Goal: Task Accomplishment & Management: Complete application form

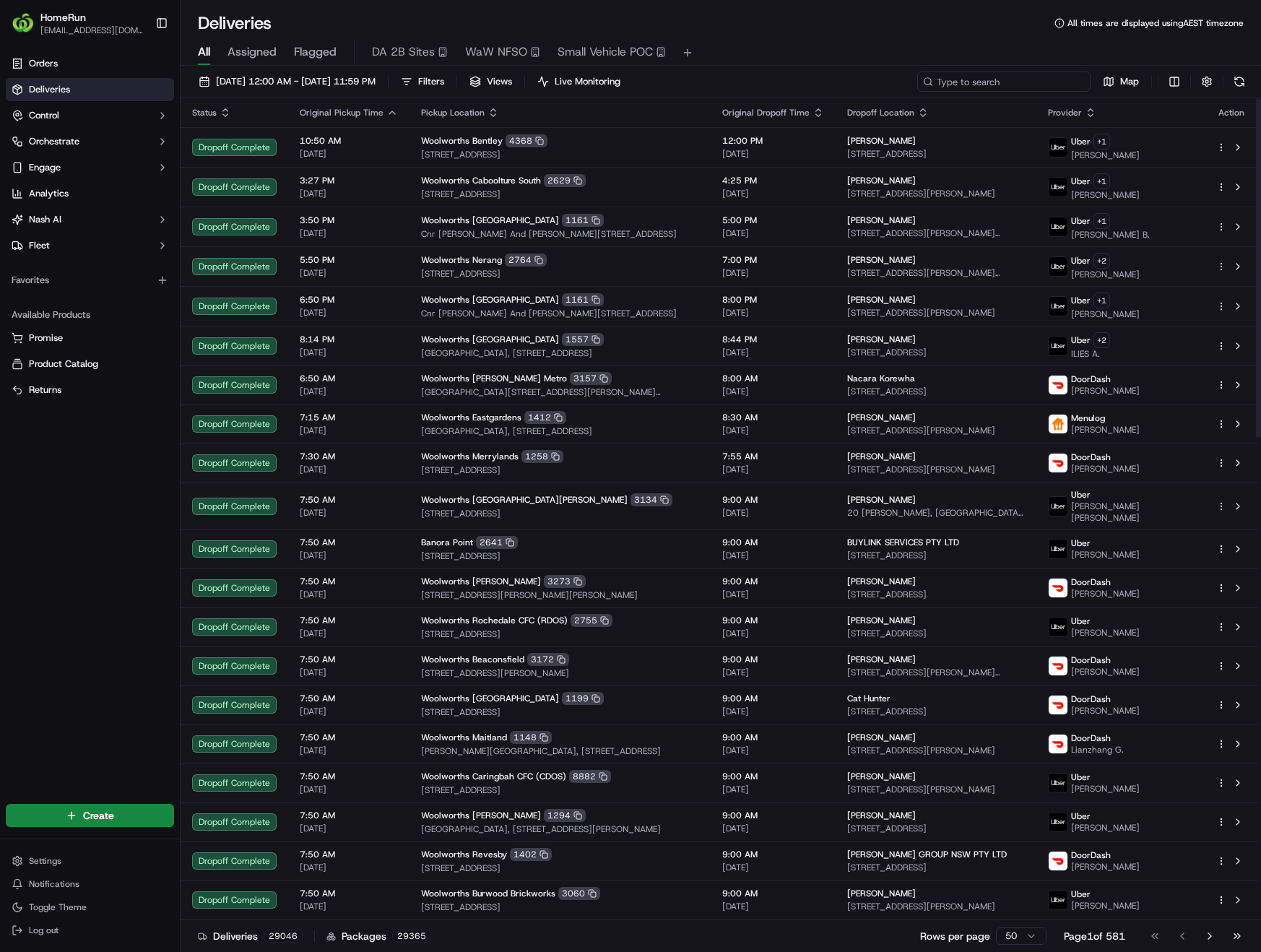
click at [1000, 88] on input at bounding box center [1004, 81] width 173 height 20
paste input "270690965"
type input "270690965"
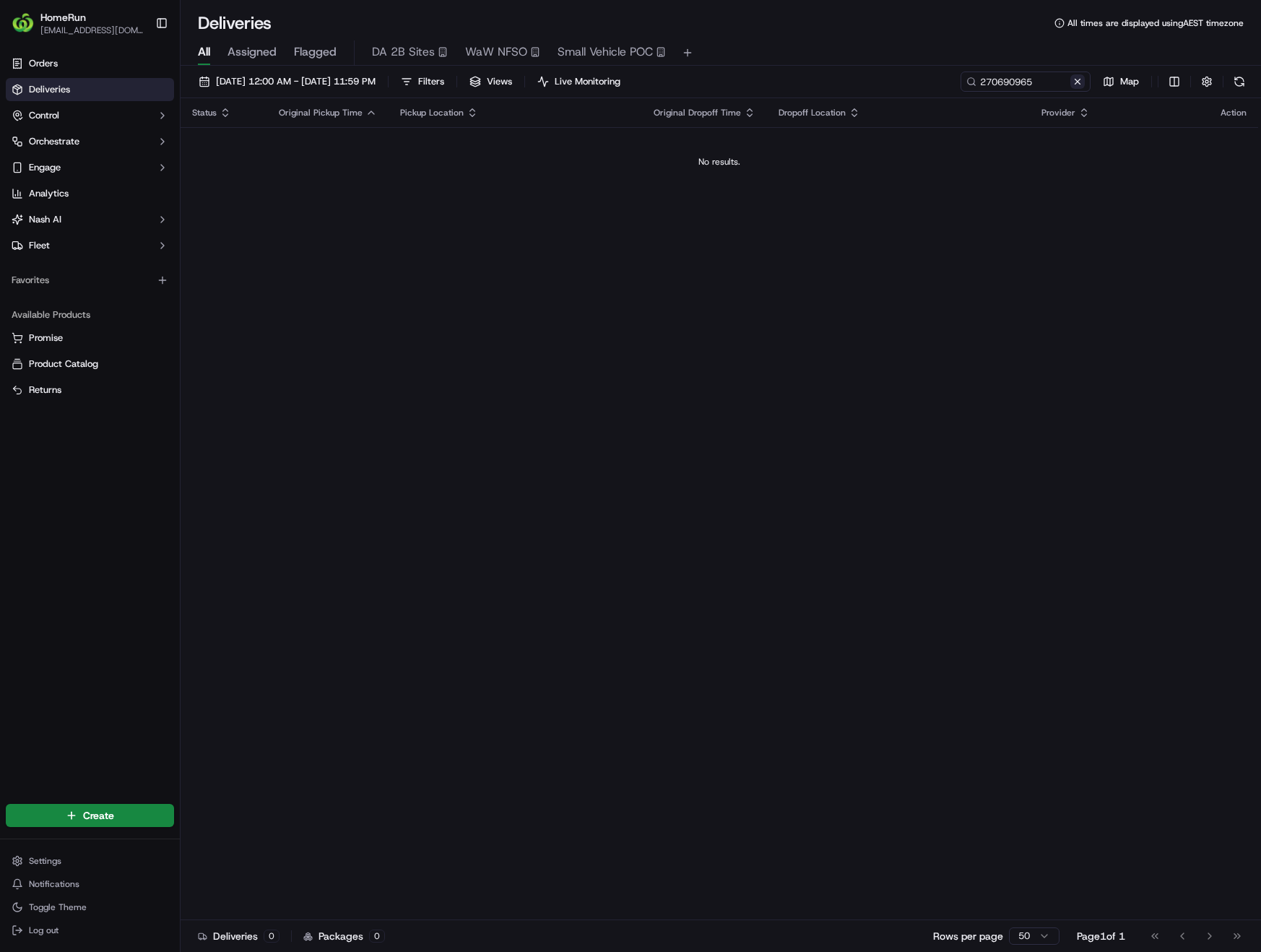
click at [1080, 82] on button at bounding box center [1078, 82] width 15 height 15
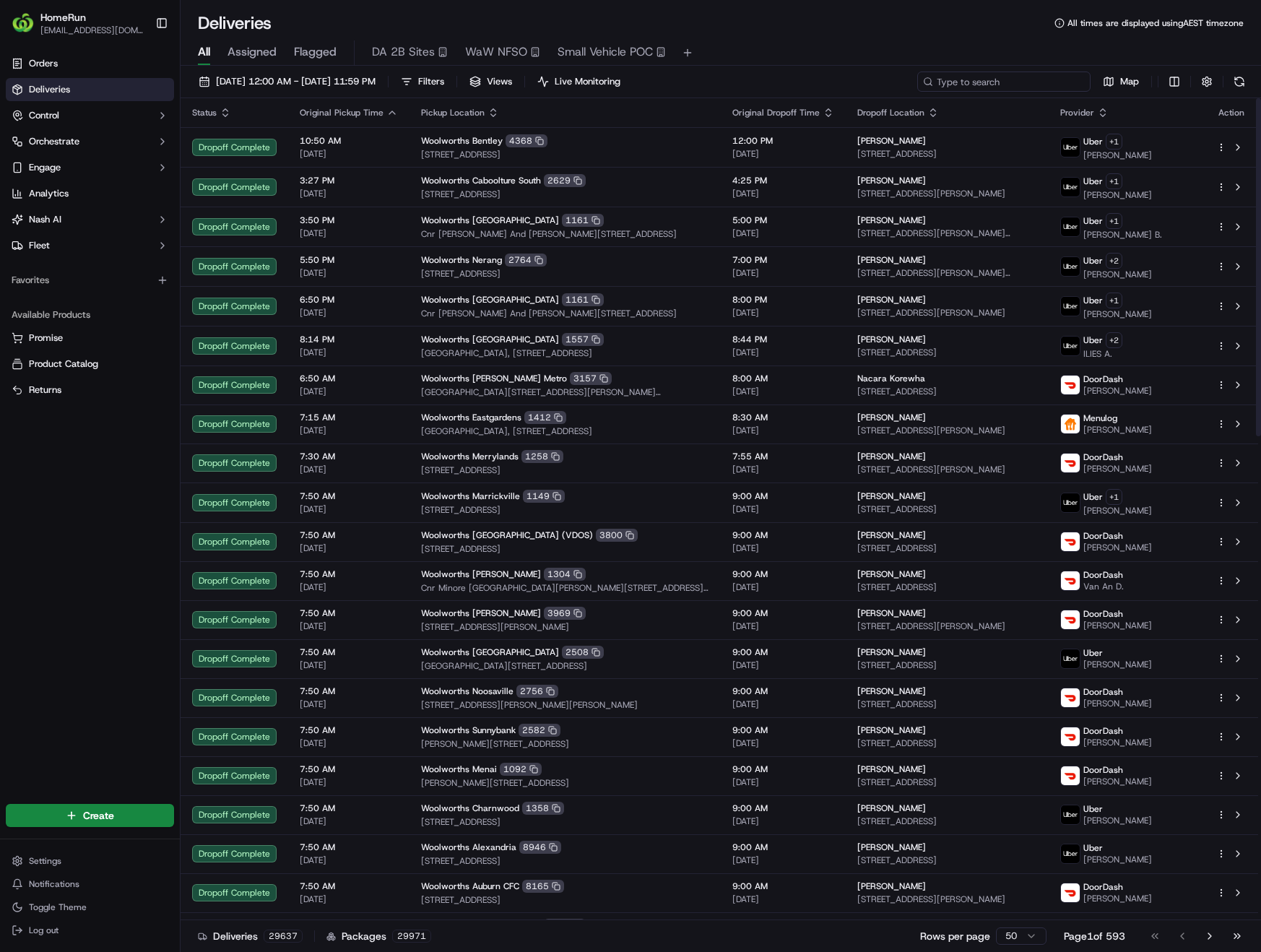
click at [995, 89] on input at bounding box center [1004, 81] width 173 height 20
paste input "270569194"
type input "270569194"
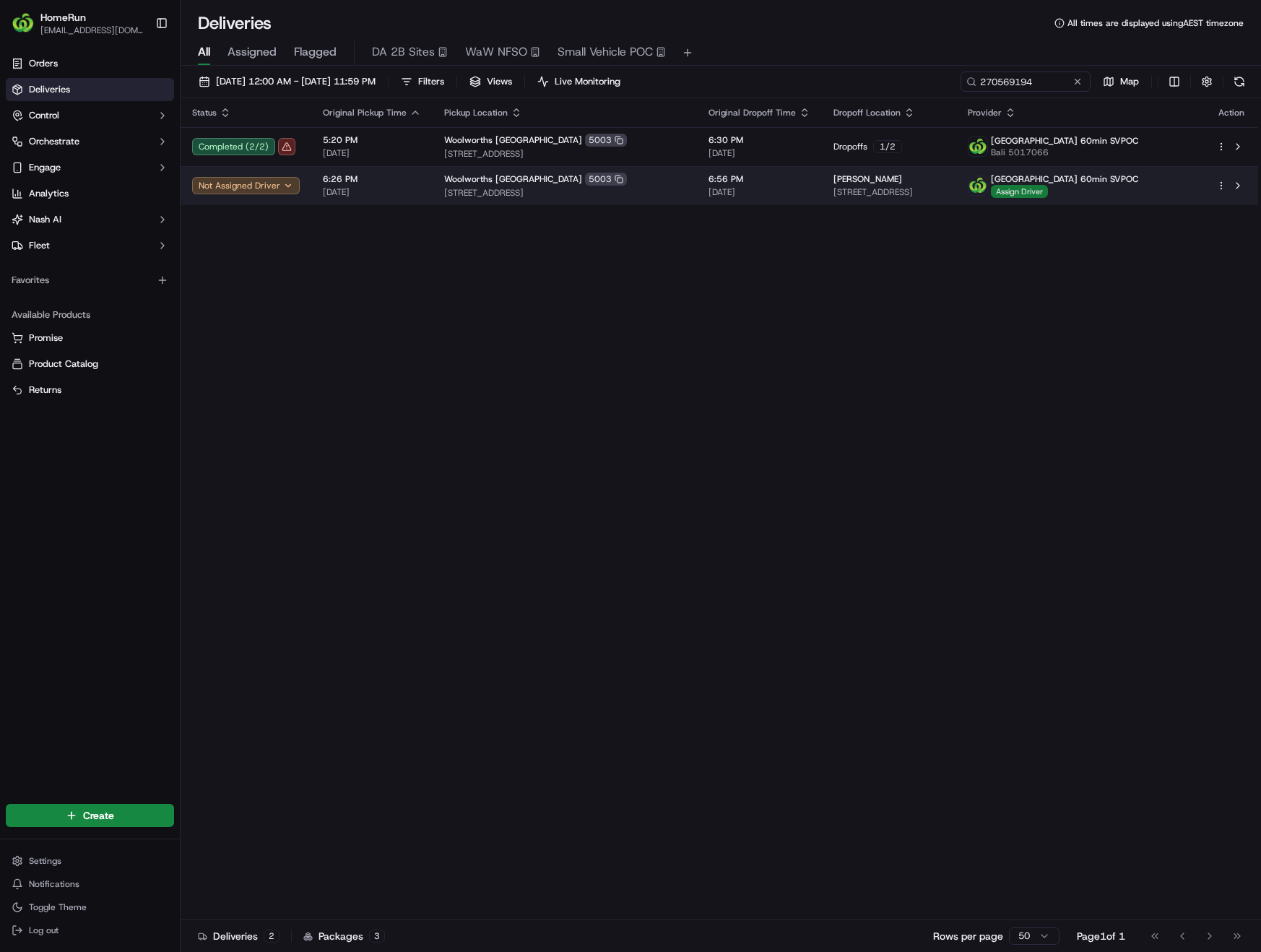
click at [1048, 197] on span "Assign Driver" at bounding box center [1019, 191] width 57 height 13
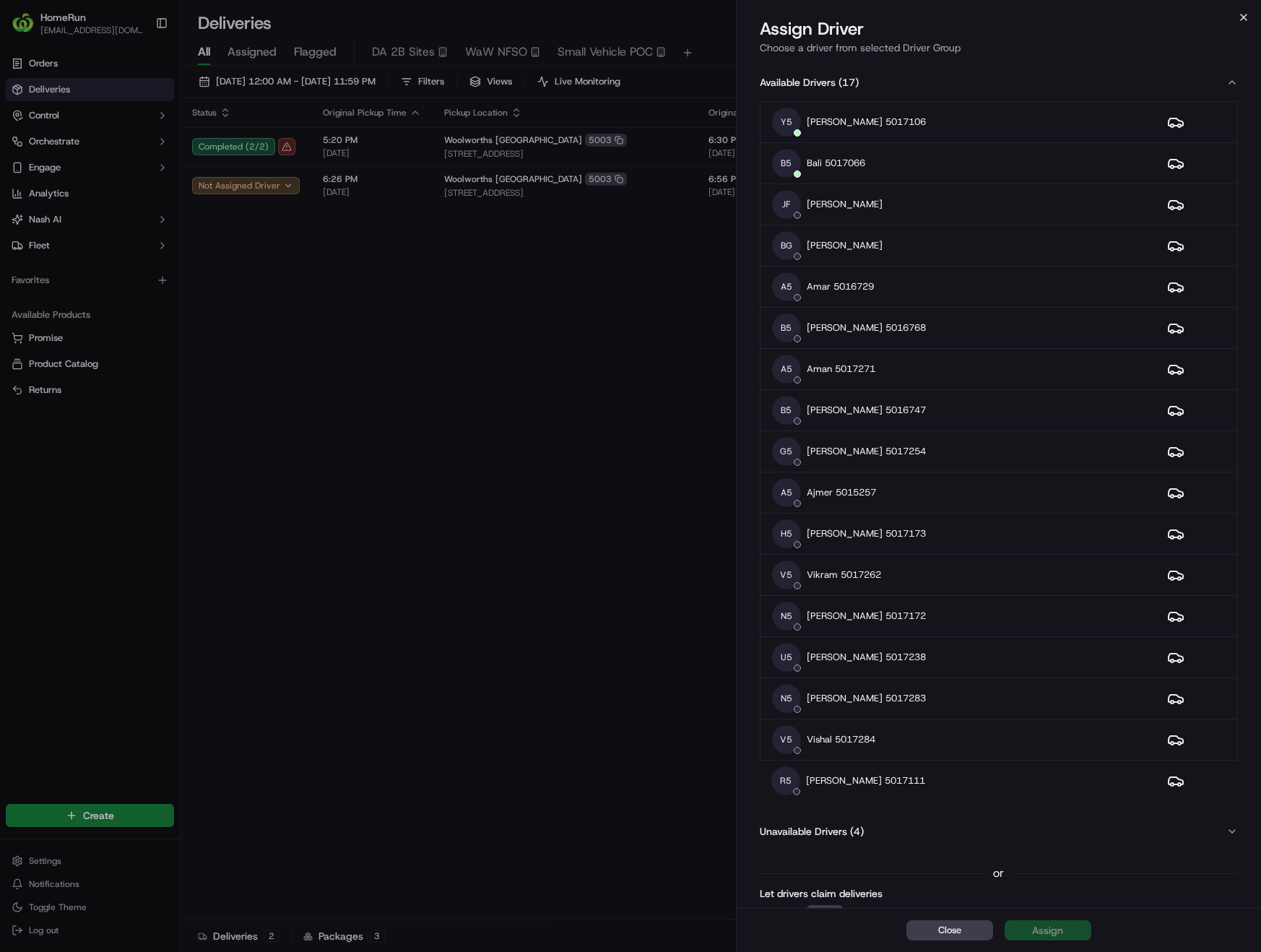
click at [1242, 19] on icon "button" at bounding box center [1243, 17] width 12 height 12
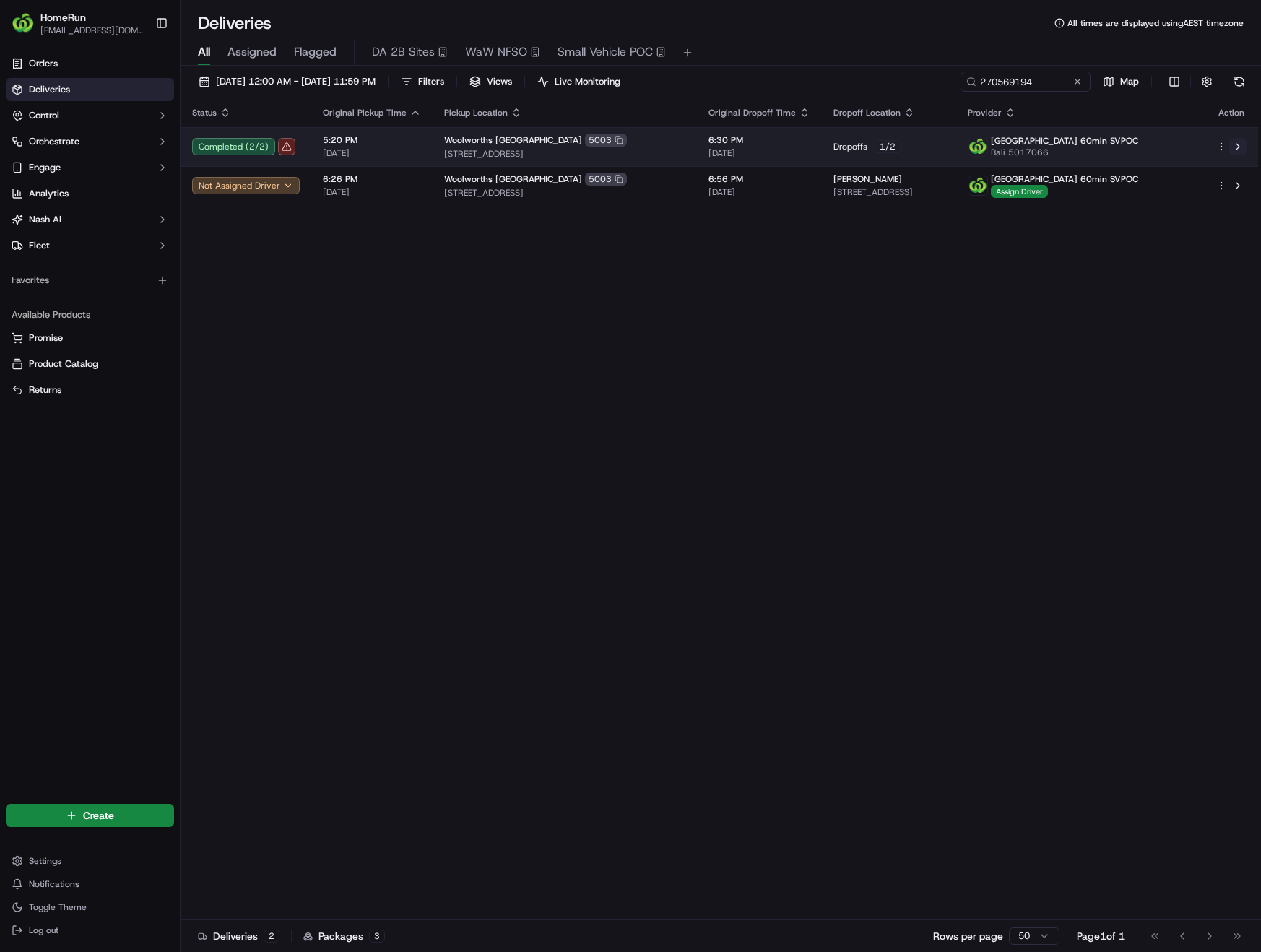
click at [1242, 144] on button at bounding box center [1237, 146] width 17 height 17
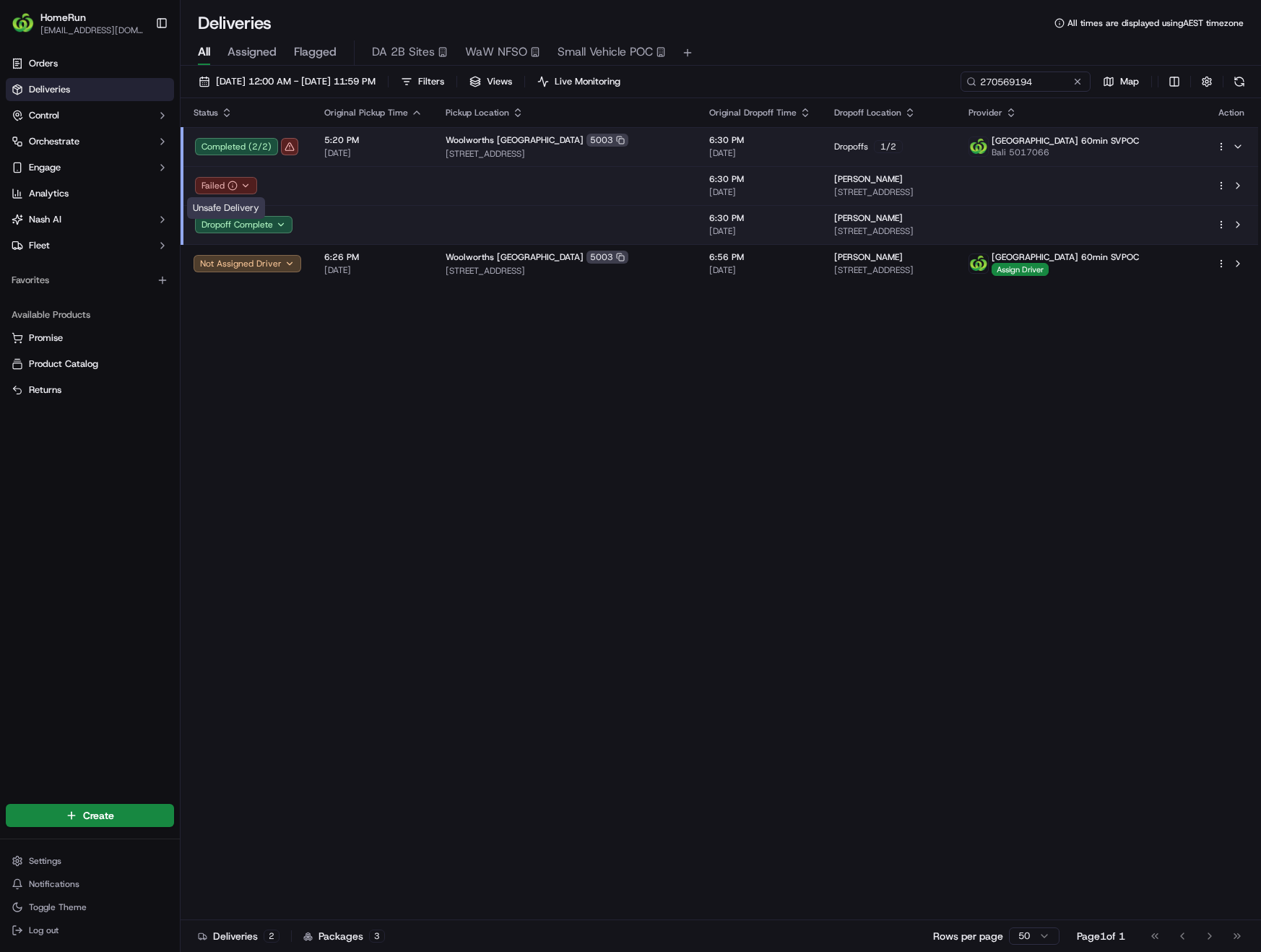
click at [238, 182] on div "Failed" at bounding box center [226, 185] width 62 height 17
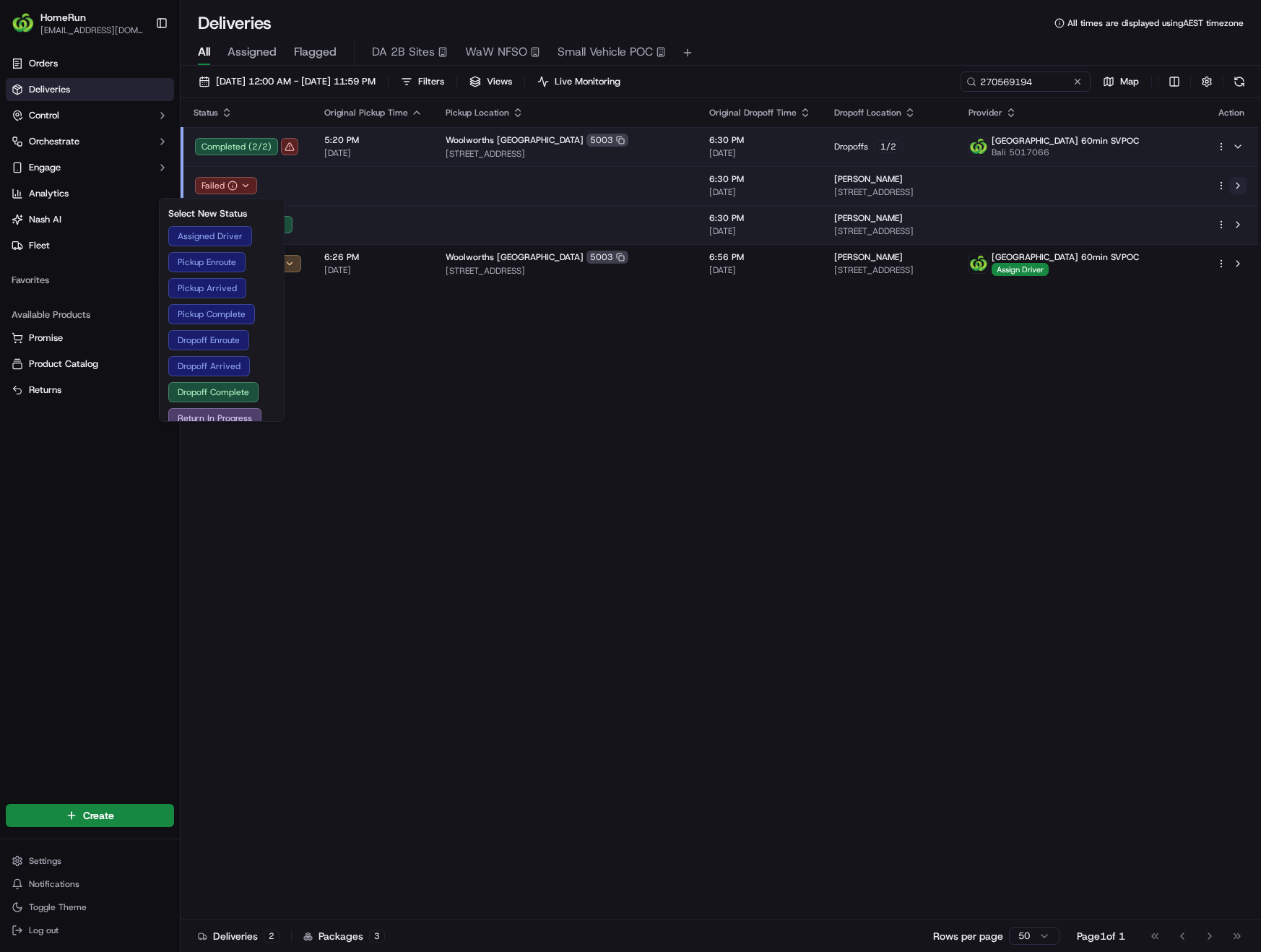
click at [1244, 186] on button at bounding box center [1237, 185] width 17 height 17
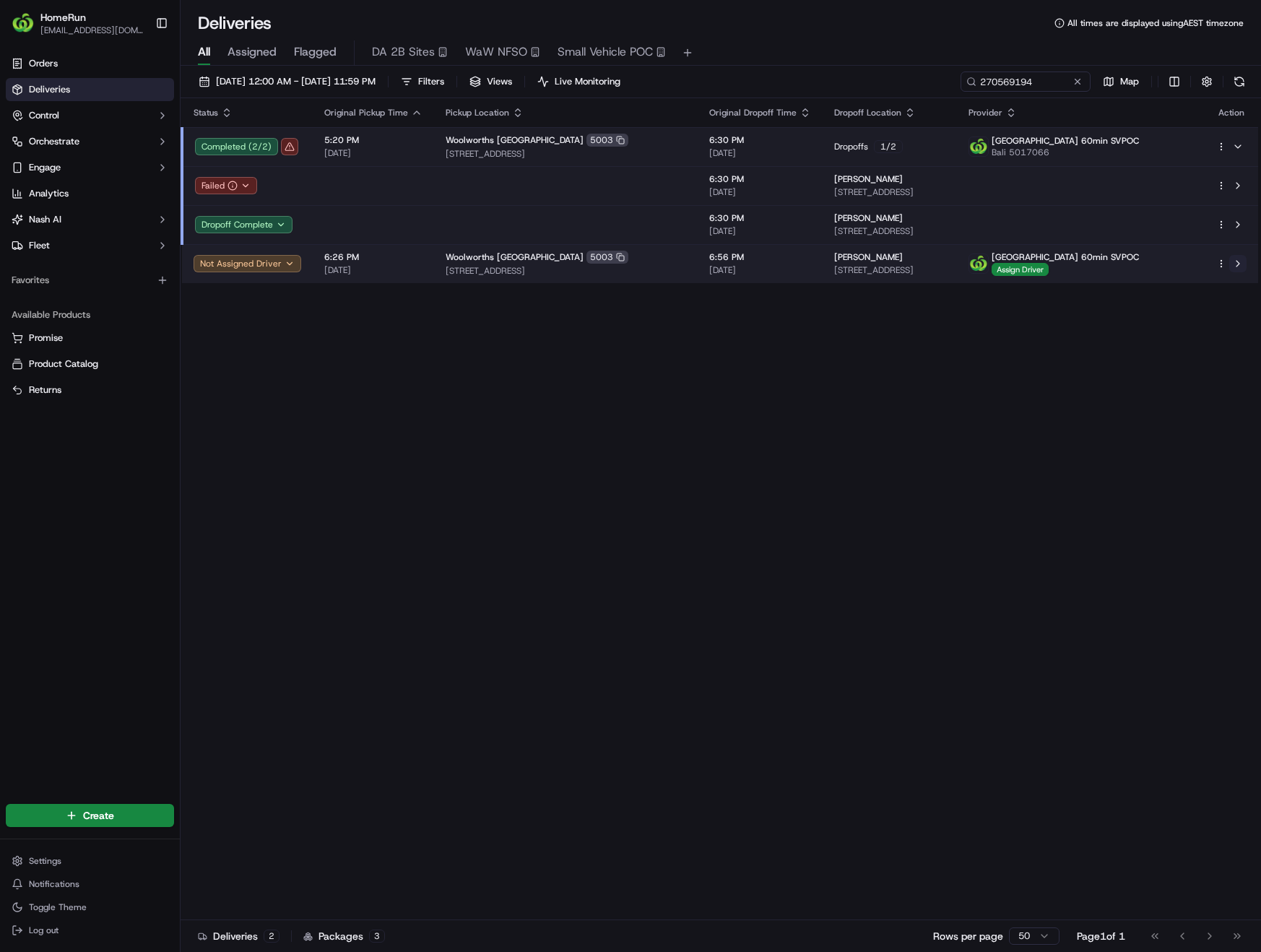
click at [1238, 265] on button at bounding box center [1237, 264] width 17 height 17
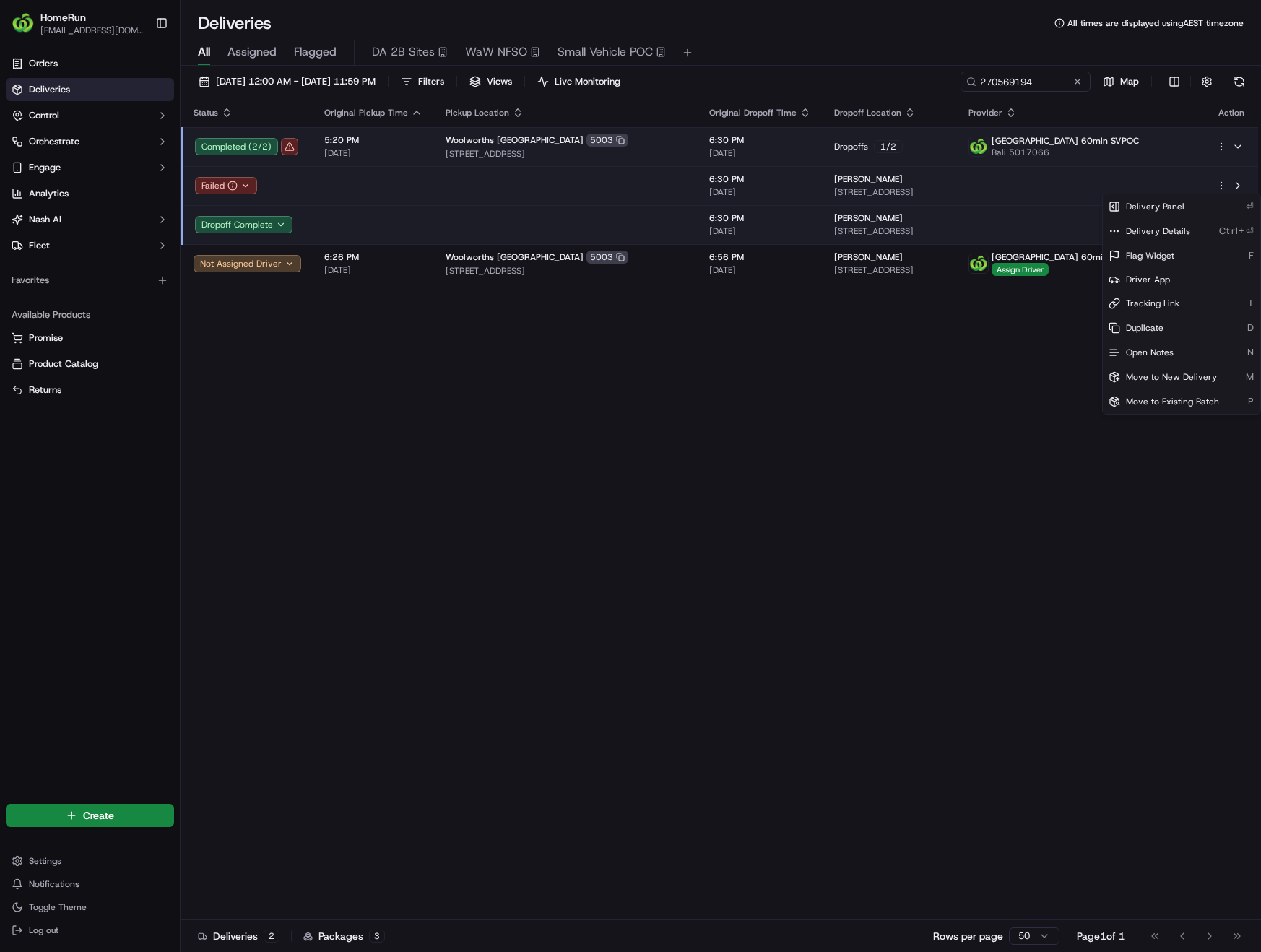
click at [1224, 182] on html "HomeRun phines1@woolworths.com.au Toggle Sidebar Orders Deliveries Control Orch…" at bounding box center [630, 476] width 1261 height 952
click at [1172, 375] on span "Move to New Delivery" at bounding box center [1172, 377] width 91 height 12
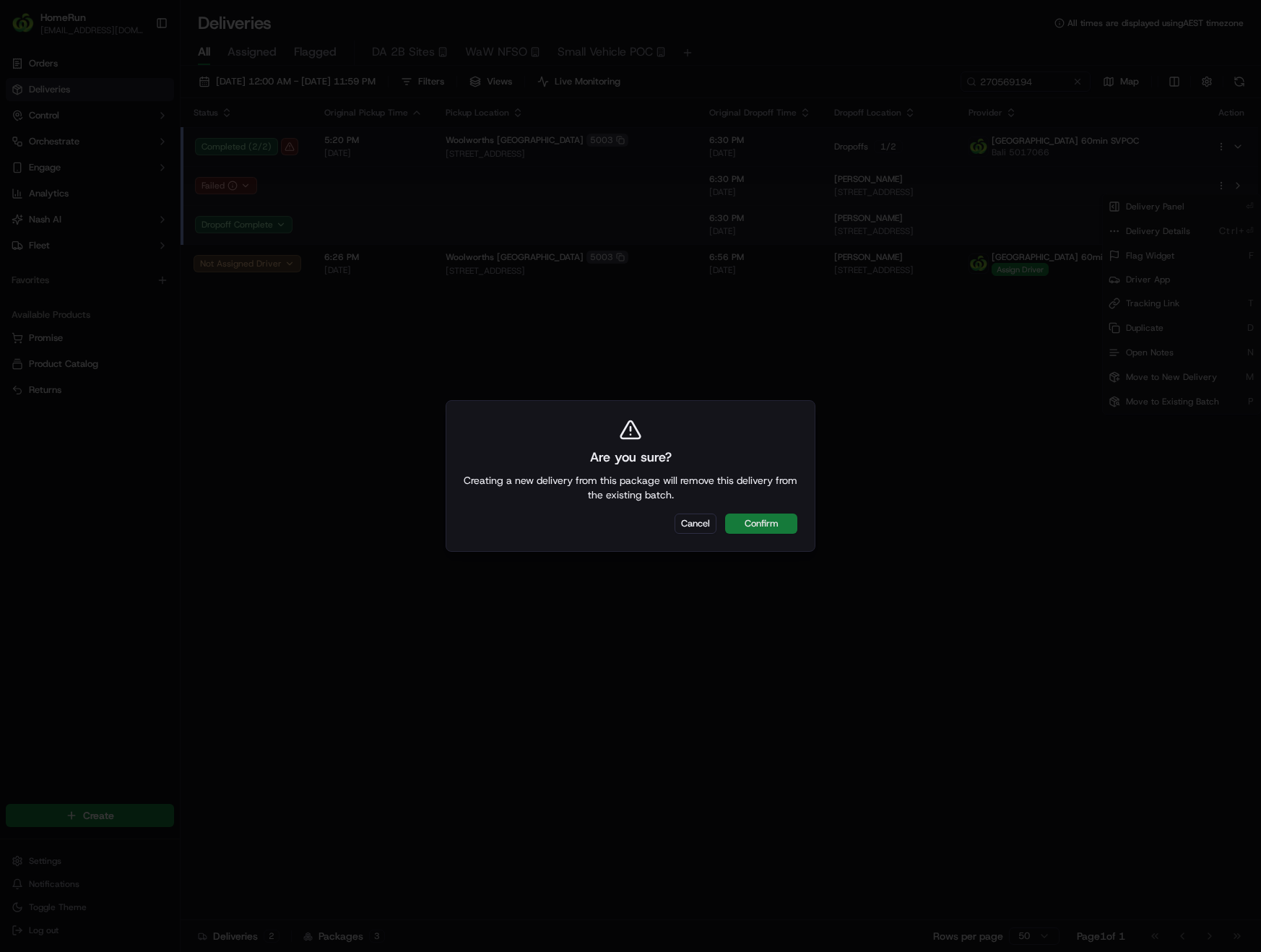
click at [781, 523] on button "Confirm" at bounding box center [760, 523] width 72 height 20
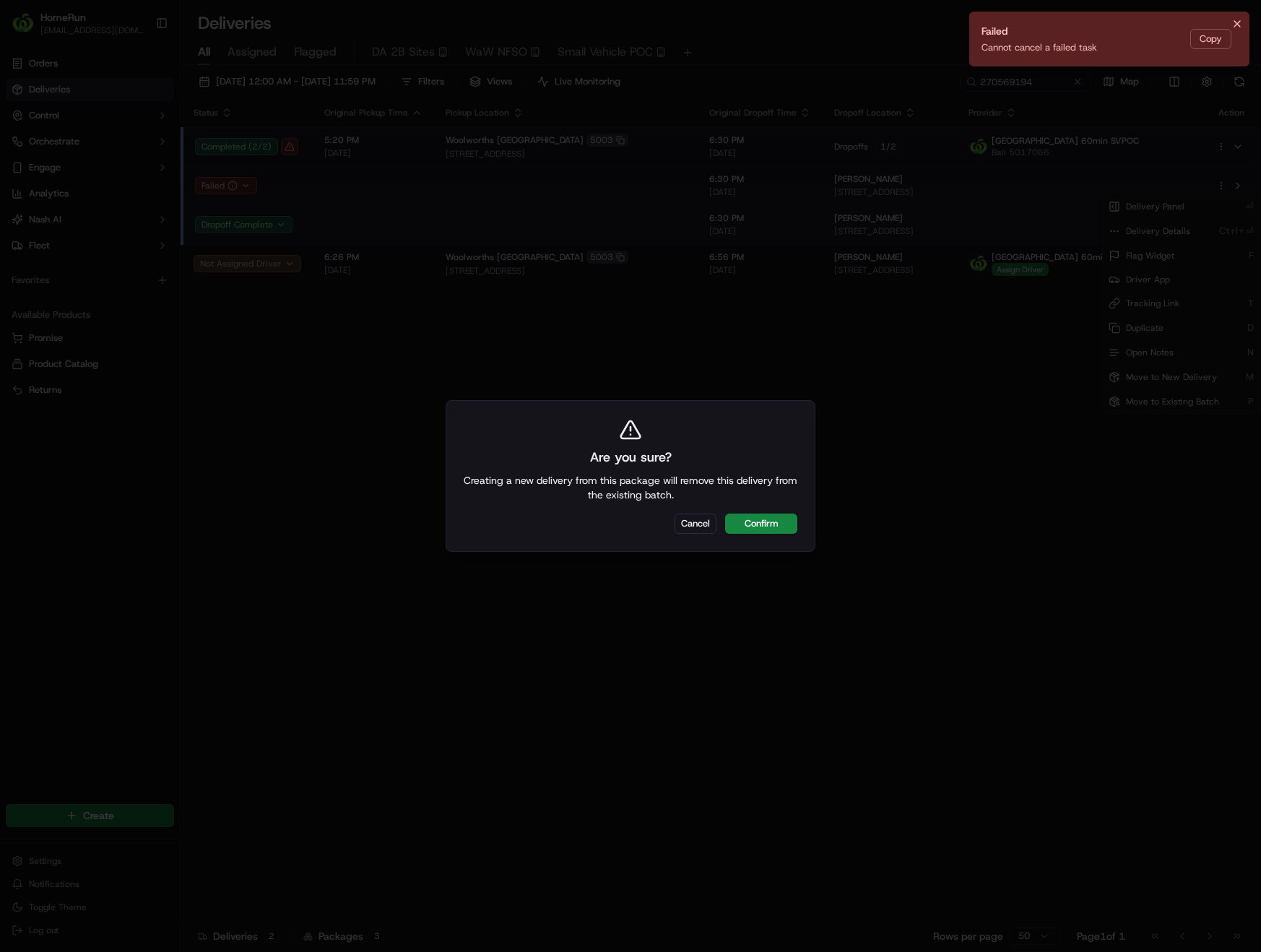
click at [1238, 21] on icon "Notifications (F8)" at bounding box center [1236, 24] width 12 height 12
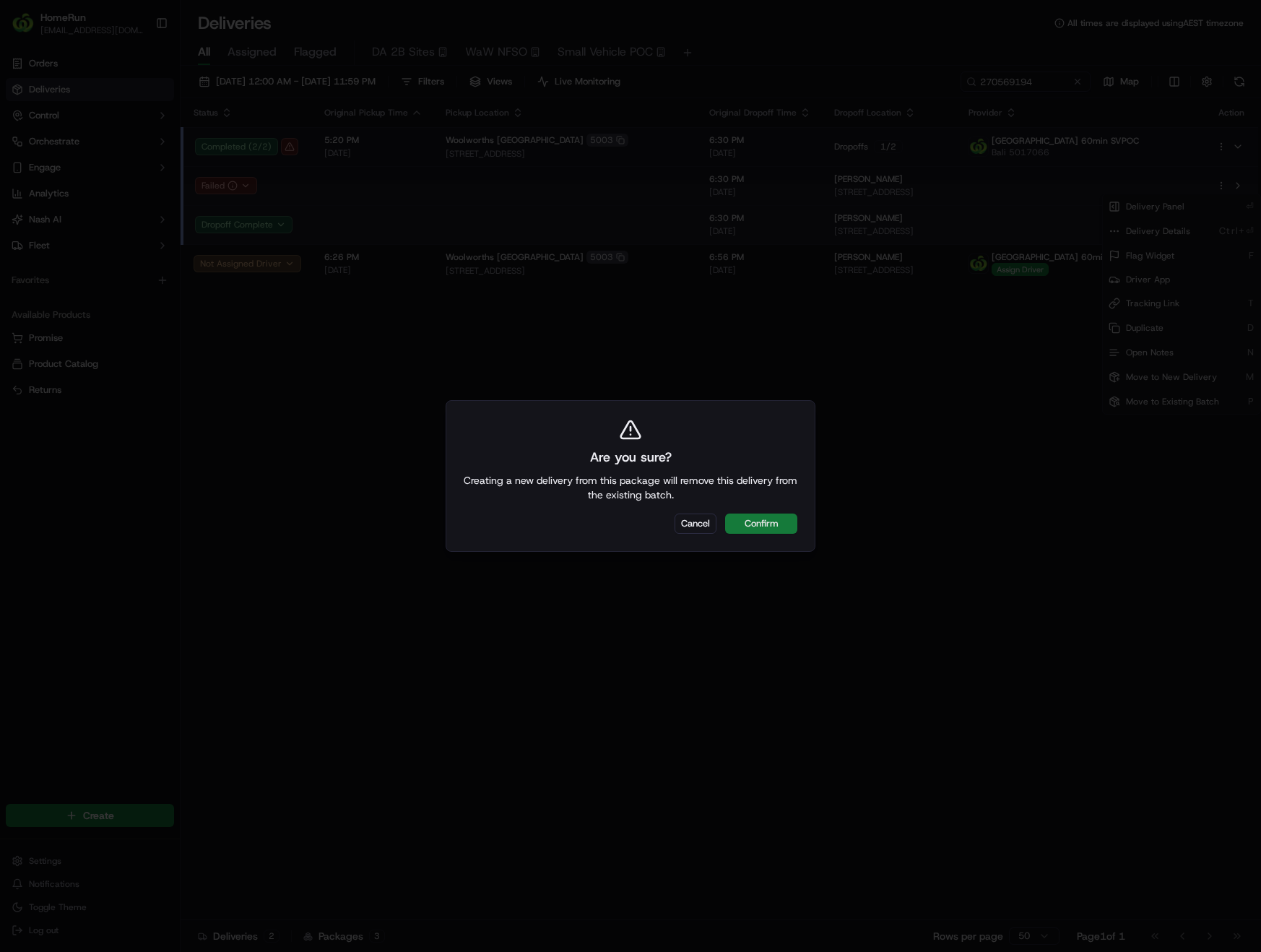
click at [749, 526] on button "Confirm" at bounding box center [760, 523] width 72 height 20
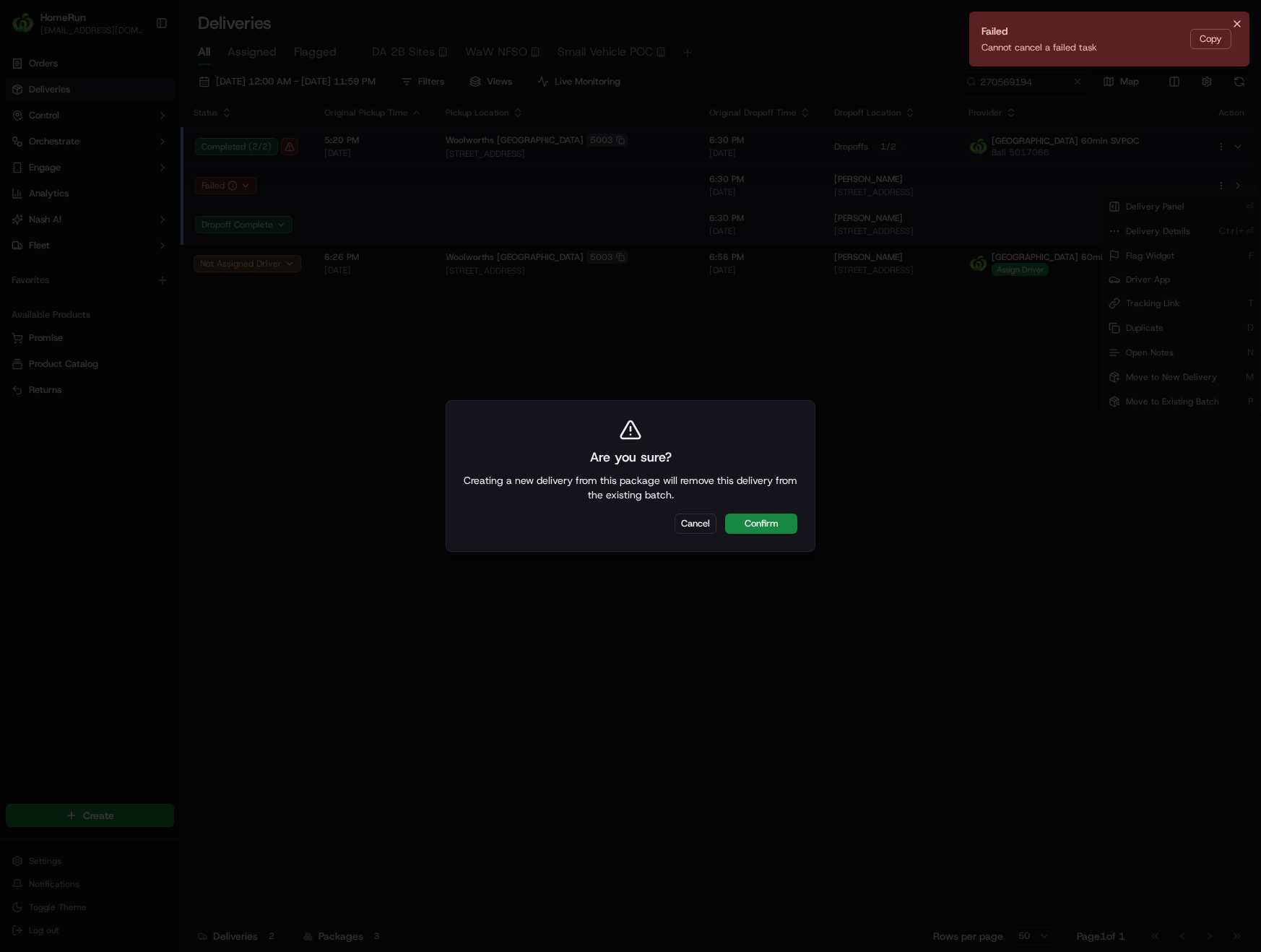
drag, startPoint x: 1241, startPoint y: 17, endPoint x: 1234, endPoint y: 23, distance: 9.2
click at [1242, 17] on button "Notifications (F8)" at bounding box center [1236, 24] width 17 height 17
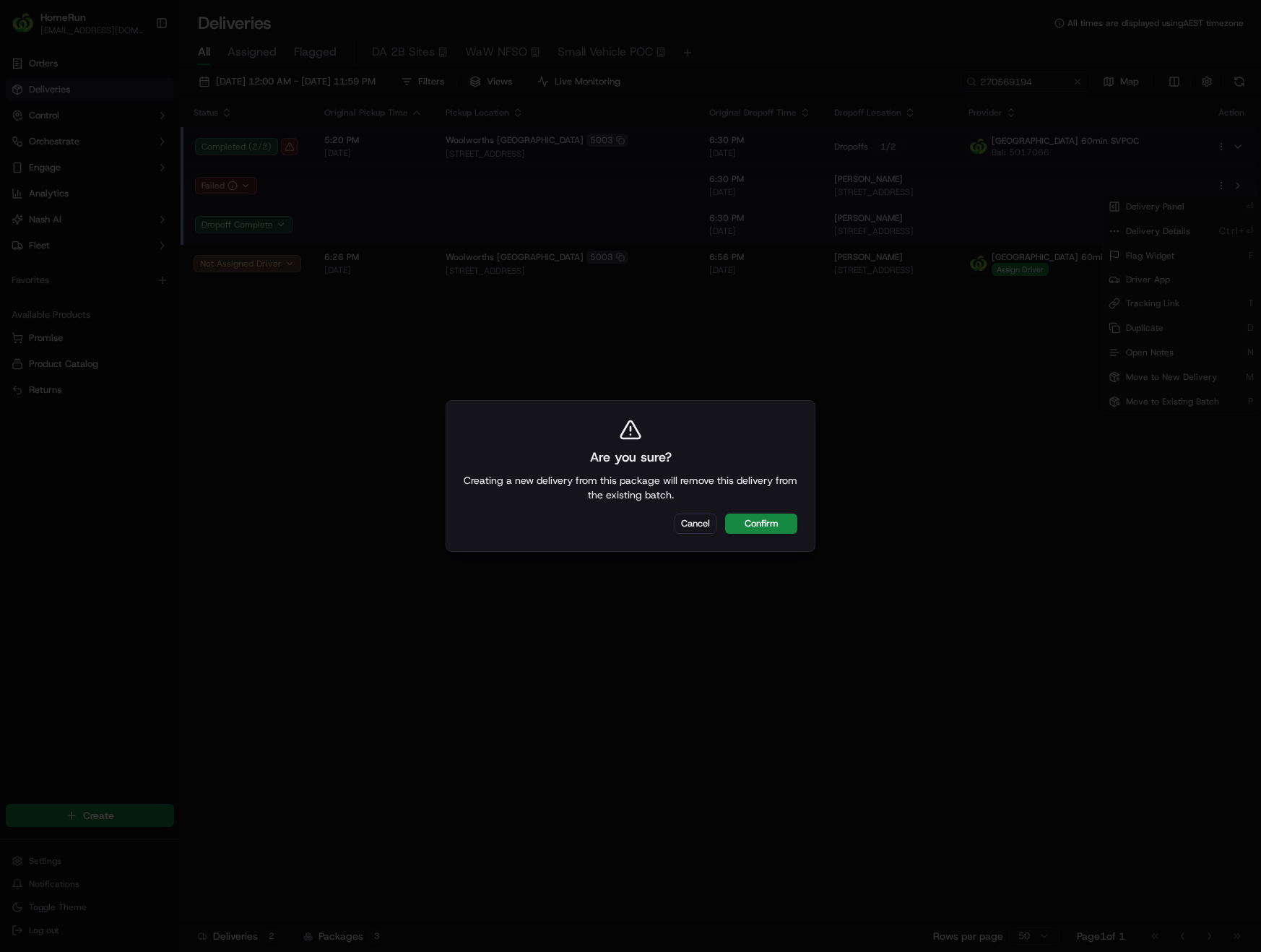
click at [682, 528] on button "Cancel" at bounding box center [696, 523] width 42 height 20
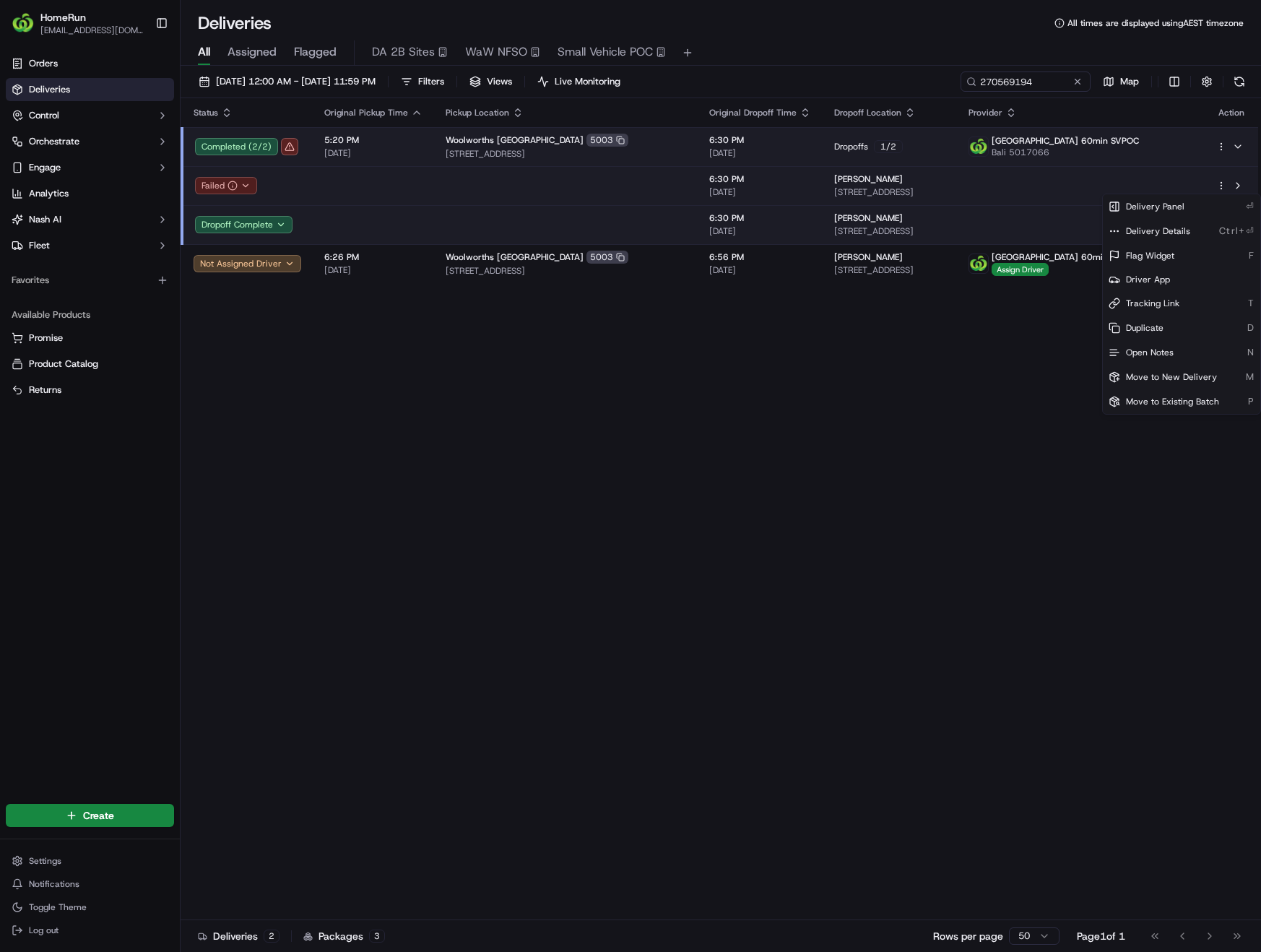
click at [231, 186] on html "HomeRun phines1@woolworths.com.au Toggle Sidebar Orders Deliveries Control Orch…" at bounding box center [630, 476] width 1261 height 952
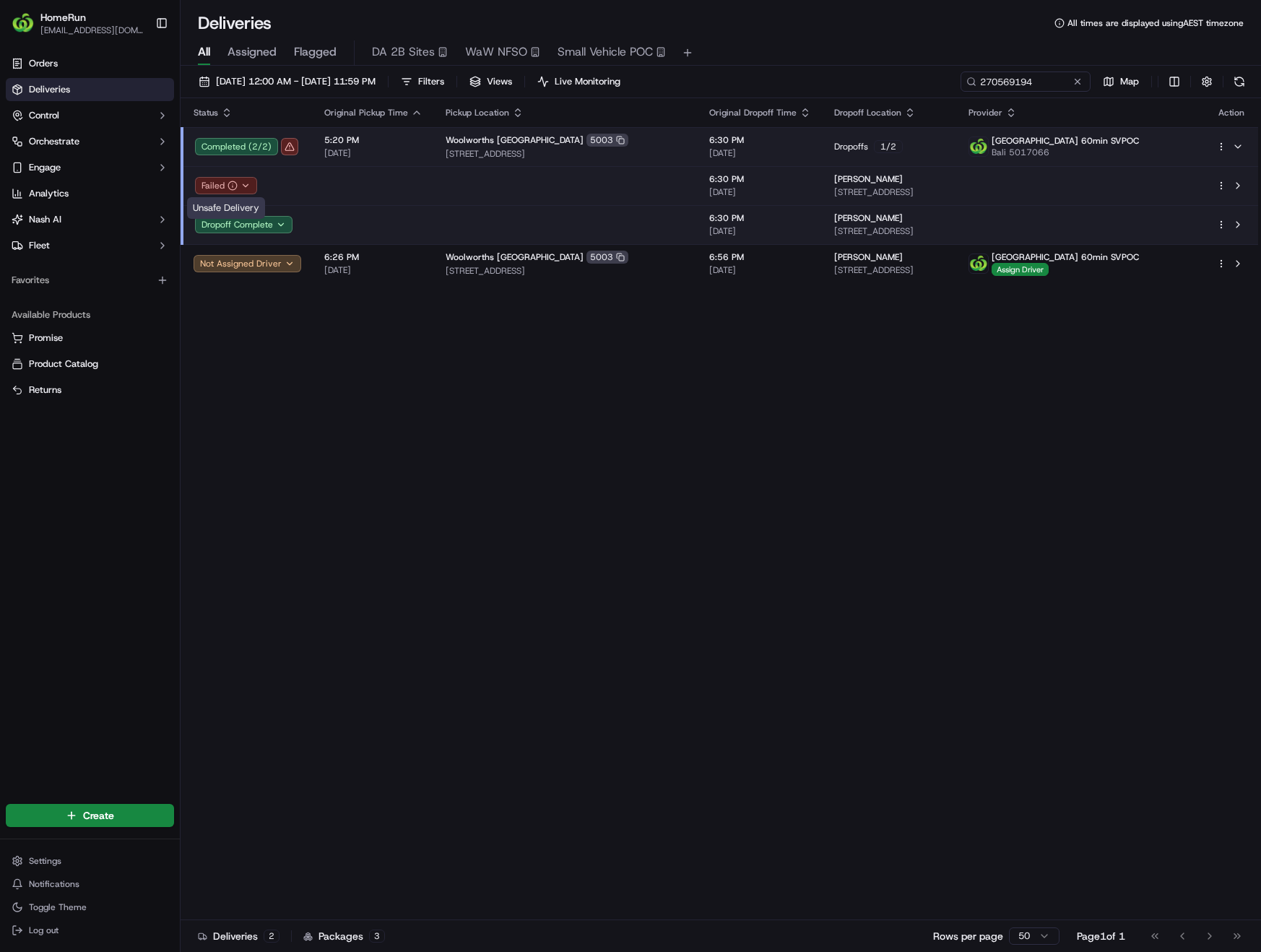
click at [244, 186] on icon "button" at bounding box center [246, 185] width 5 height 3
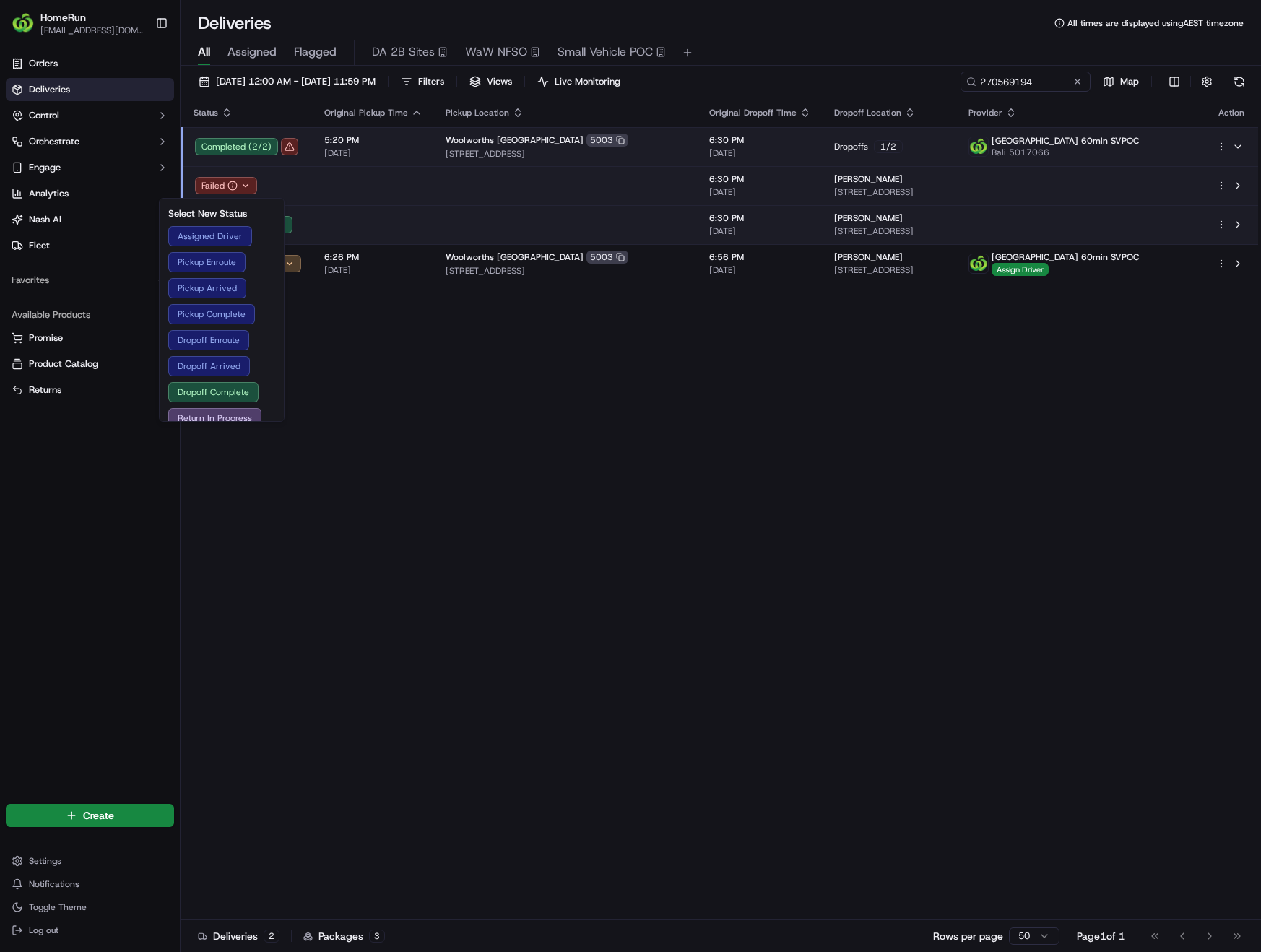
click at [796, 509] on div "Status Original Pickup Time Pickup Location Original Dropoff Time Dropoff Locat…" at bounding box center [719, 509] width 1078 height 822
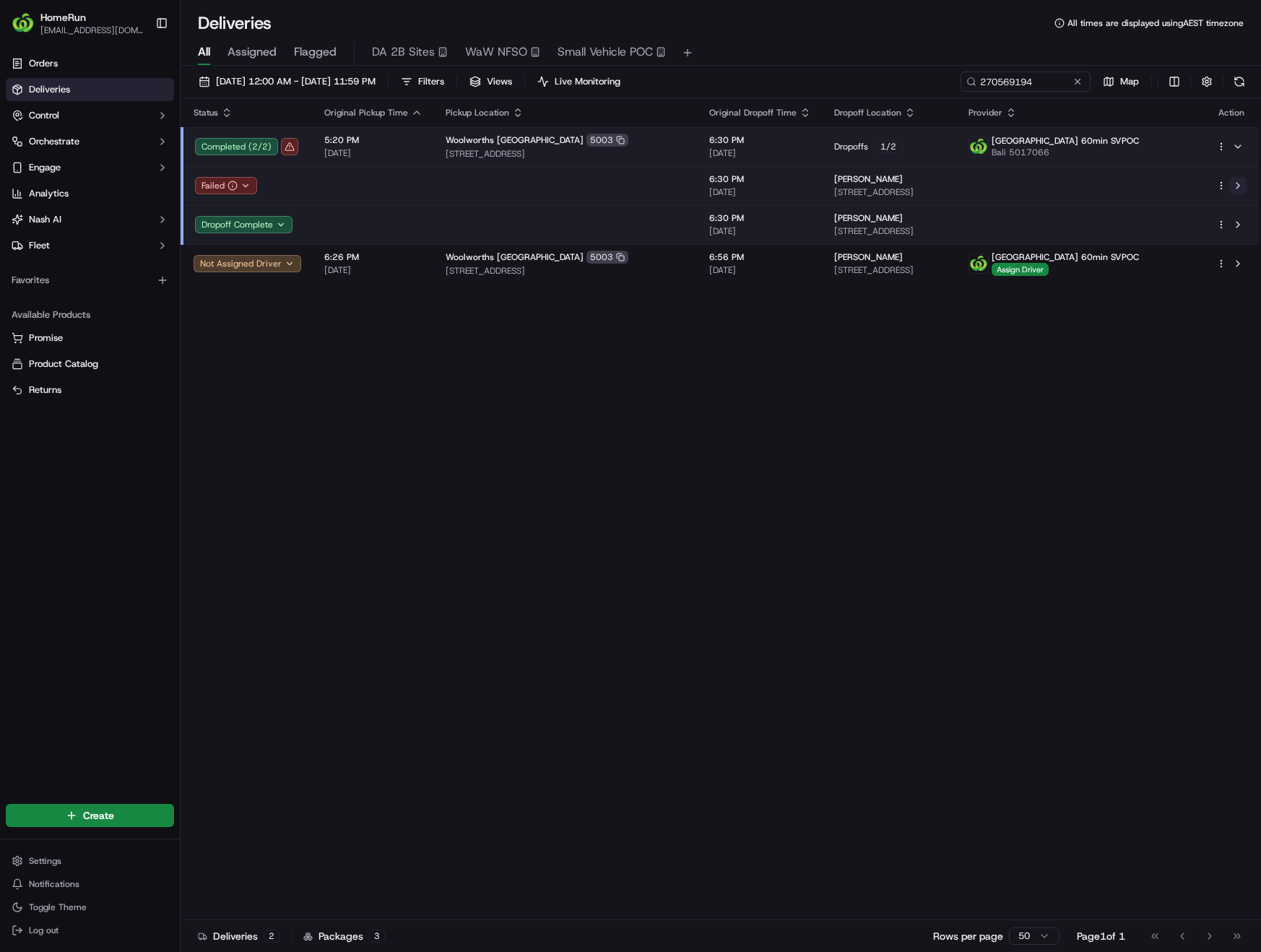
click at [1235, 186] on button at bounding box center [1237, 185] width 17 height 17
click at [1220, 182] on html "HomeRun phines1@woolworths.com.au Toggle Sidebar Orders Deliveries Control Orch…" at bounding box center [630, 476] width 1261 height 952
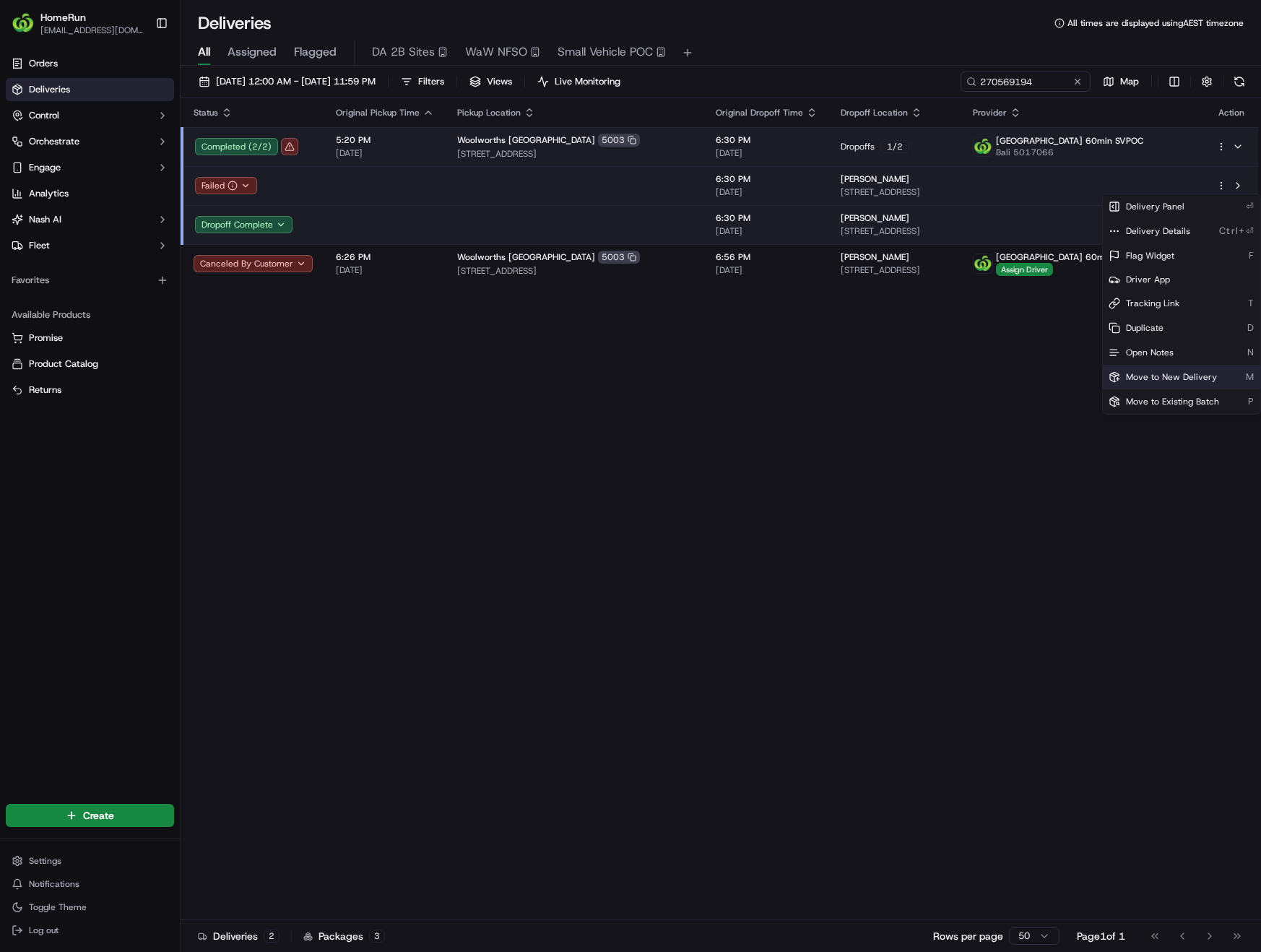
click at [1164, 379] on span "Move to New Delivery" at bounding box center [1172, 377] width 91 height 12
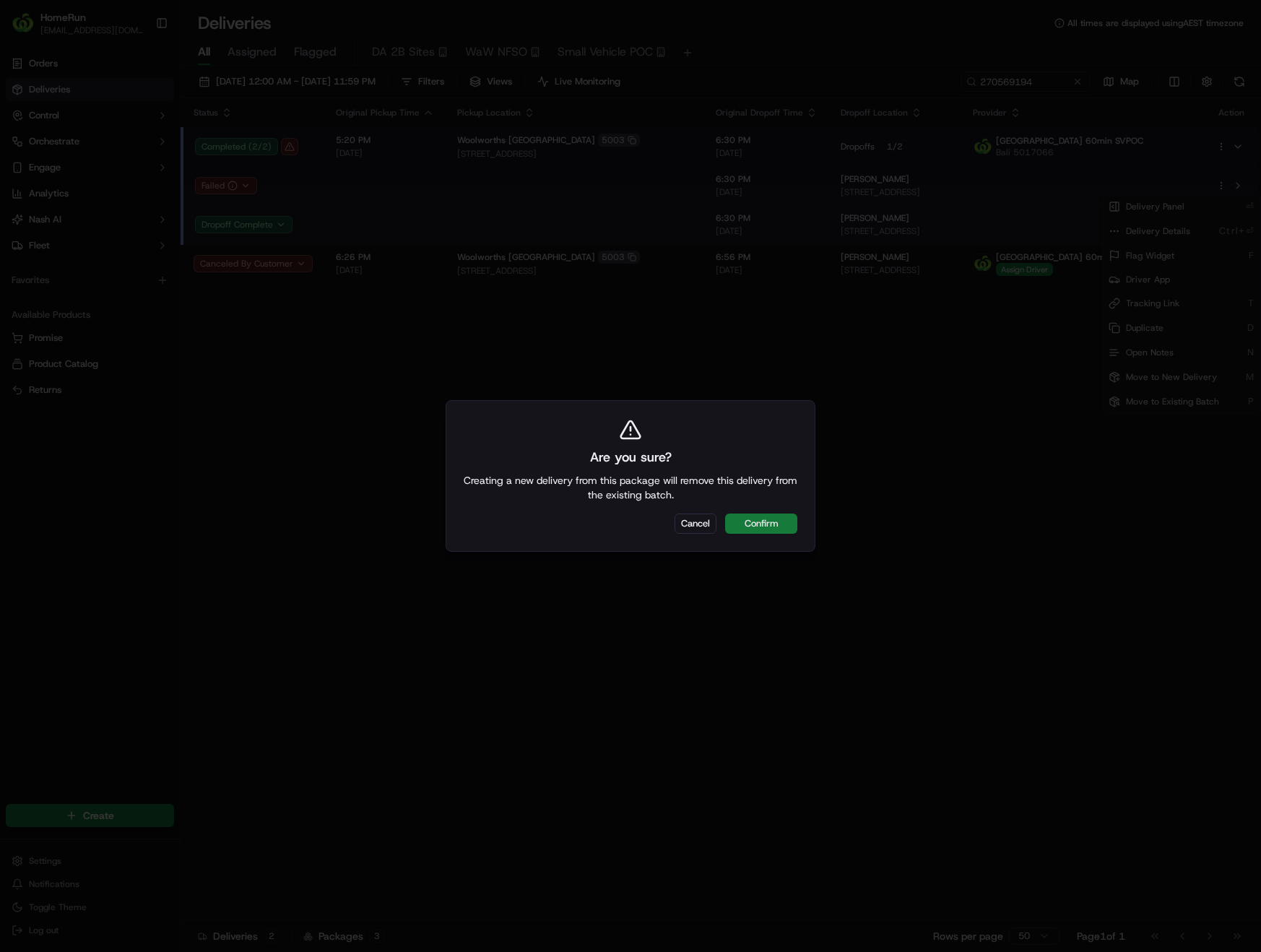
click at [777, 525] on button "Confirm" at bounding box center [760, 523] width 72 height 20
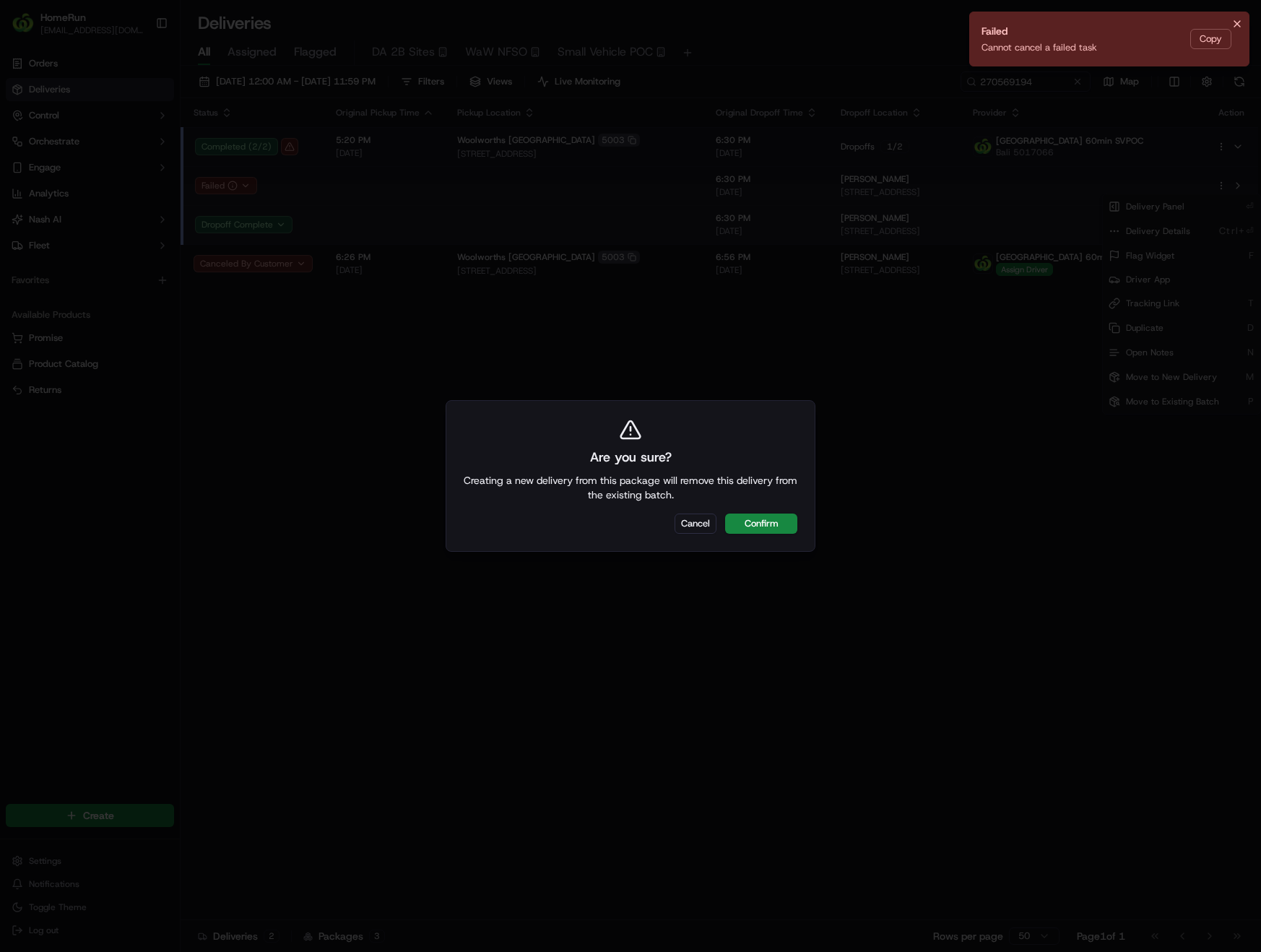
click at [1233, 22] on icon "Notifications (F8)" at bounding box center [1236, 24] width 12 height 12
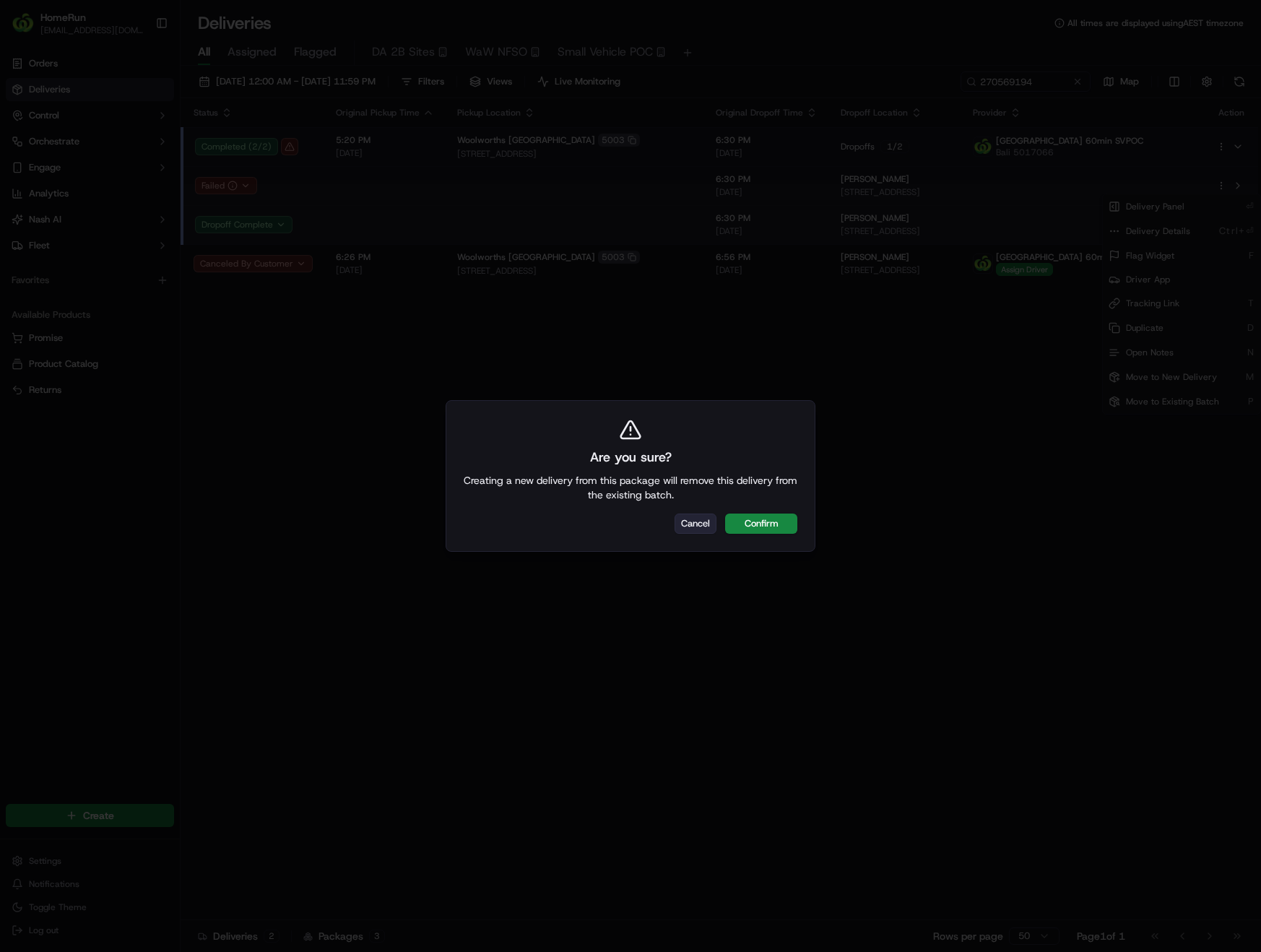
click at [697, 522] on button "Cancel" at bounding box center [696, 523] width 42 height 20
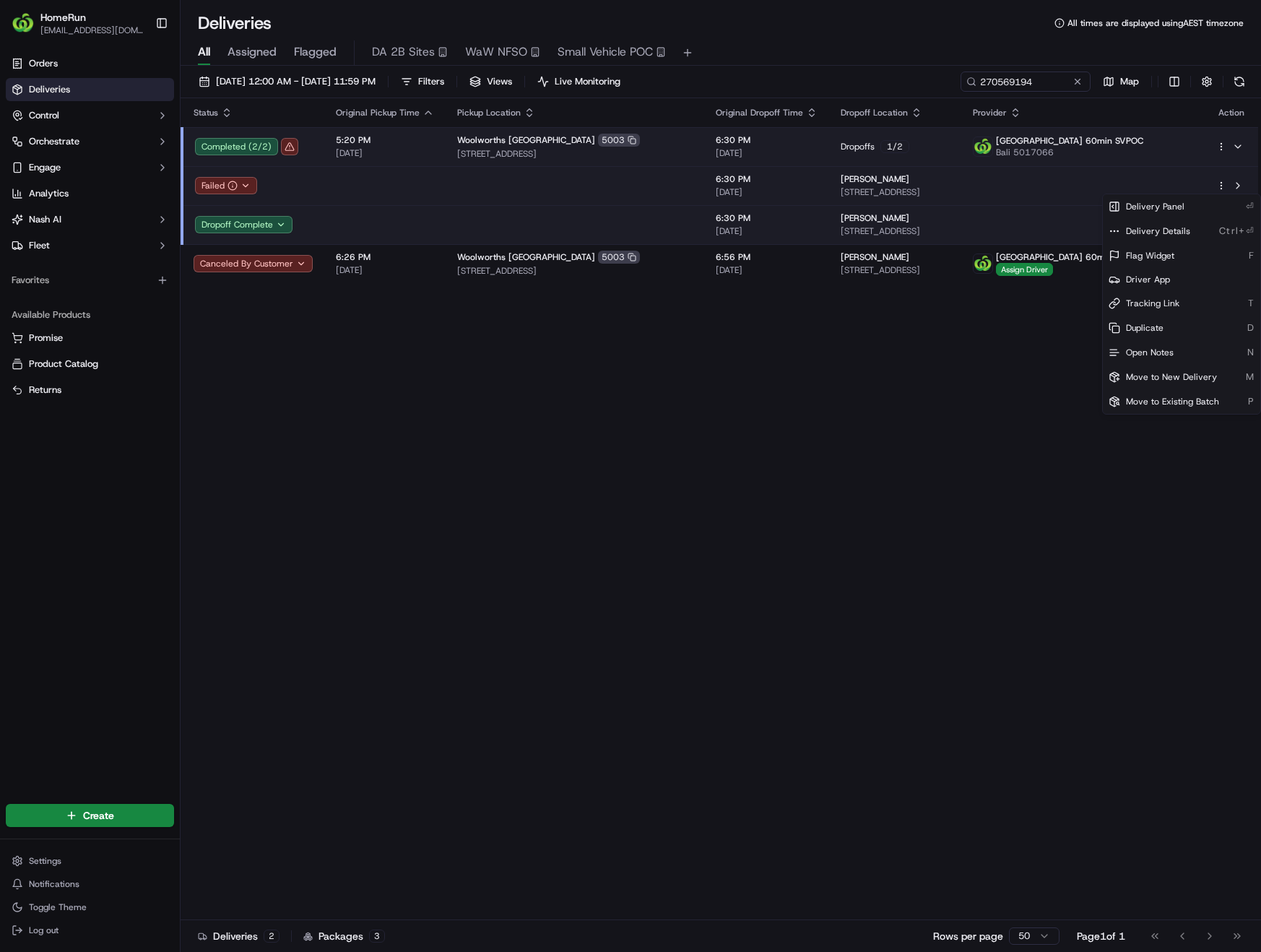
click at [213, 178] on html "HomeRun phines1@woolworths.com.au Toggle Sidebar Orders Deliveries Control Orch…" at bounding box center [630, 476] width 1261 height 952
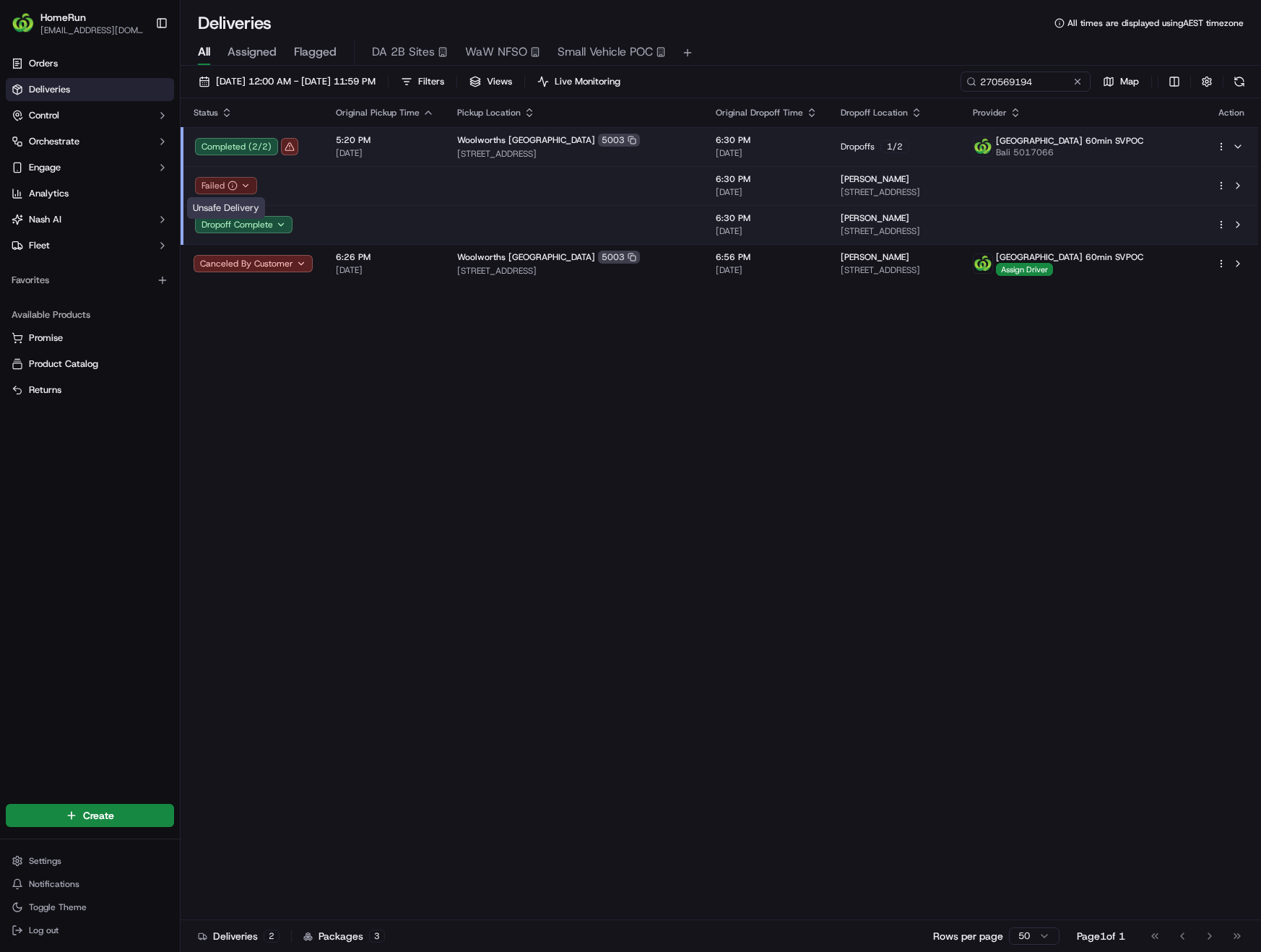
click at [231, 184] on icon "button" at bounding box center [232, 185] width 10 height 10
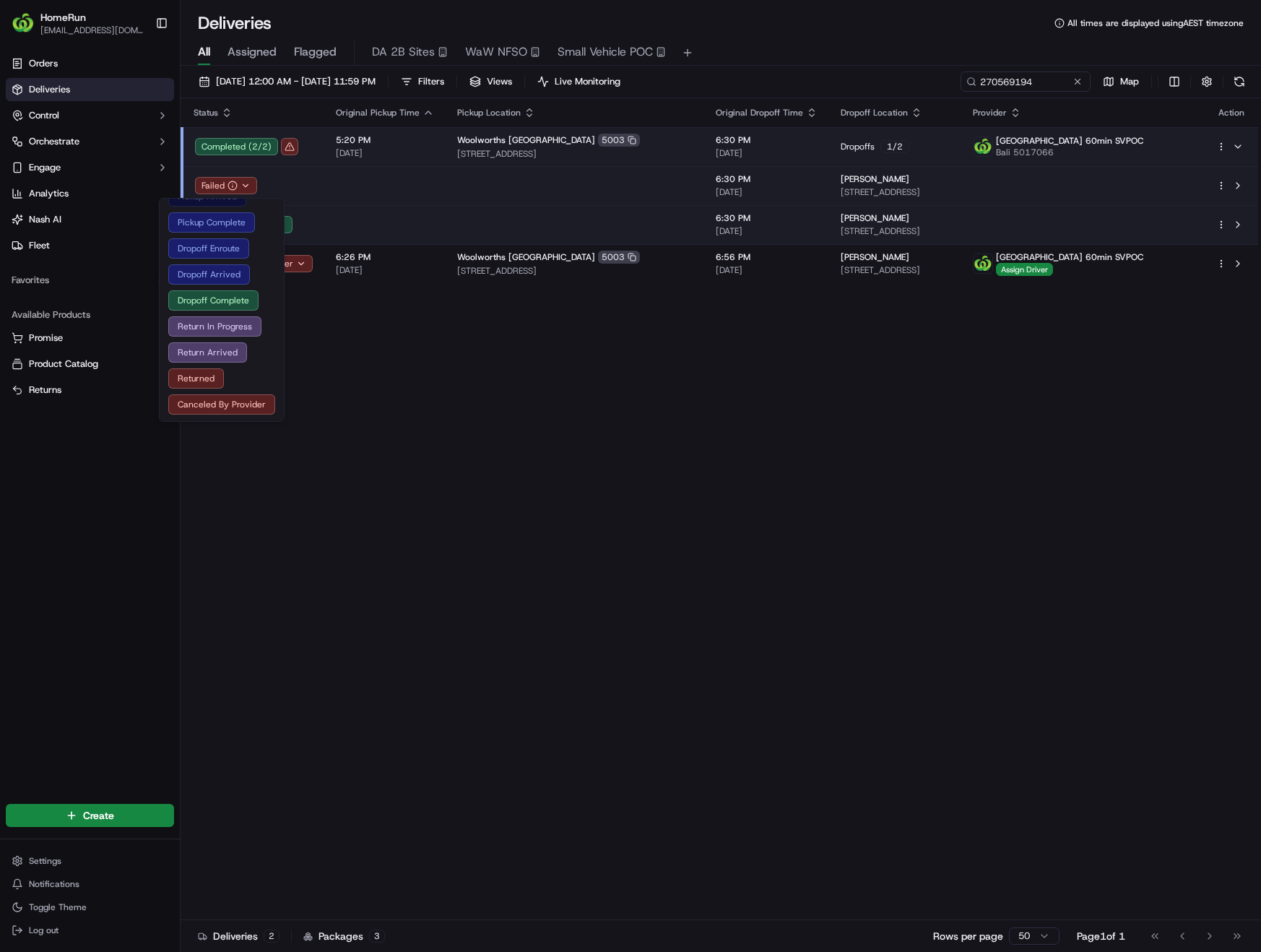
scroll to position [94, 0]
click at [200, 377] on button "Returned" at bounding box center [222, 377] width 107 height 20
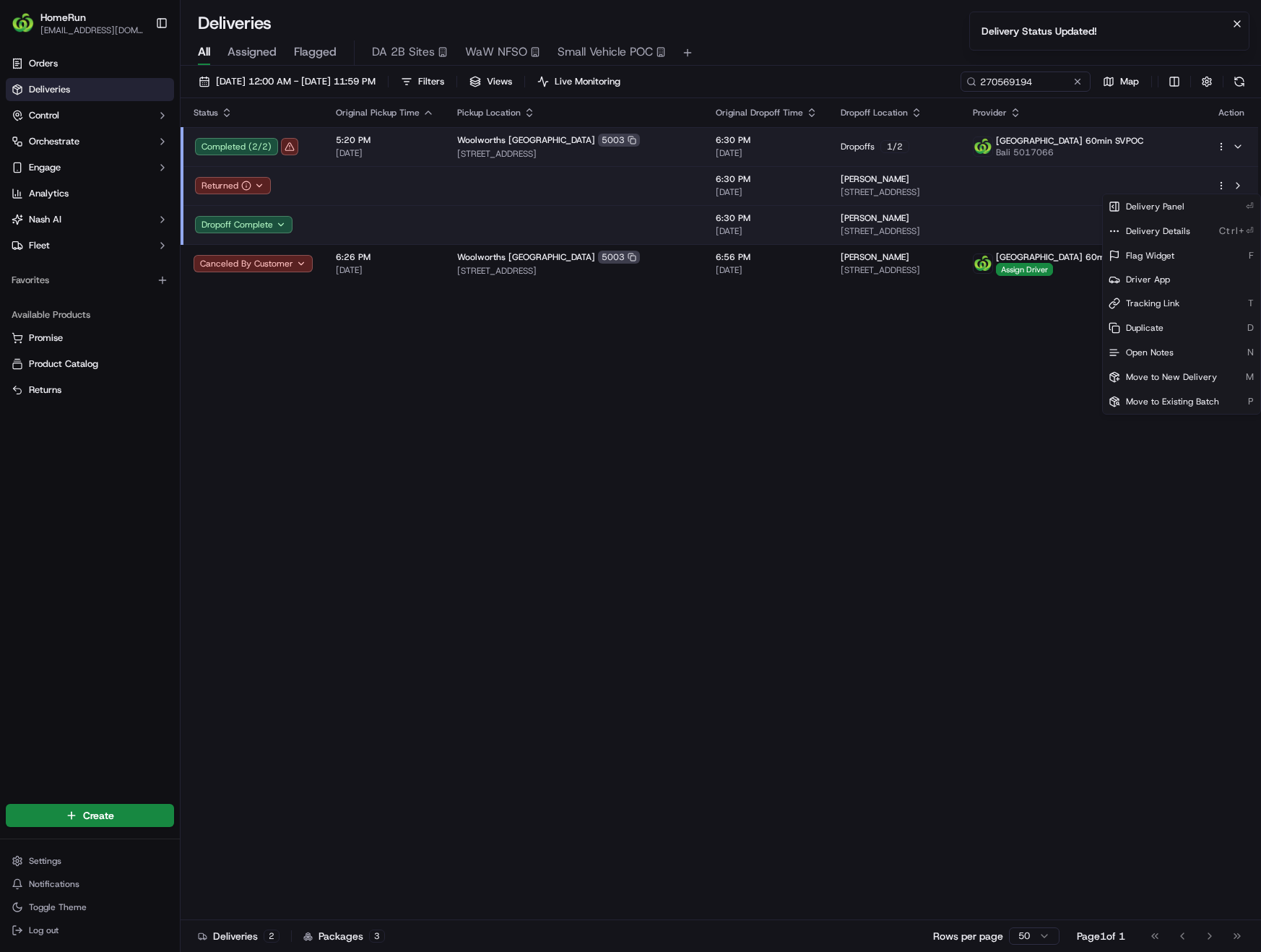
click at [1221, 184] on html "HomeRun phines1@woolworths.com.au Toggle Sidebar Orders Deliveries Control Orch…" at bounding box center [630, 476] width 1261 height 952
click at [1241, 146] on html "HomeRun phines1@woolworths.com.au Toggle Sidebar Orders Deliveries Control Orch…" at bounding box center [630, 476] width 1261 height 952
click at [1241, 145] on button at bounding box center [1237, 146] width 17 height 17
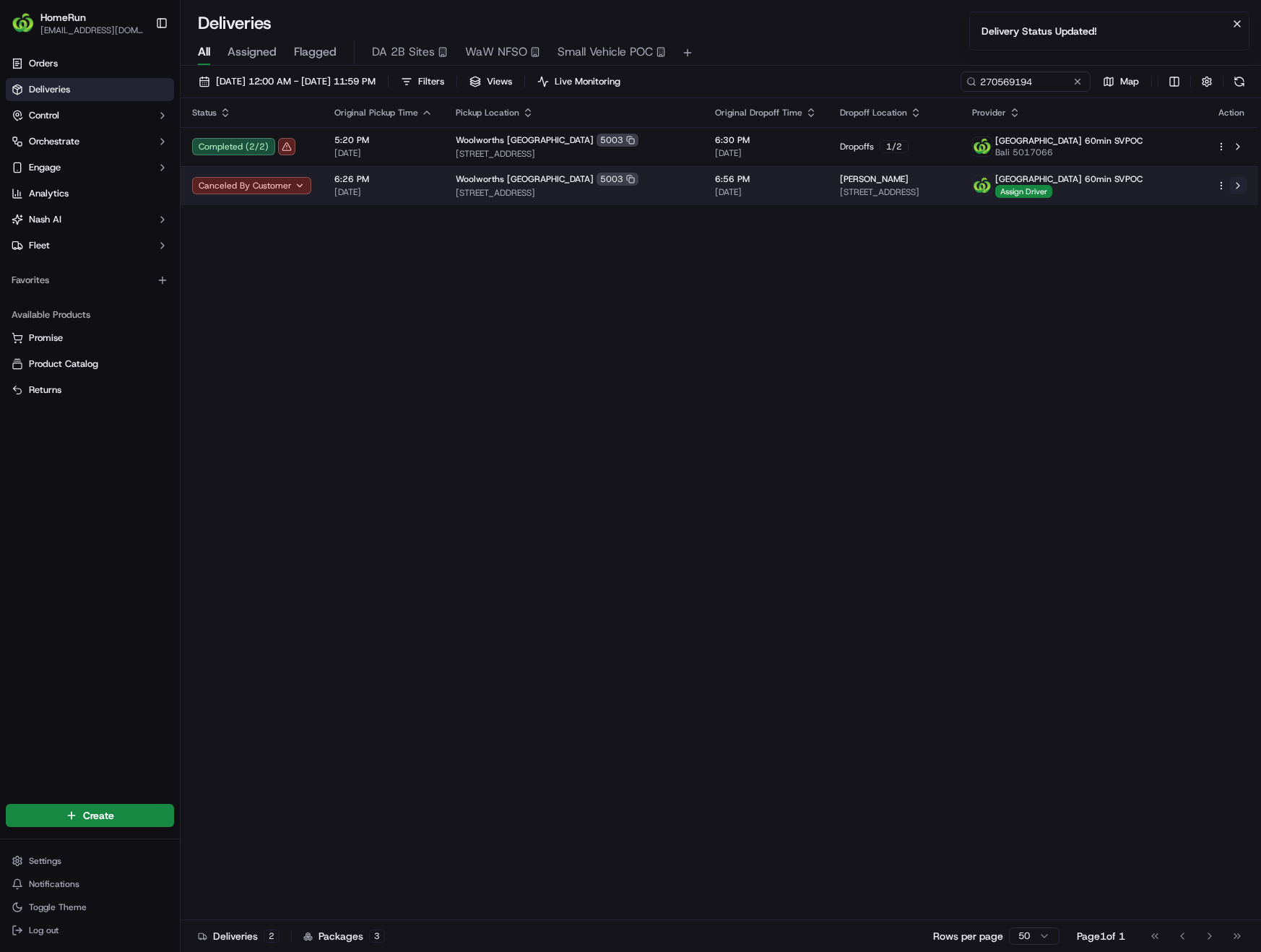
click at [1237, 186] on button at bounding box center [1237, 185] width 17 height 17
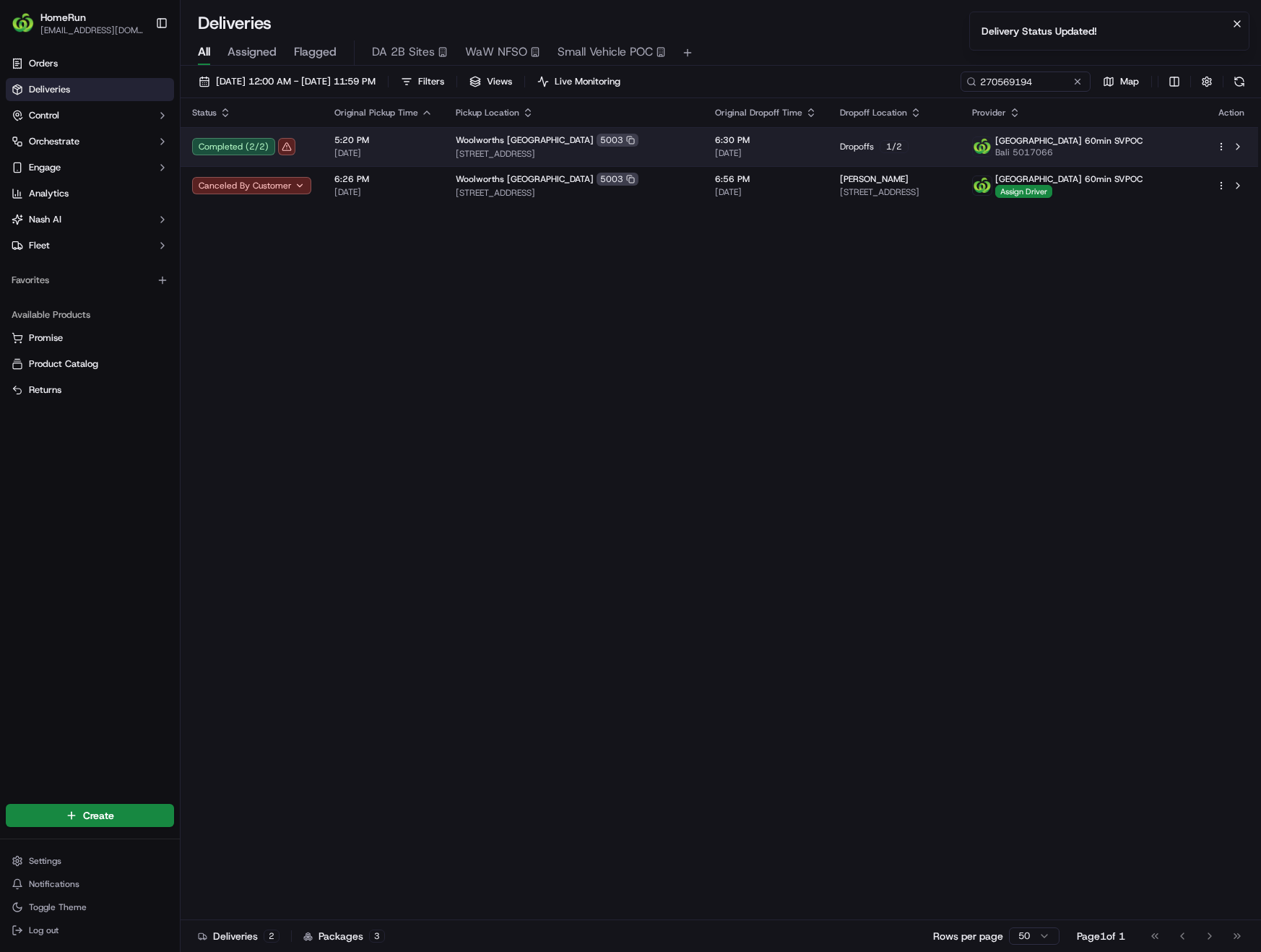
click at [250, 148] on div "Completed ( 2 / 2 )" at bounding box center [252, 146] width 119 height 17
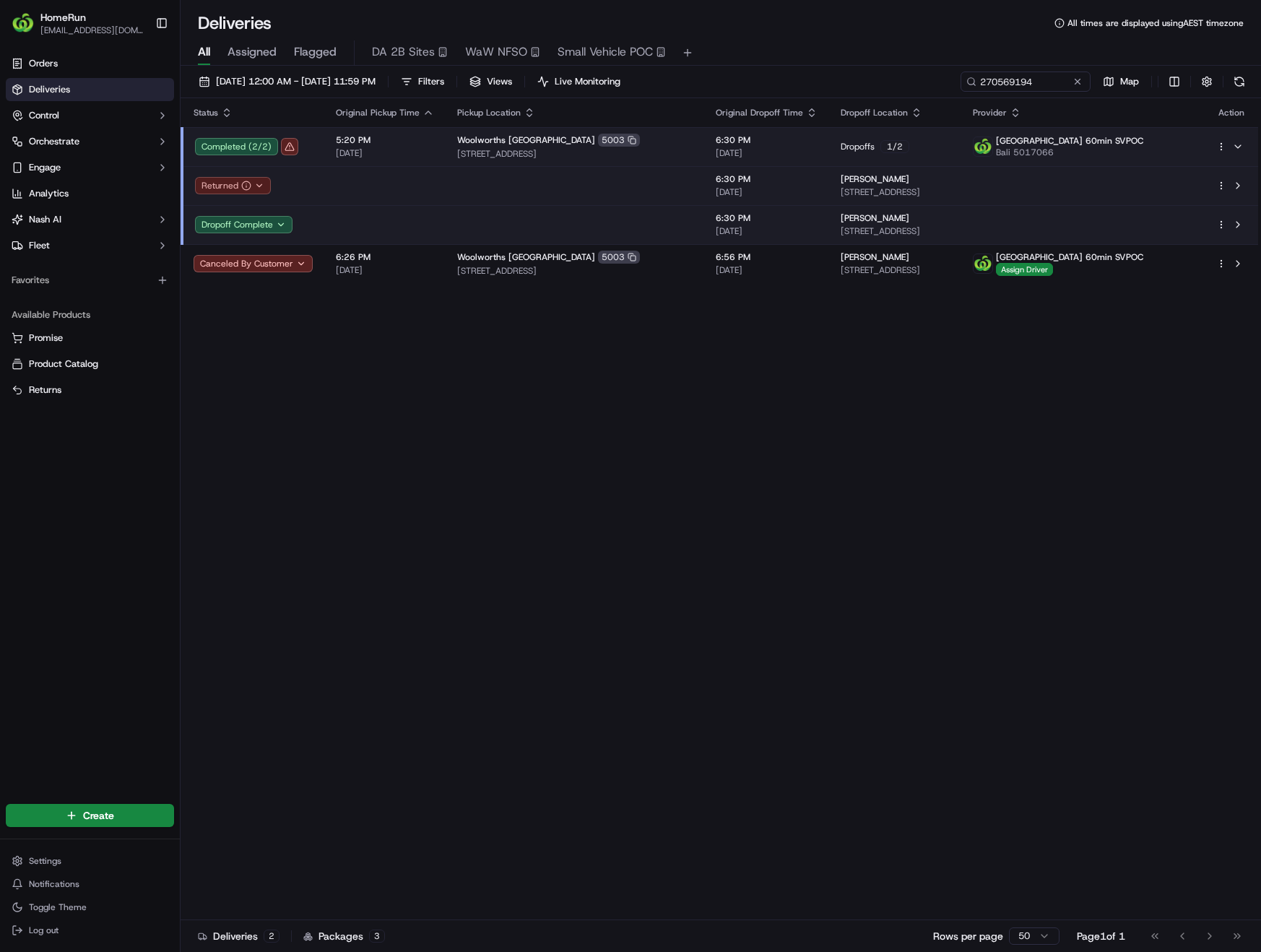
click at [228, 182] on div "Returned" at bounding box center [233, 185] width 76 height 17
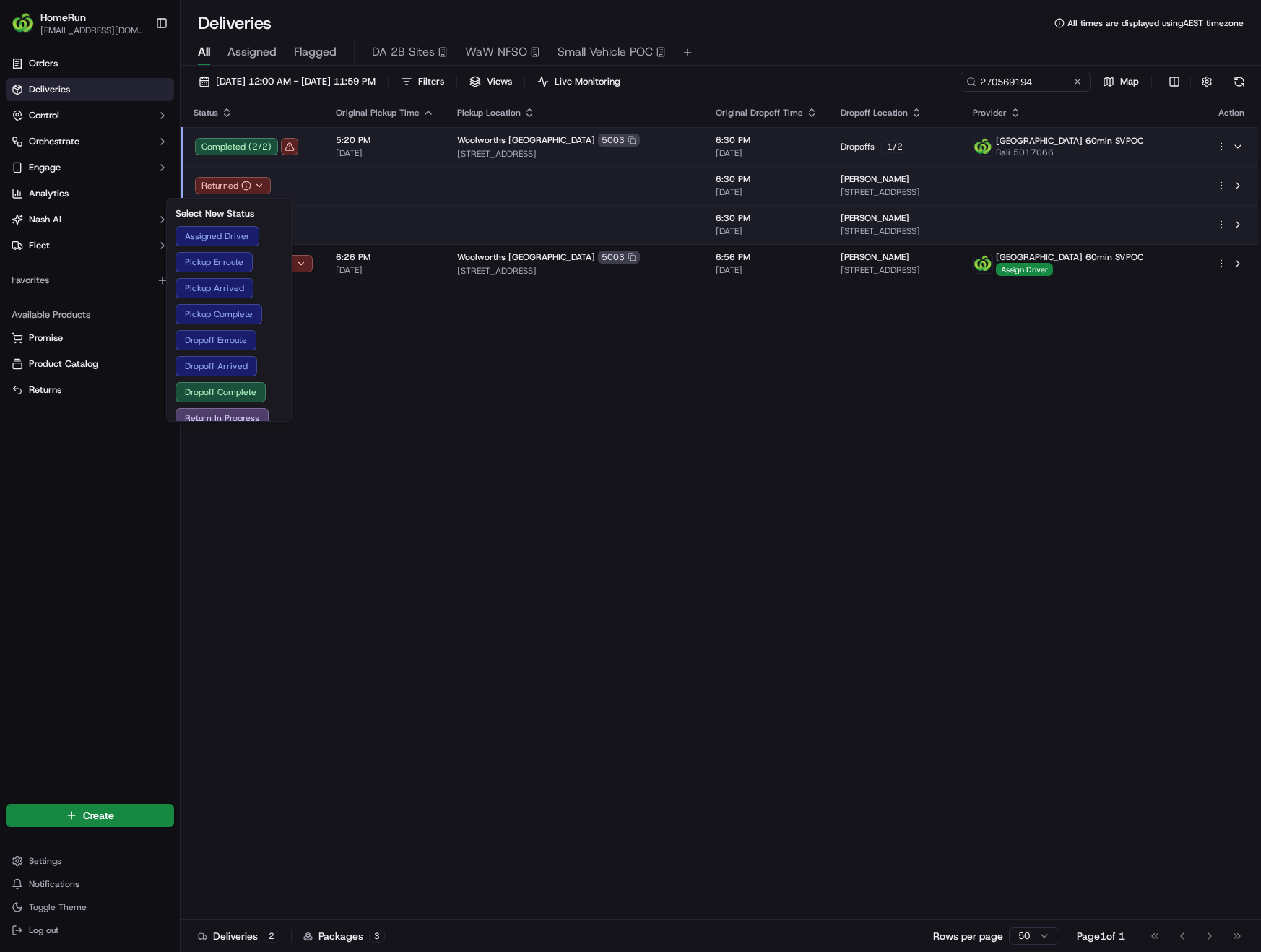
click at [1074, 192] on td at bounding box center [1082, 185] width 243 height 39
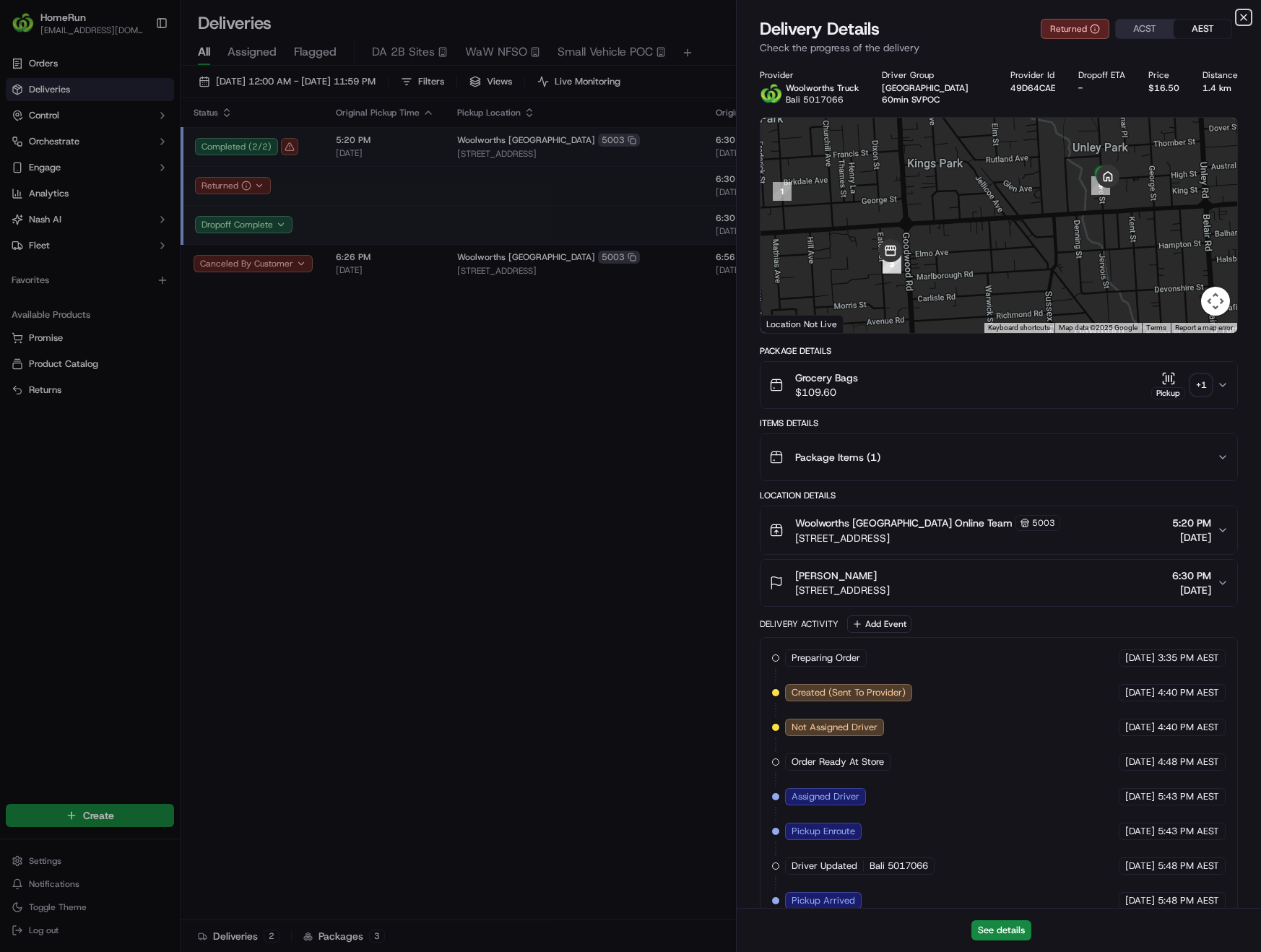
click at [1246, 16] on icon "button" at bounding box center [1243, 17] width 12 height 12
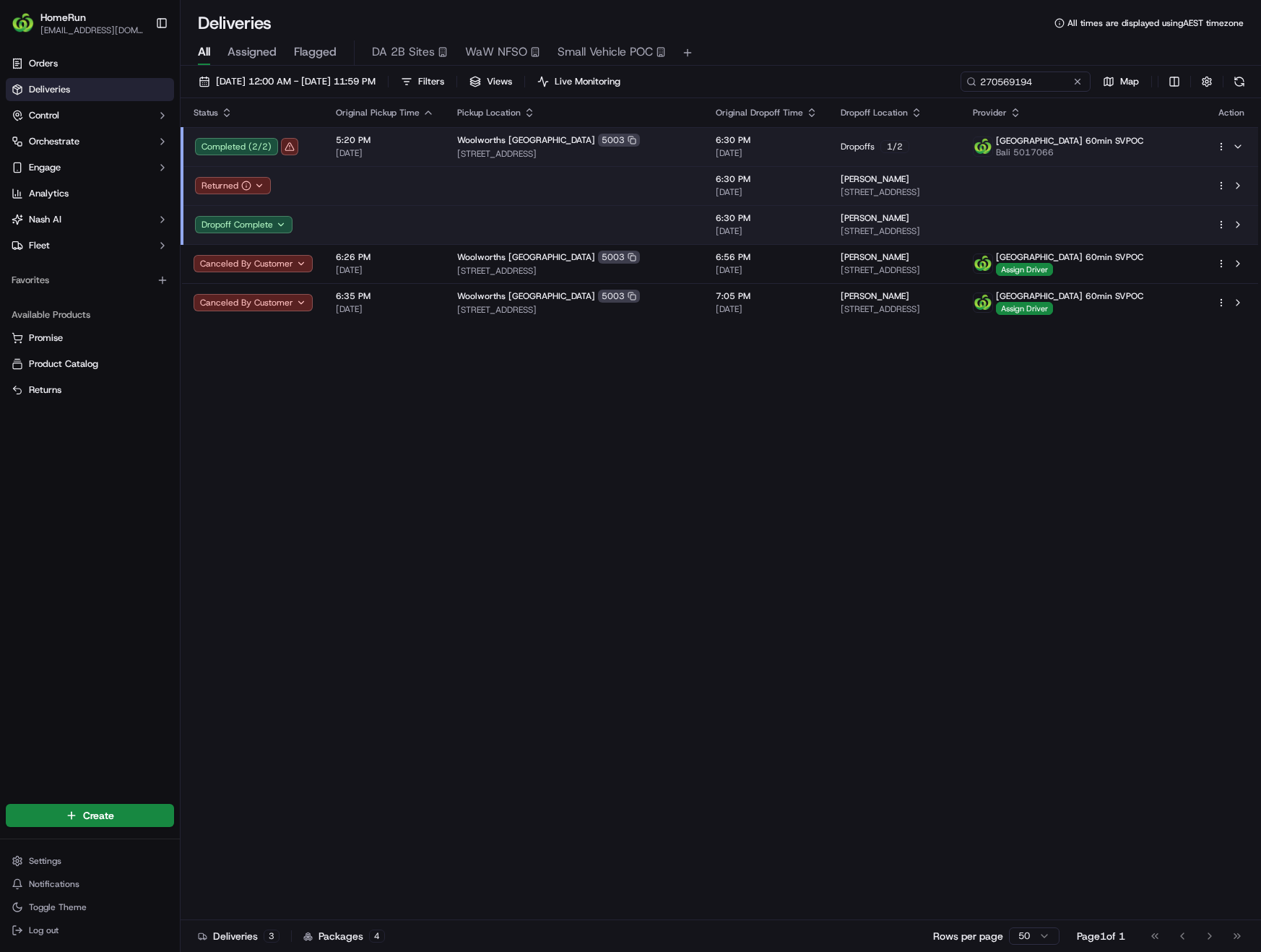
drag, startPoint x: 1241, startPoint y: 186, endPoint x: 1228, endPoint y: 186, distance: 13.0
click at [1228, 186] on div at bounding box center [1231, 185] width 30 height 17
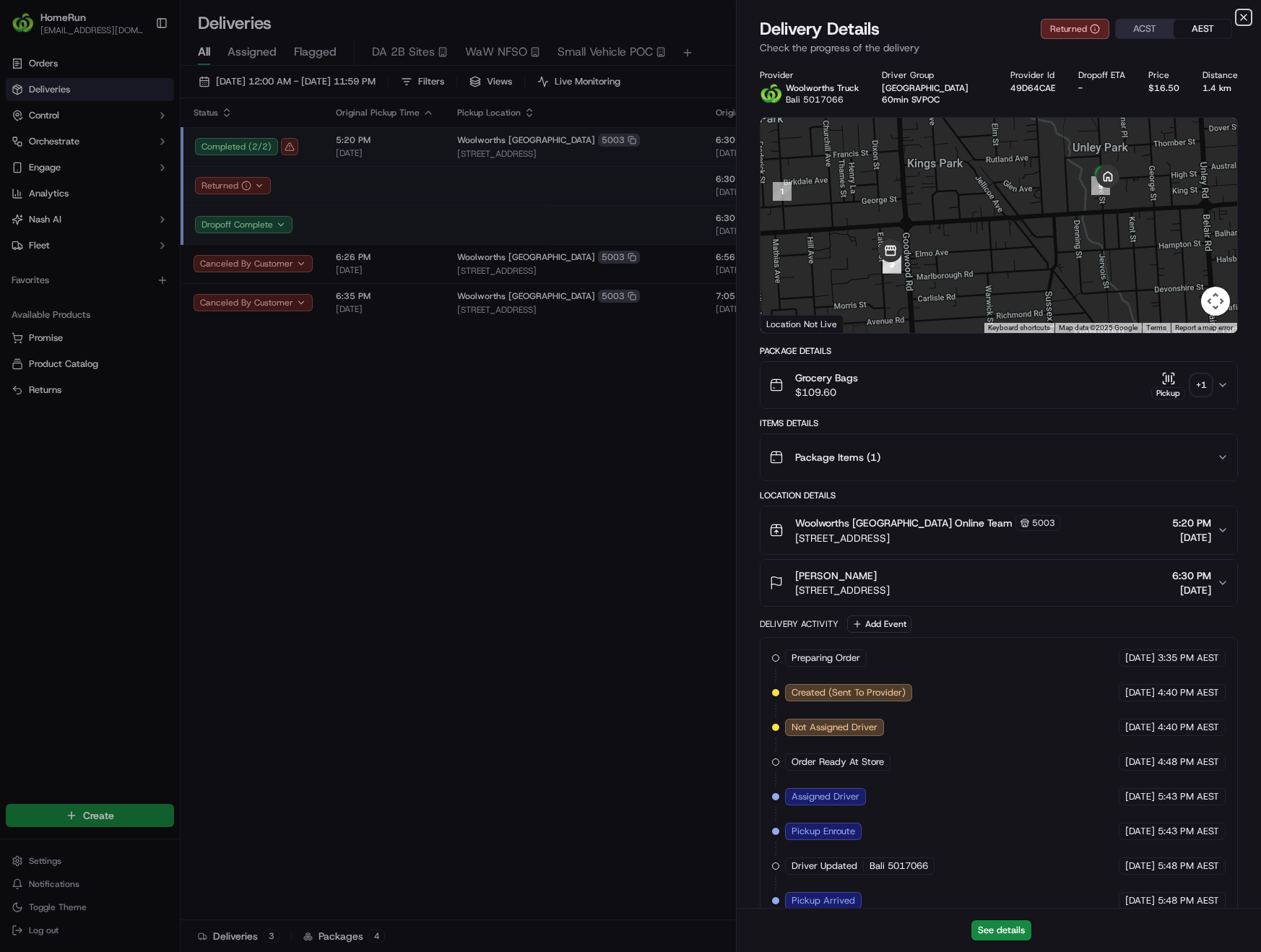
click at [1238, 16] on icon "button" at bounding box center [1243, 17] width 12 height 12
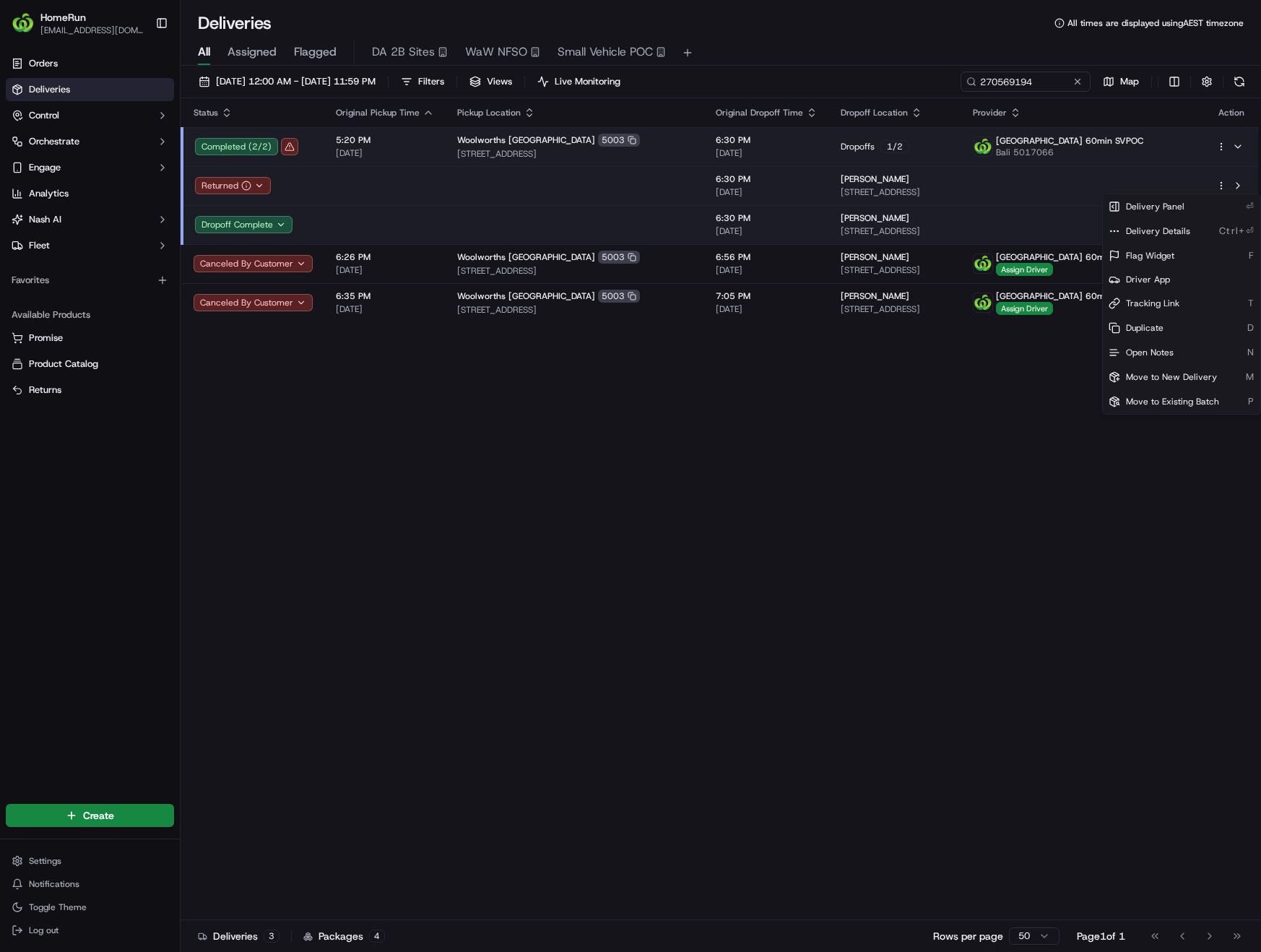
click at [1222, 188] on html "HomeRun phines1@woolworths.com.au Toggle Sidebar Orders Deliveries Control Orch…" at bounding box center [630, 476] width 1261 height 952
click at [1171, 377] on span "Move to New Delivery" at bounding box center [1172, 377] width 91 height 12
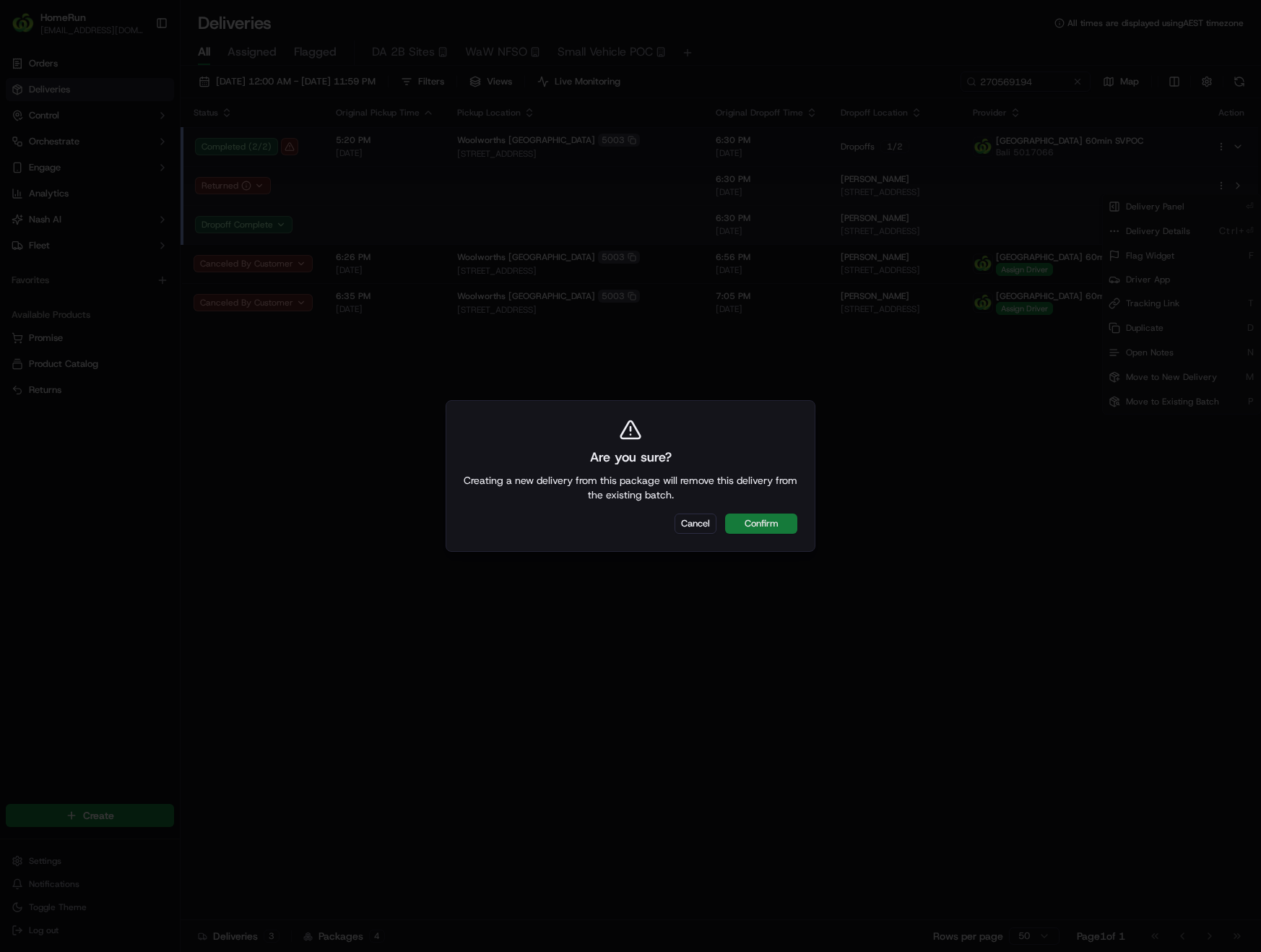
click at [775, 526] on button "Confirm" at bounding box center [760, 523] width 72 height 20
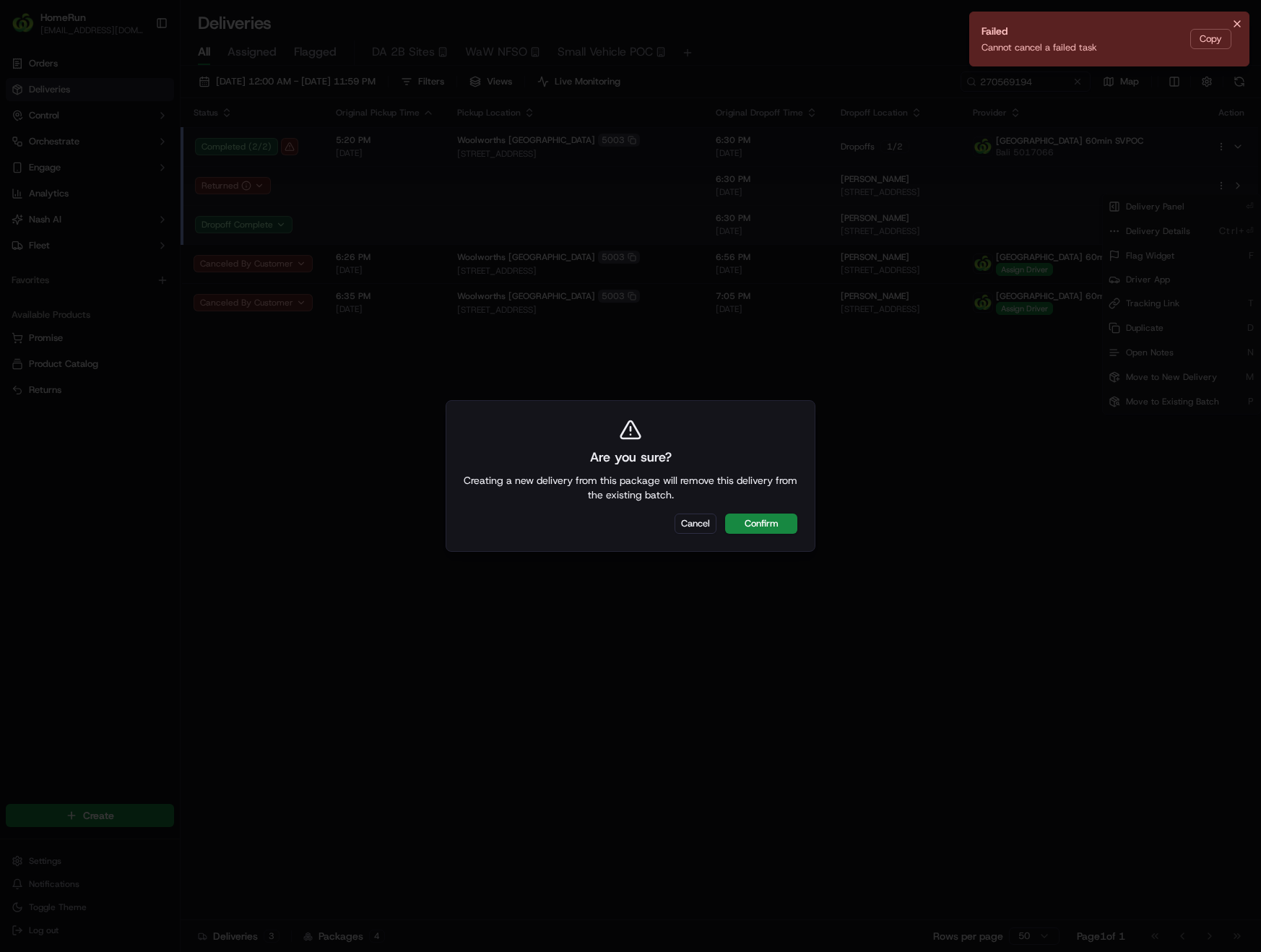
click at [1240, 22] on icon "Notifications (F8)" at bounding box center [1236, 24] width 12 height 12
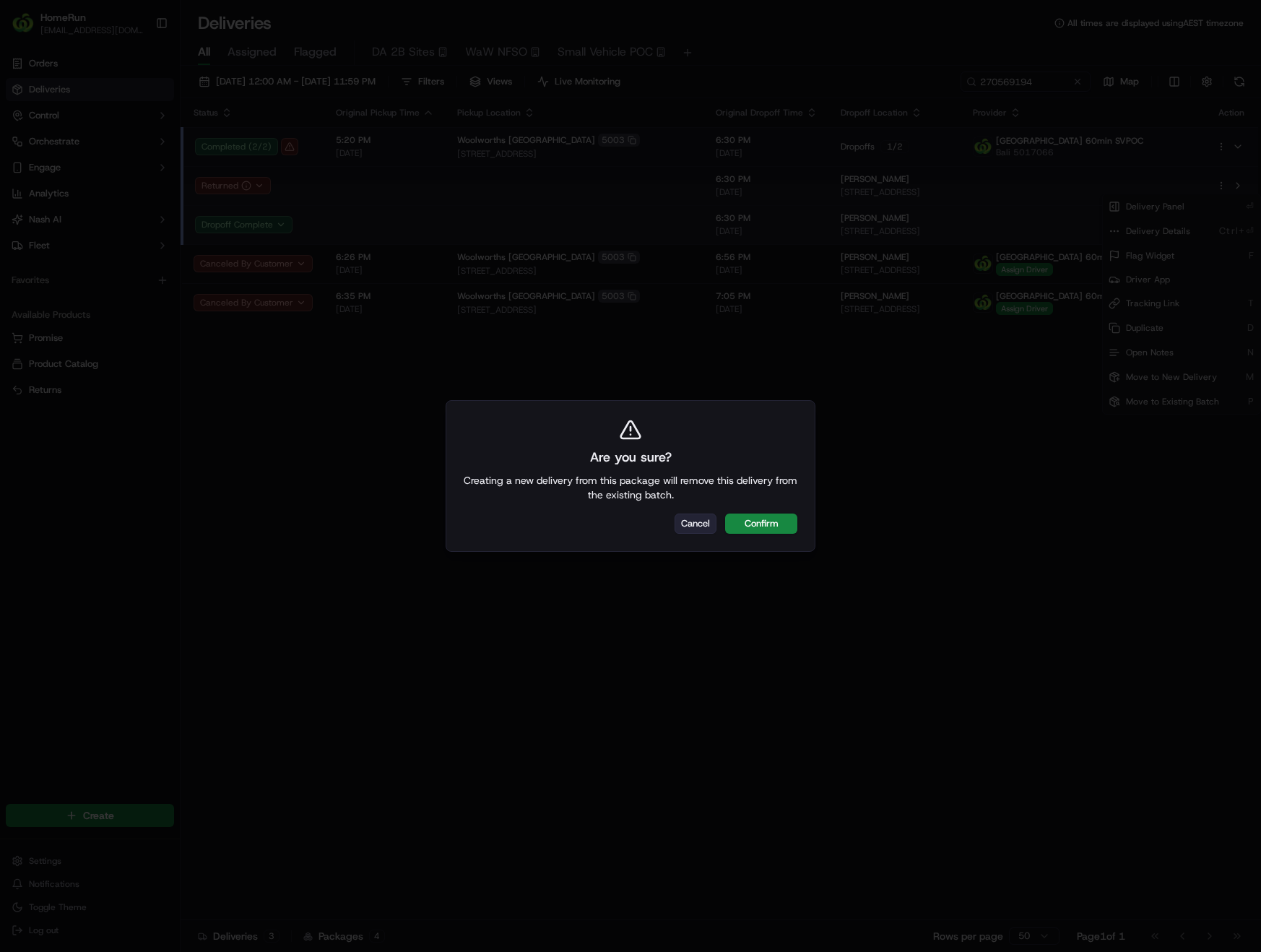
click at [701, 520] on button "Cancel" at bounding box center [696, 523] width 42 height 20
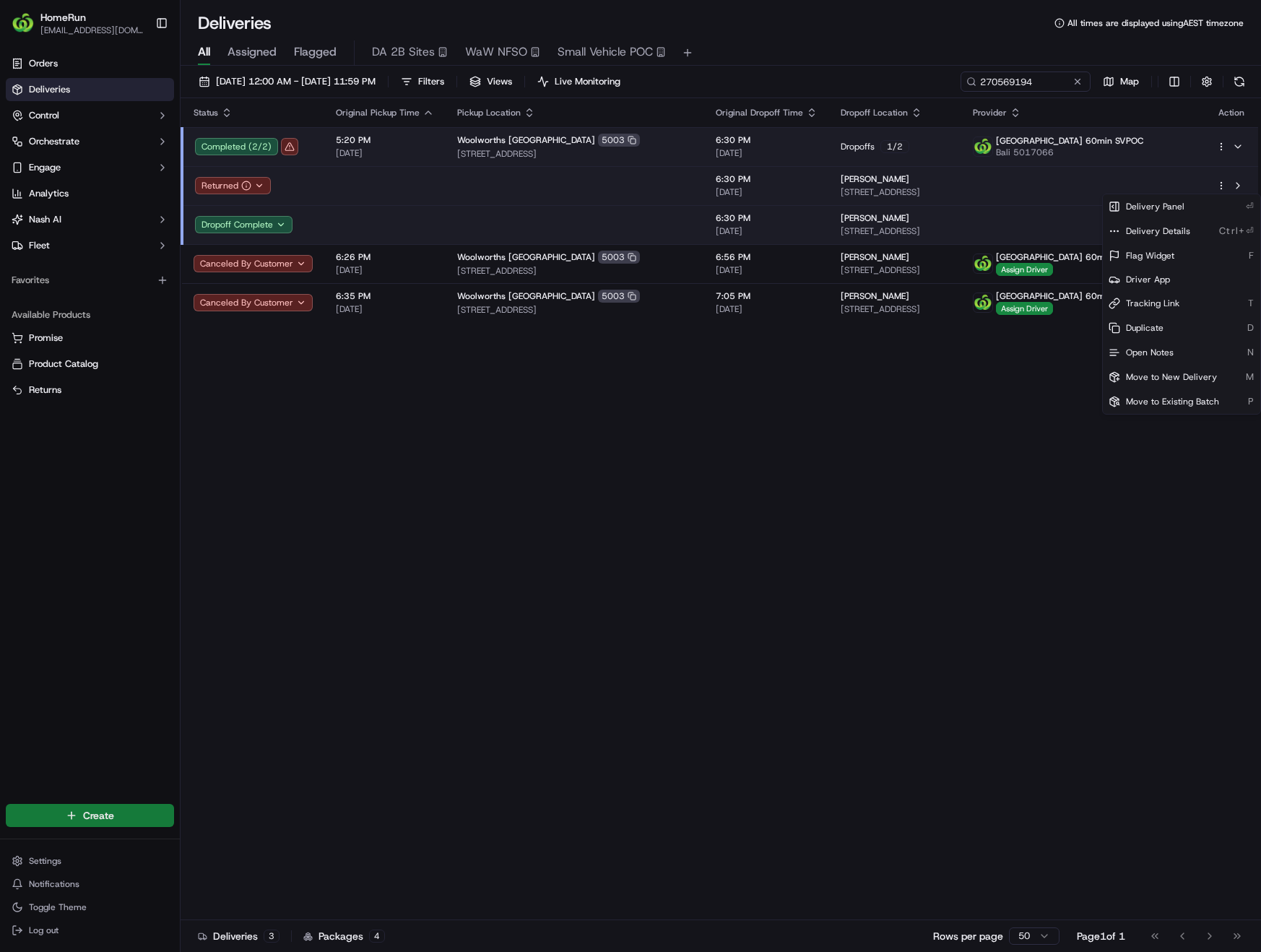
click at [61, 813] on html "HomeRun phines1@woolworths.com.au Toggle Sidebar Orders Deliveries Control Orch…" at bounding box center [630, 476] width 1261 height 952
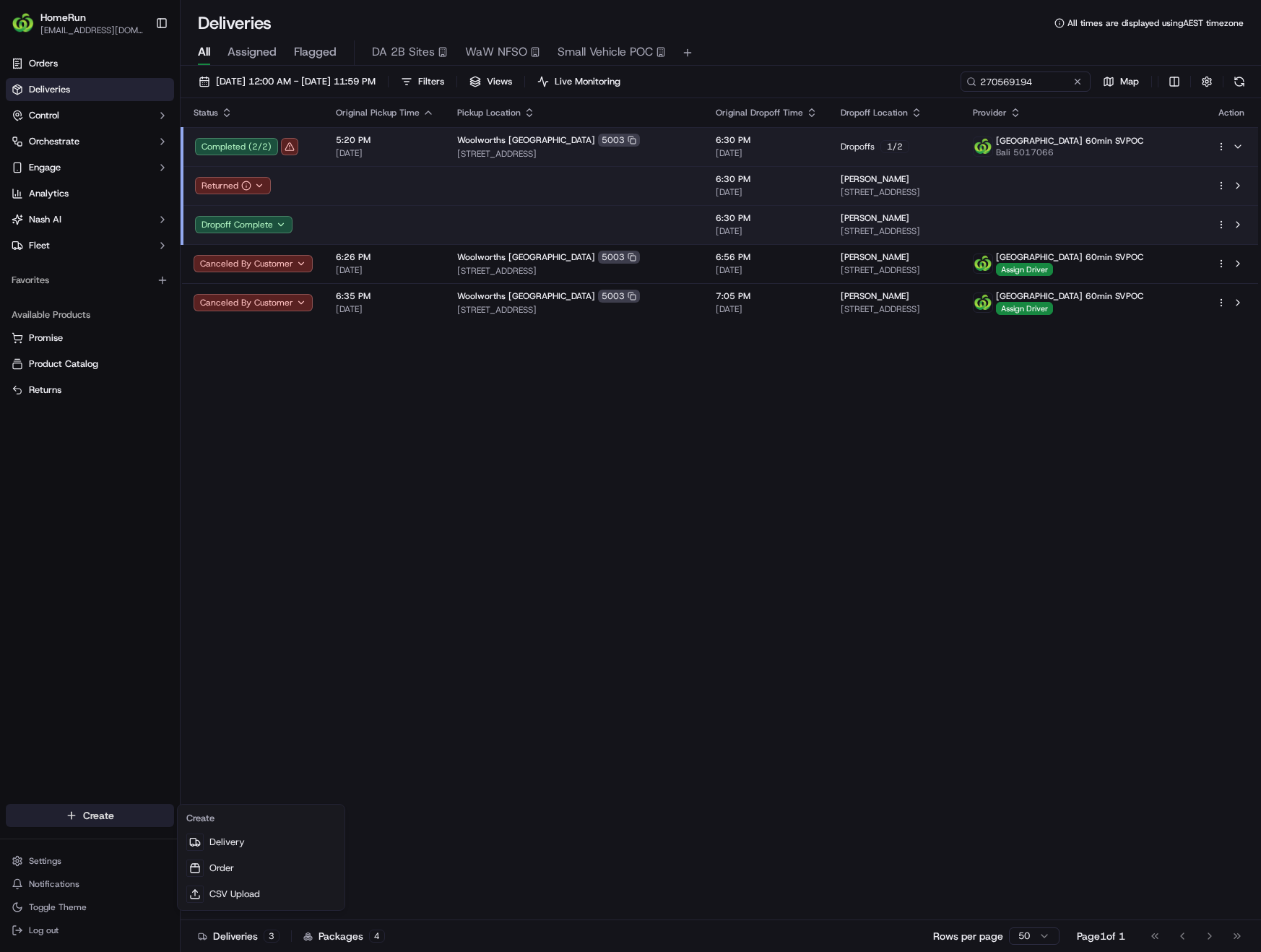
click at [61, 813] on html "HomeRun phines1@woolworths.com.au Toggle Sidebar Orders Deliveries Control Orch…" at bounding box center [630, 476] width 1261 height 952
click at [253, 843] on link "Delivery" at bounding box center [261, 842] width 161 height 26
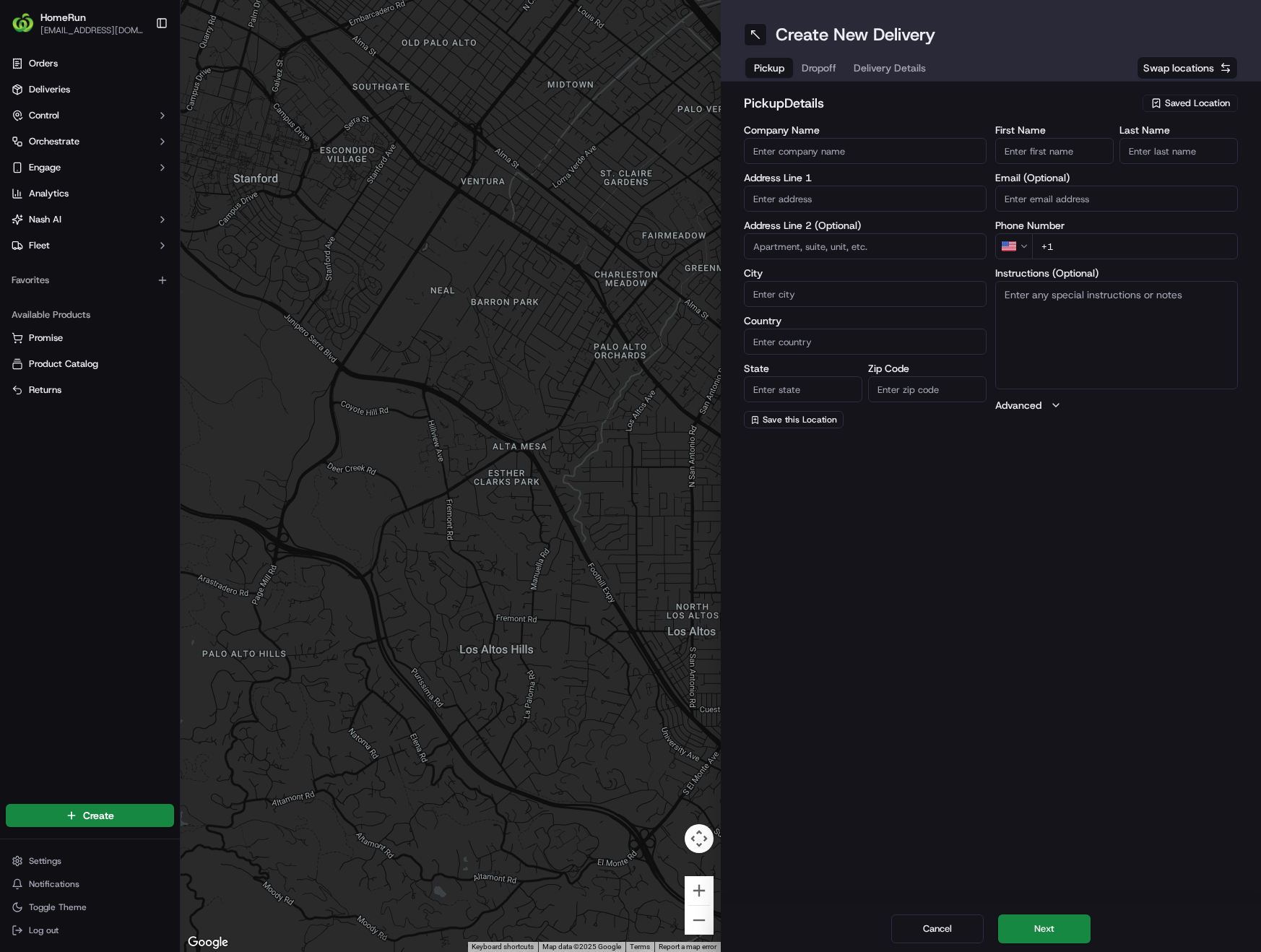
click at [1178, 69] on span "Swap locations" at bounding box center [1179, 68] width 71 height 15
click at [1212, 99] on span "Saved Location" at bounding box center [1196, 103] width 65 height 13
type input "Cumber"
click at [1206, 158] on span "Woolworths Cumberland Park (5003)" at bounding box center [1165, 158] width 178 height 13
type input "Woolworths Cumberland Park"
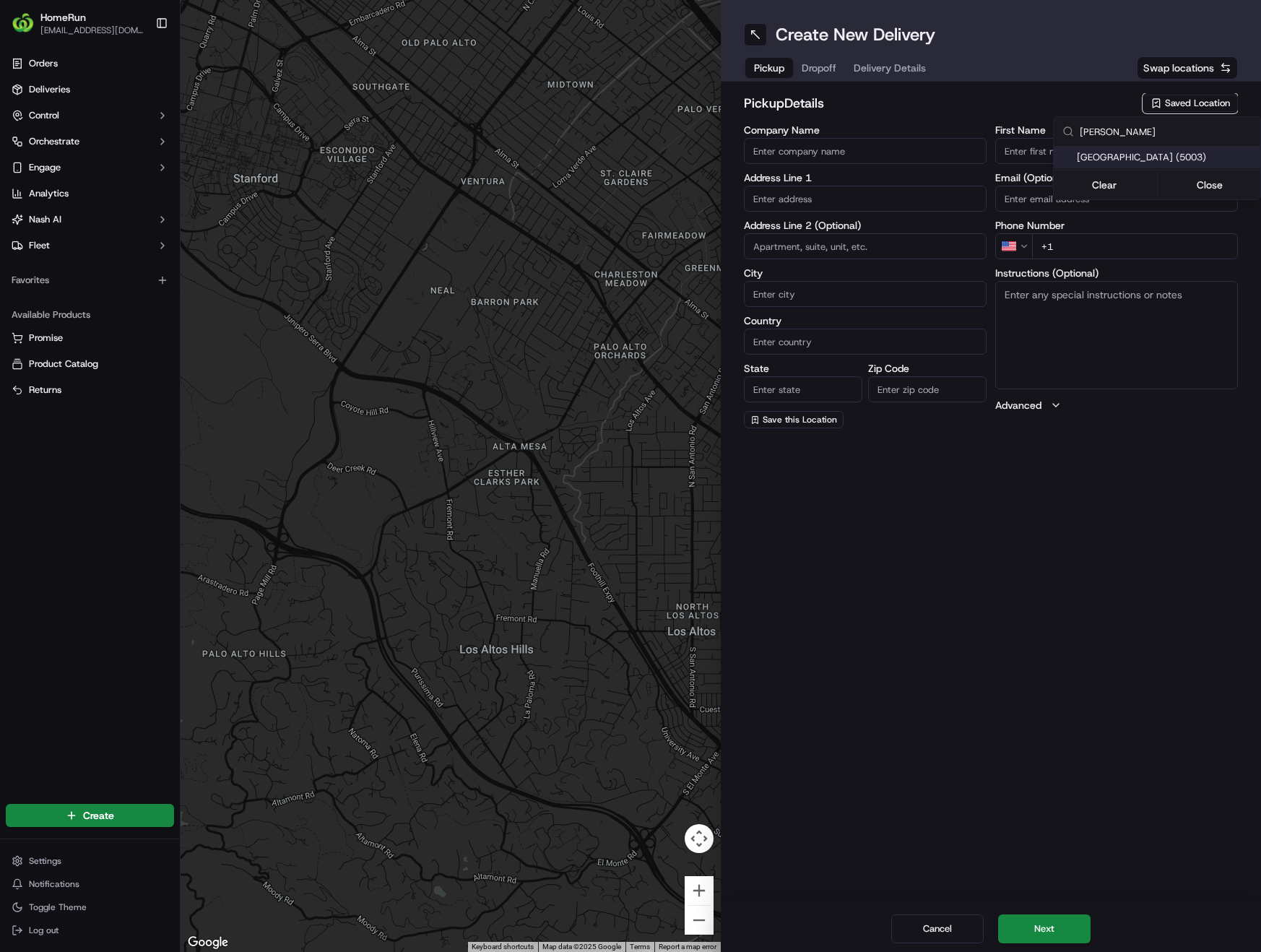
type input "366 Goodwood Road"
type input "Cumberland Park"
type input "AU"
type input "SA"
type input "5041"
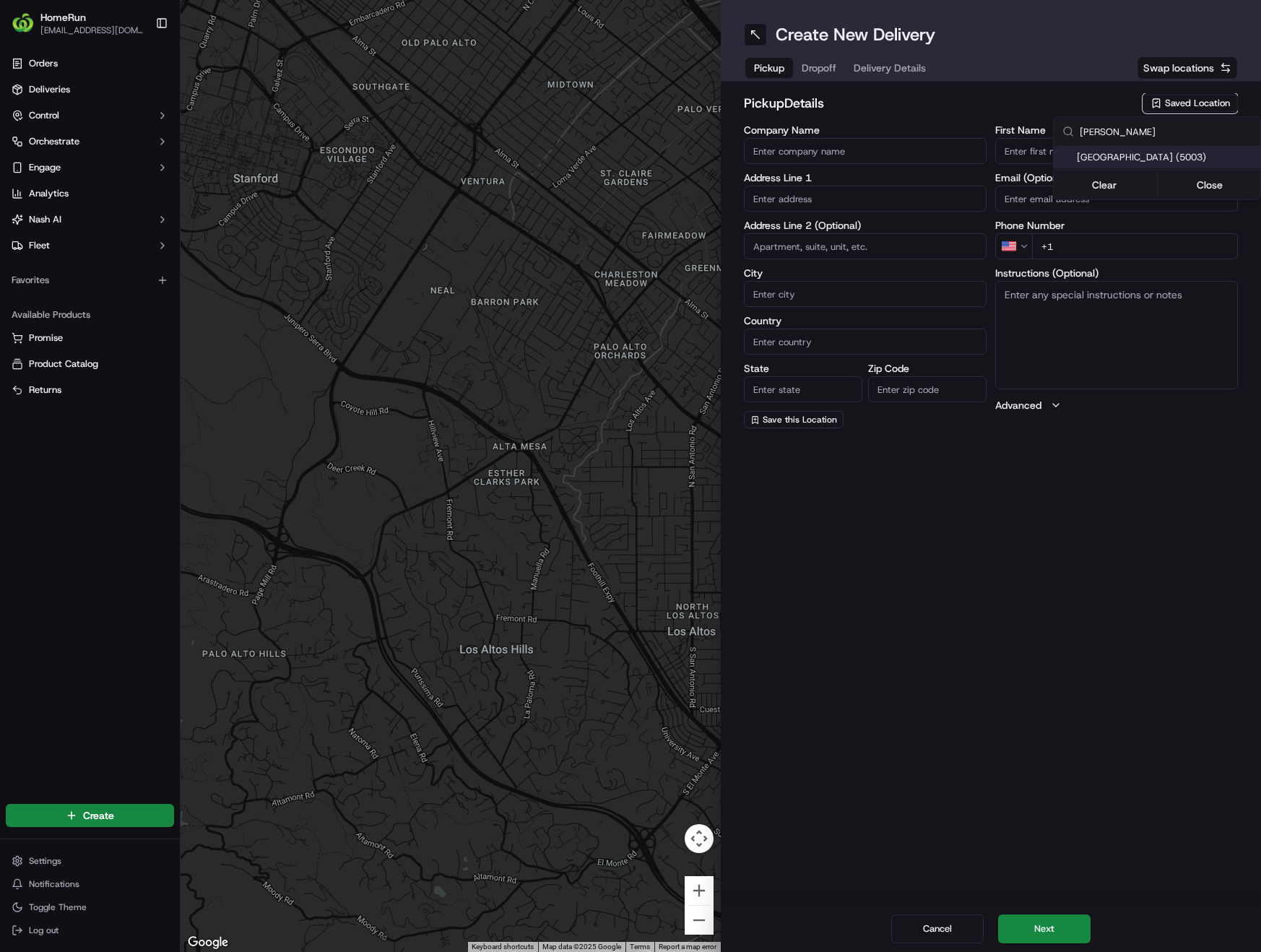
type input "Manager"
type input "+61 8 8215 6925"
type textarea "Store offers Direct-To-Boot Pickup. Go to underground carpark. Use dedicated gr…"
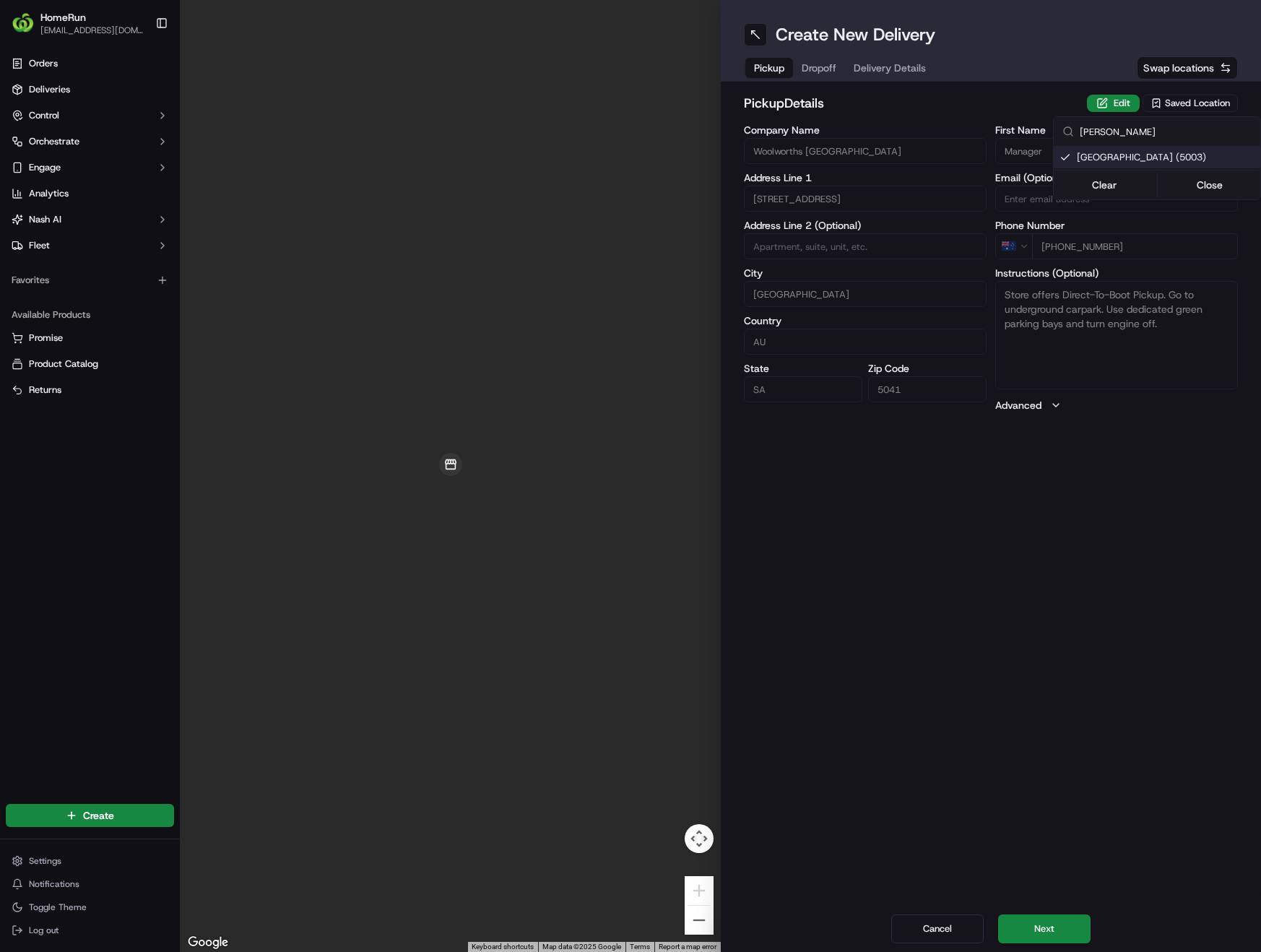
click at [1047, 922] on html "HomeRun phines1@woolworths.com.au Toggle Sidebar Orders Deliveries Control Orch…" at bounding box center [630, 476] width 1261 height 952
click at [1050, 924] on button "Next" at bounding box center [1043, 929] width 92 height 29
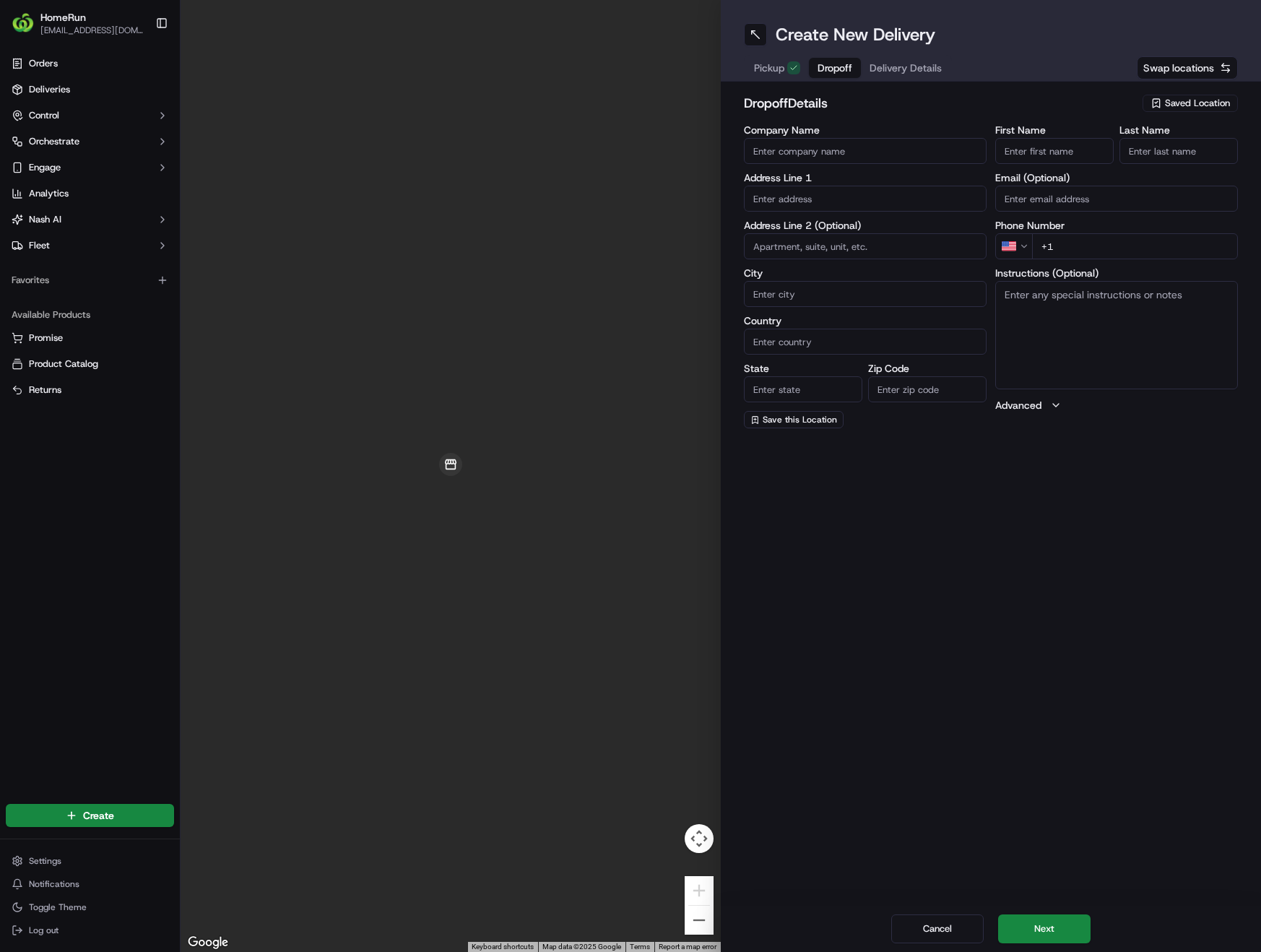
click at [1070, 157] on input "First Name" at bounding box center [1054, 150] width 119 height 26
type input "Steve"
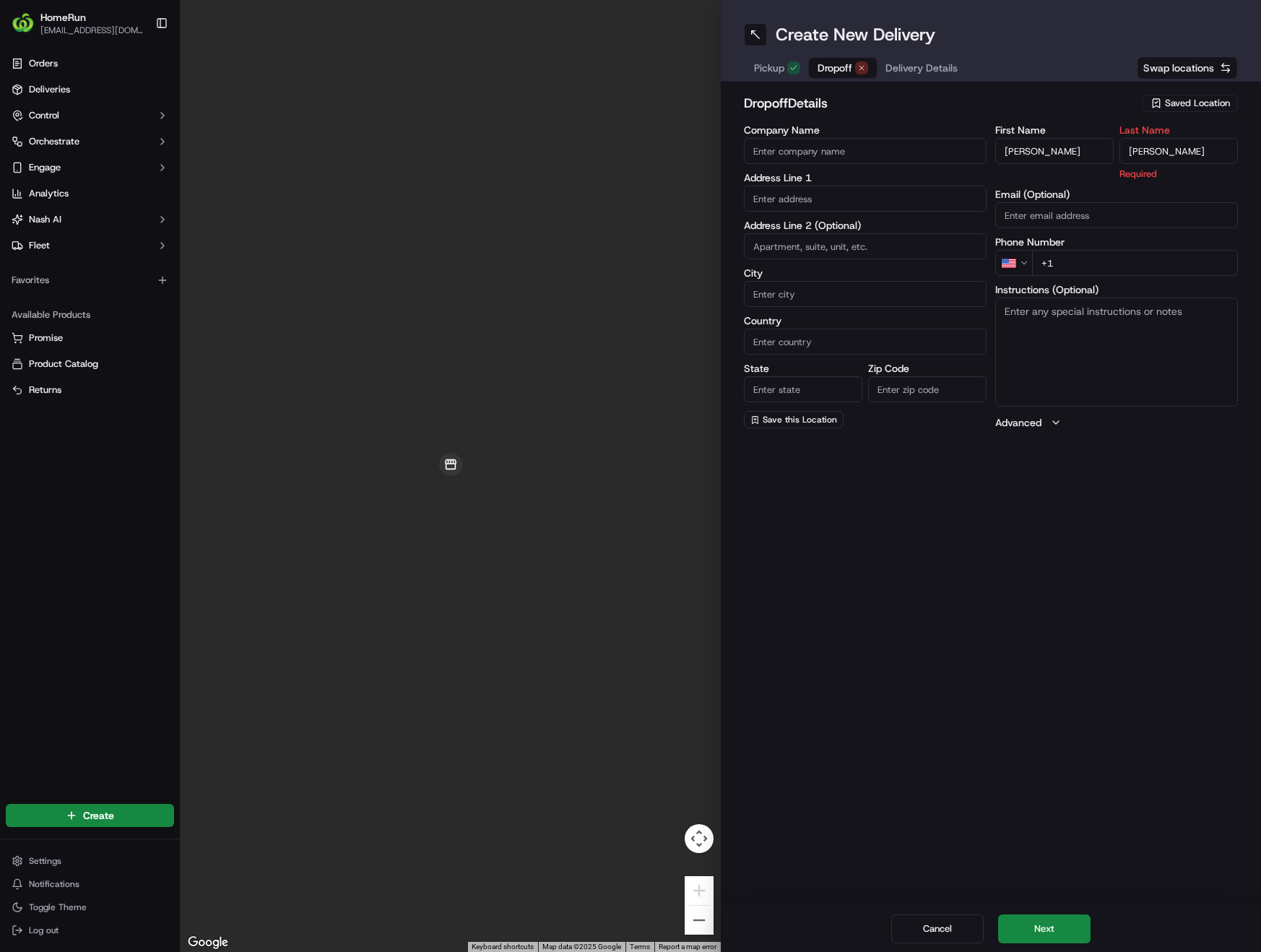
type input "Bonett"
click at [839, 200] on input "text" at bounding box center [865, 199] width 243 height 26
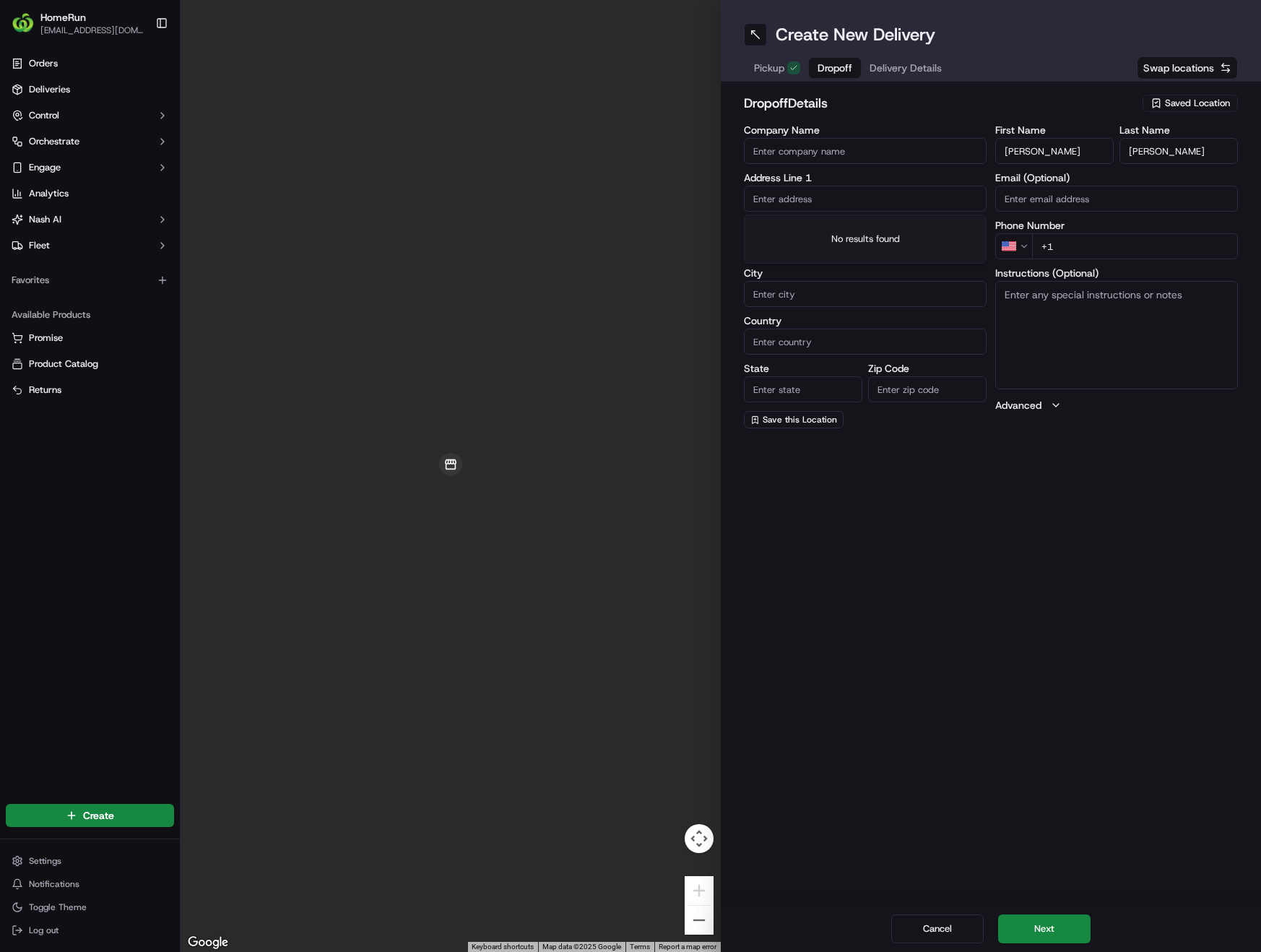
click at [823, 202] on input "text" at bounding box center [865, 199] width 243 height 26
paste input "35 Grove St UNLEY PARK"
click at [897, 227] on div "35 Grove St, Unley Park SA, Australia" at bounding box center [865, 229] width 235 height 22
type input "35 Grove St, Unley Park SA 5061, Australia"
type input "Unley Park"
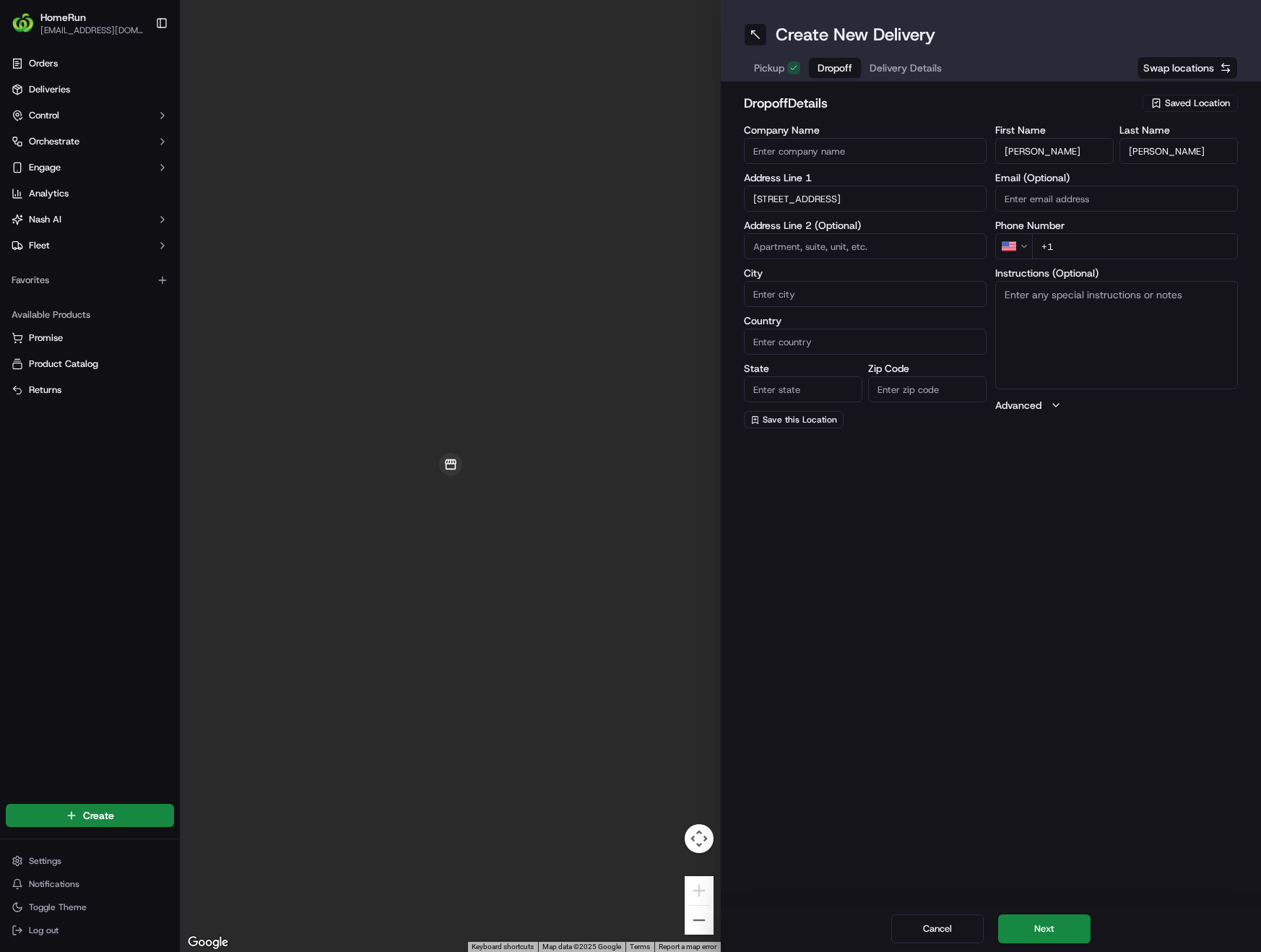
type input "Australia"
type input "SA"
type input "5061"
type input "35 Grove Street"
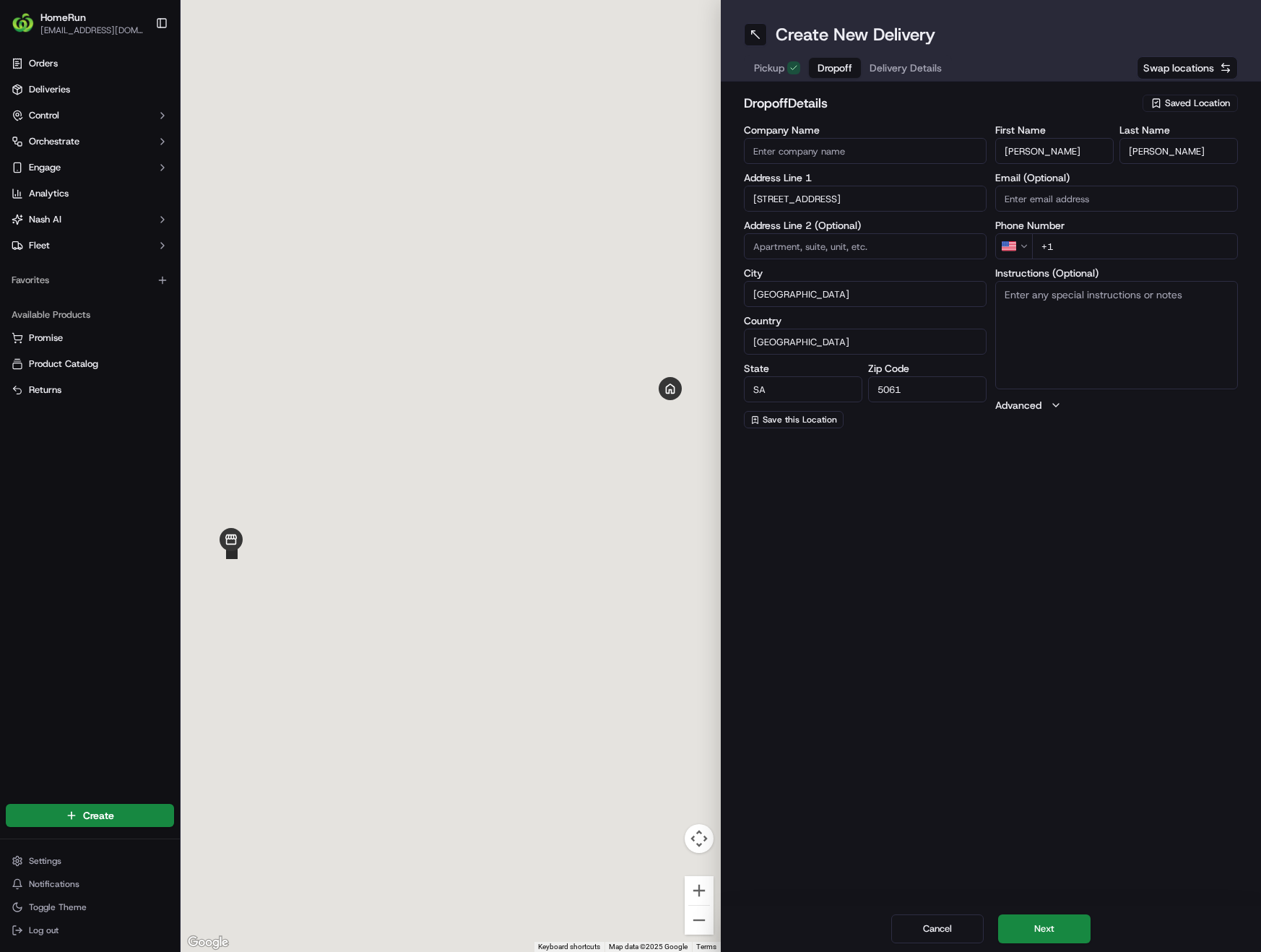
click at [1019, 246] on html "HomeRun phines1@woolworths.com.au Toggle Sidebar Orders Deliveries Control Orch…" at bounding box center [630, 476] width 1261 height 952
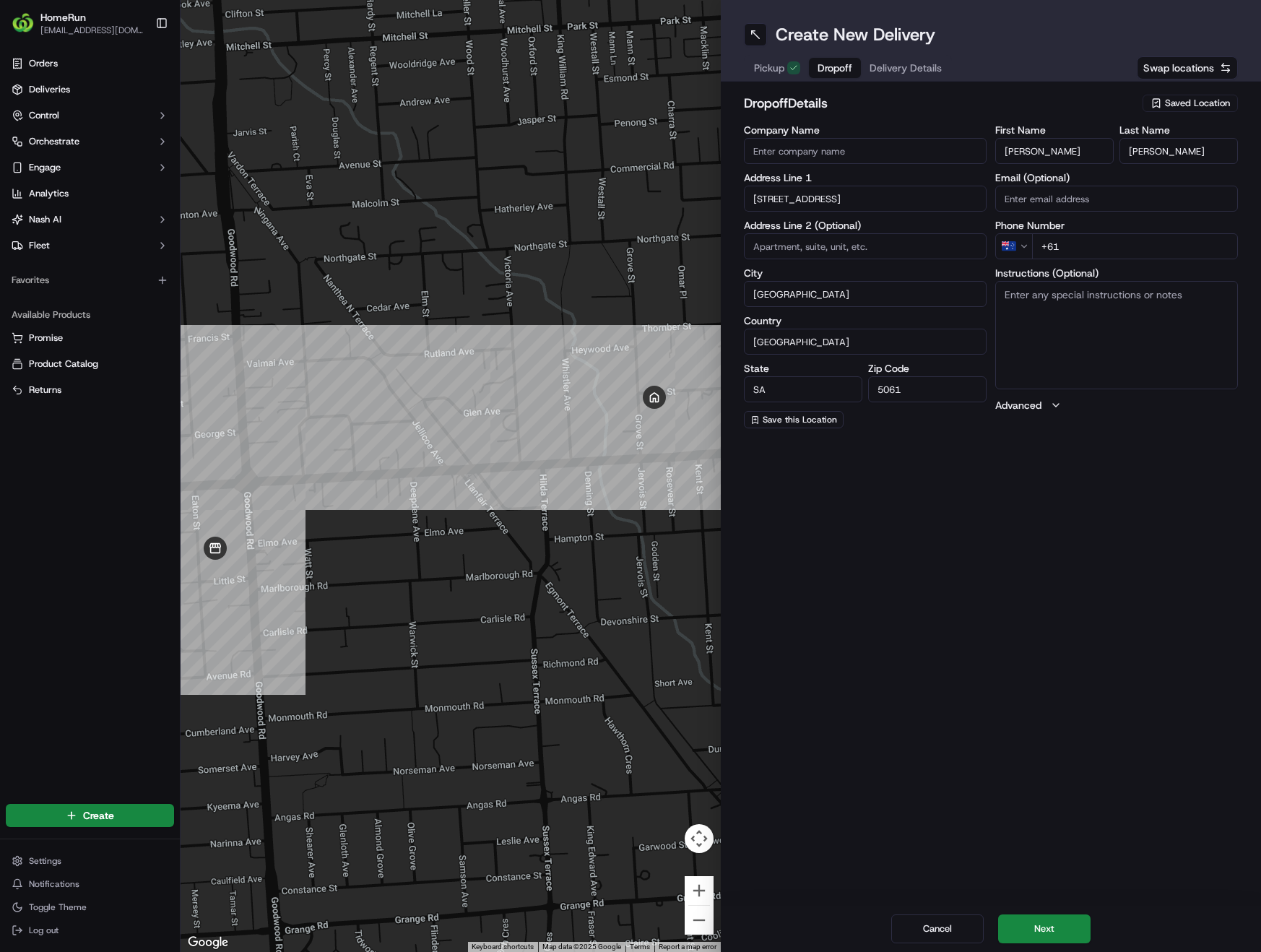
click at [1097, 250] on input "+61" at bounding box center [1135, 246] width 206 height 26
paste input "0412 069 158"
type input "+61 0412 069 158"
click at [1102, 342] on textarea "Instructions (Optional)" at bounding box center [1116, 335] width 243 height 109
click at [1049, 922] on button "Next" at bounding box center [1043, 929] width 92 height 29
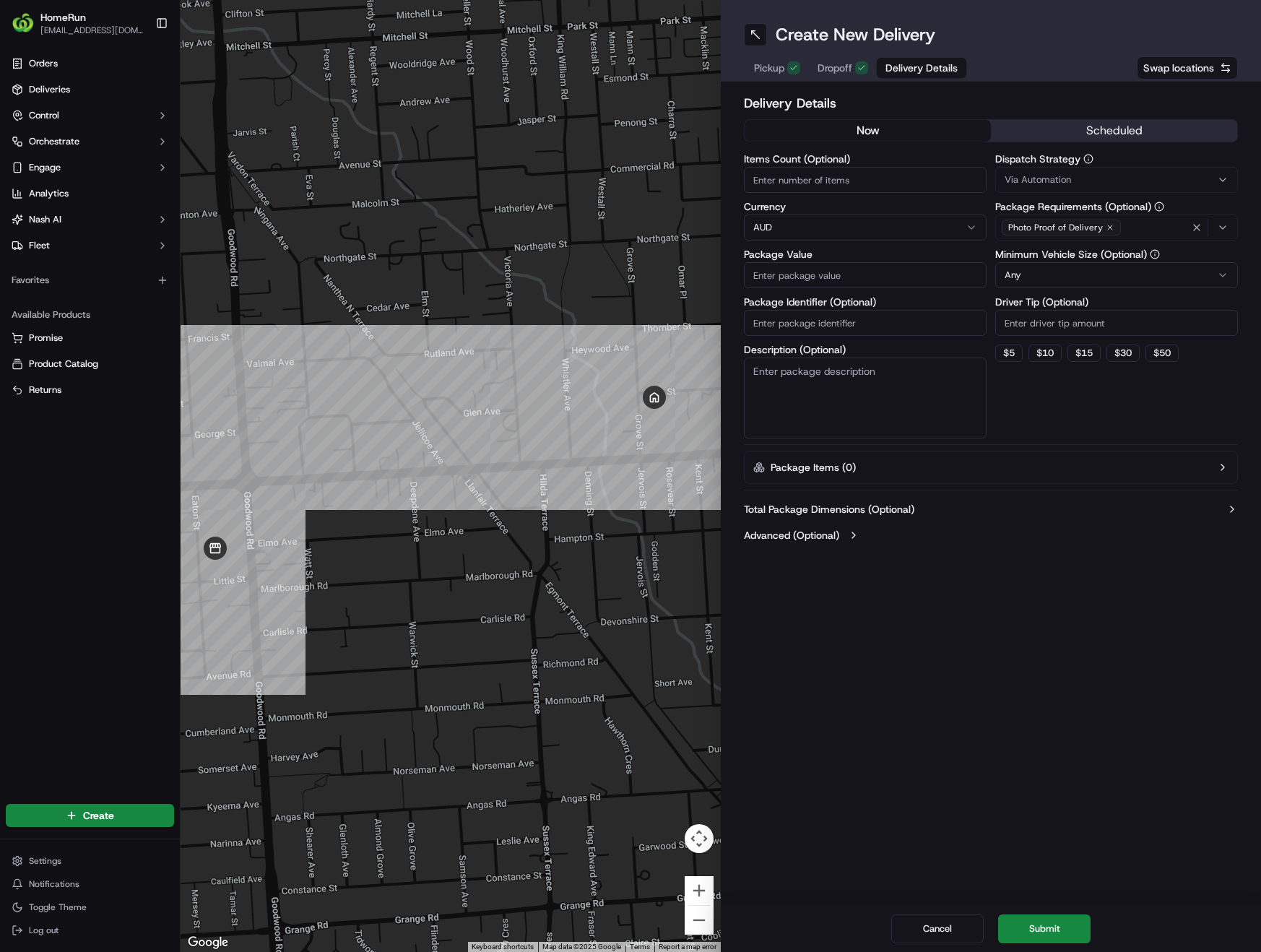
click at [852, 123] on button "now" at bounding box center [867, 130] width 246 height 22
click at [894, 180] on input "Items Count (Optional)" at bounding box center [865, 180] width 243 height 26
type input "3"
click at [855, 268] on input "Package Value" at bounding box center [865, 274] width 243 height 26
paste input "111.60"
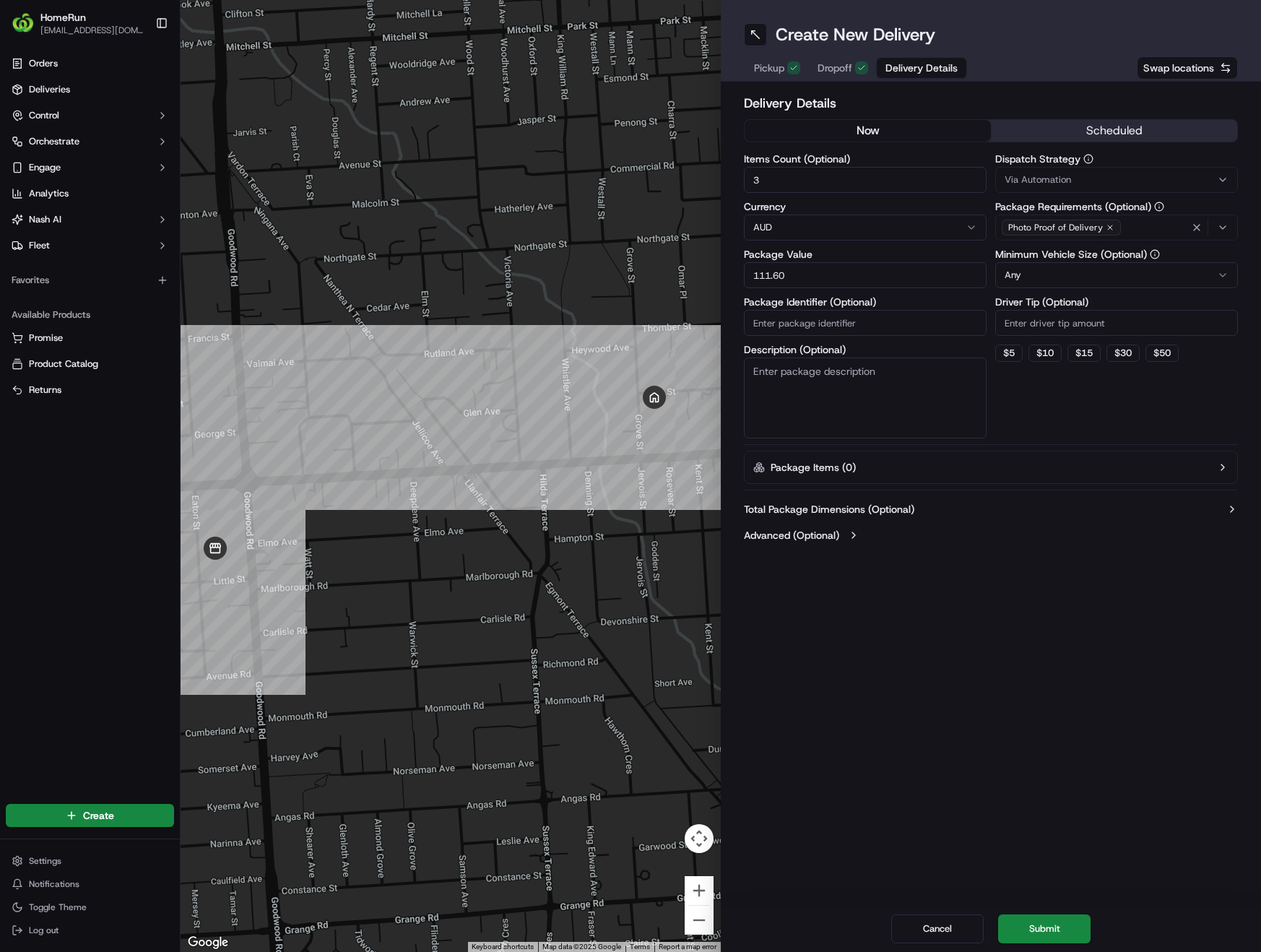
type input "111.60"
click at [859, 312] on input "Package Identifier (Optional)" at bounding box center [865, 323] width 243 height 26
click at [822, 320] on input "Package Identifier (Optional)" at bounding box center [865, 323] width 243 height 26
paste input "270569194"
type input "270569194"
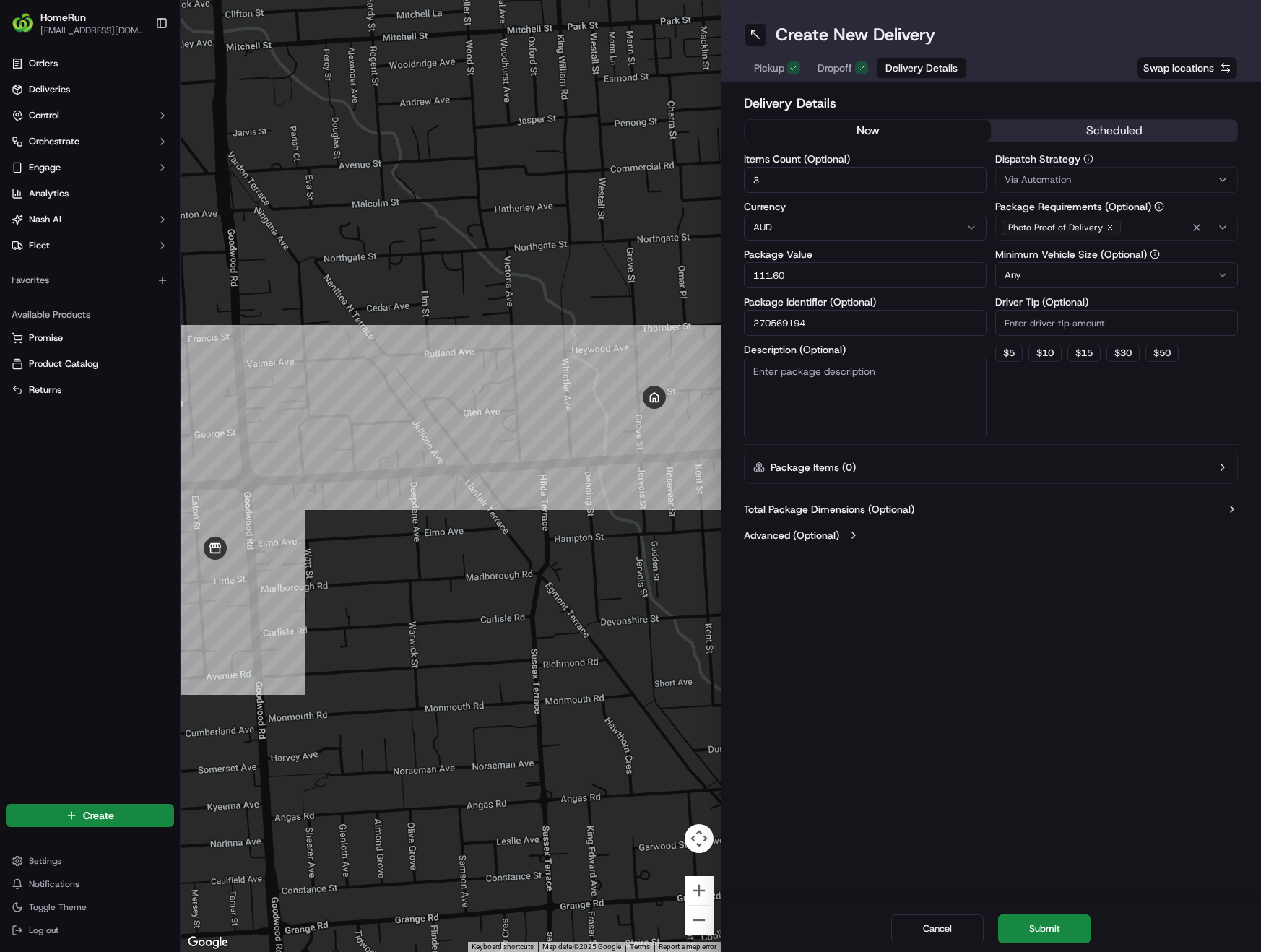
click at [1111, 279] on html "HomeRun phines1@woolworths.com.au Toggle Sidebar Orders Deliveries Control Orch…" at bounding box center [630, 476] width 1261 height 952
click at [843, 392] on textarea "Description (Optional)" at bounding box center [865, 398] width 243 height 81
type textarea "Groceries"
click at [1104, 408] on div "Dispatch Strategy Via Automation Package Requirements (Optional) Photo Proof of…" at bounding box center [1116, 296] width 243 height 285
click at [1062, 927] on button "Submit" at bounding box center [1043, 929] width 92 height 29
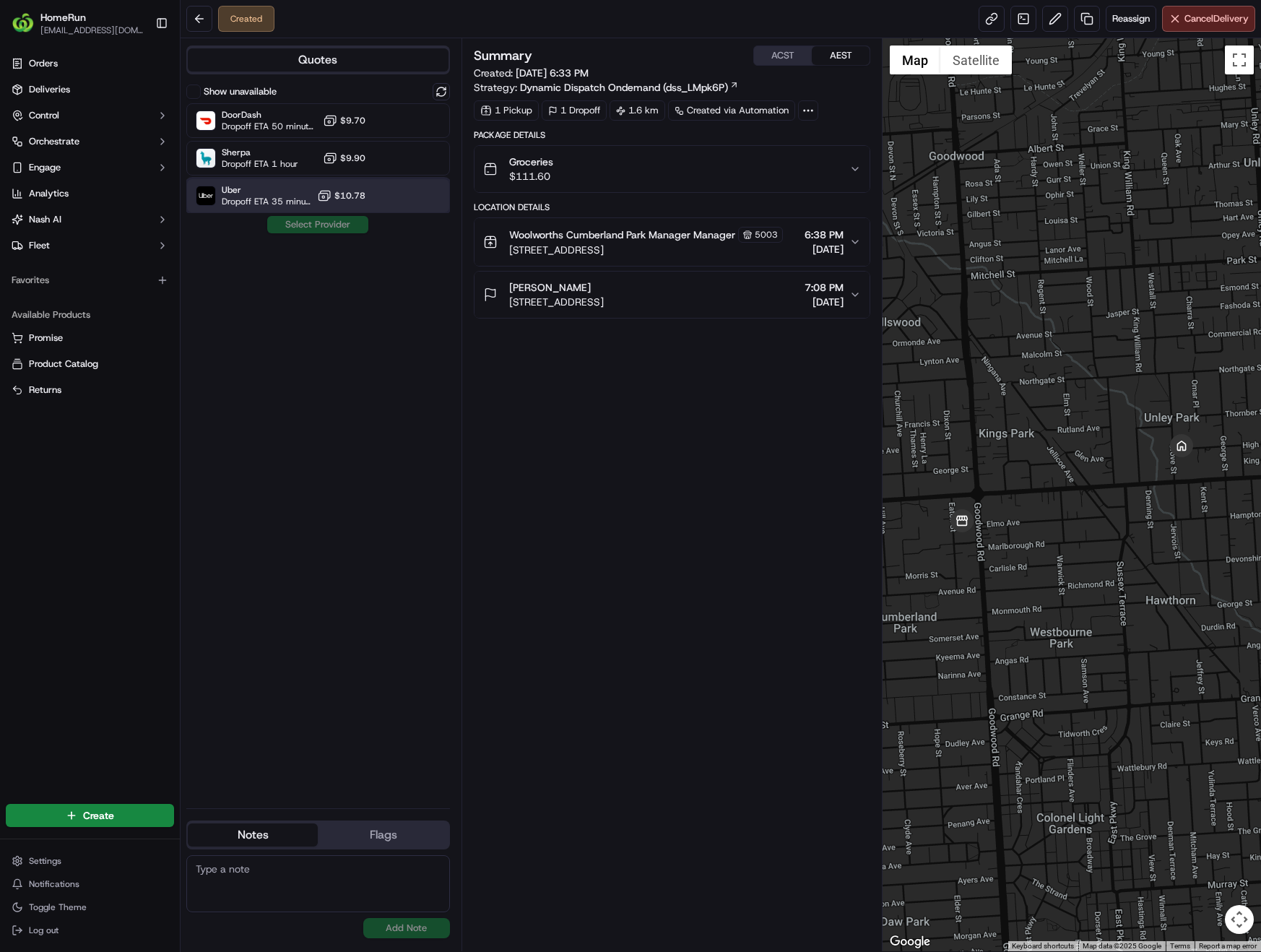
click at [233, 196] on span "Dropoff ETA 35 minutes" at bounding box center [266, 202] width 89 height 12
click at [327, 227] on button "Assign Provider" at bounding box center [317, 224] width 102 height 17
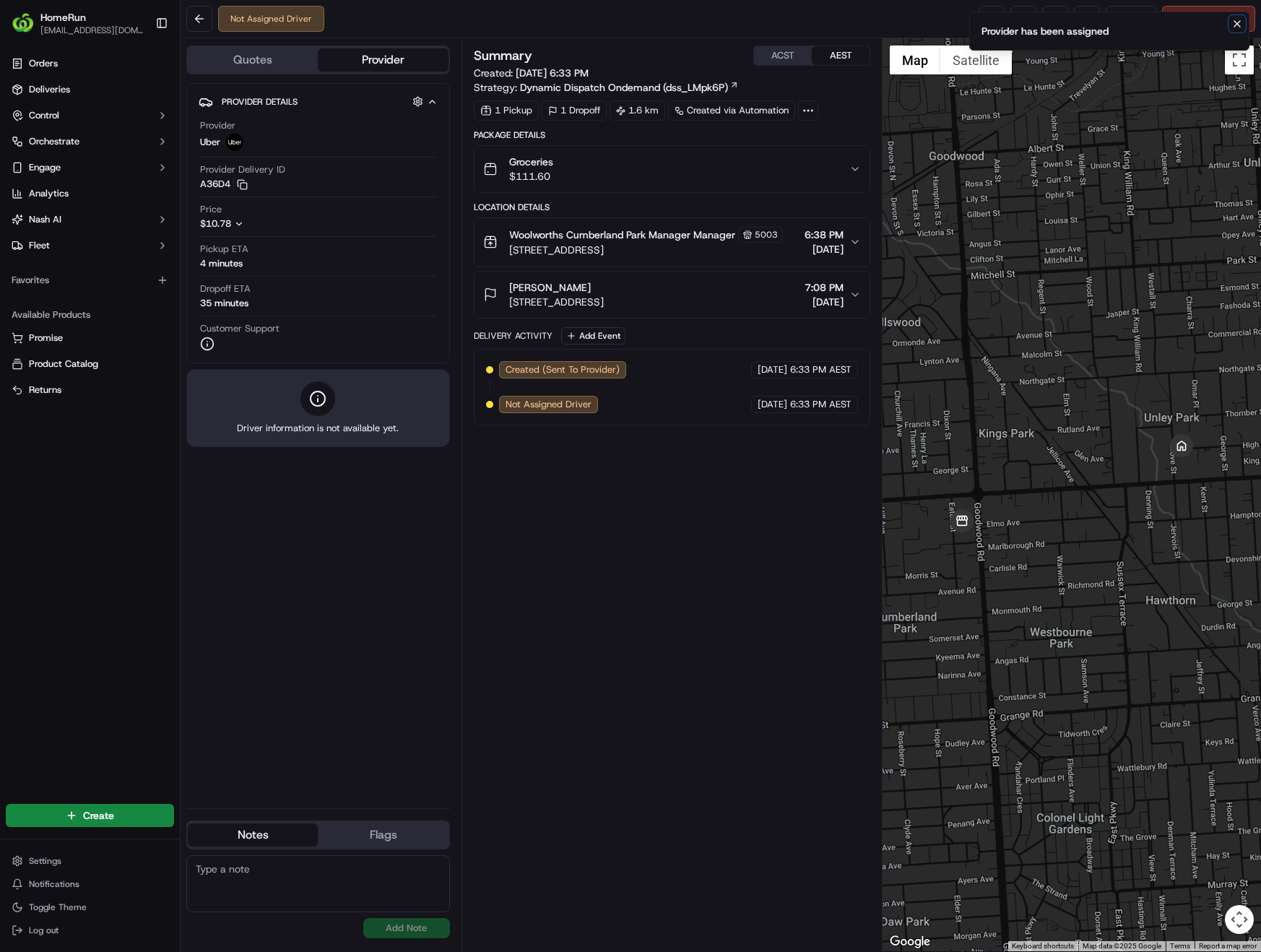
click at [1237, 28] on icon "Notifications (F8)" at bounding box center [1236, 24] width 12 height 12
click at [986, 17] on link at bounding box center [991, 18] width 26 height 26
click at [67, 21] on span "HomeRun" at bounding box center [63, 17] width 46 height 15
click at [54, 64] on span "Orders" at bounding box center [44, 64] width 29 height 13
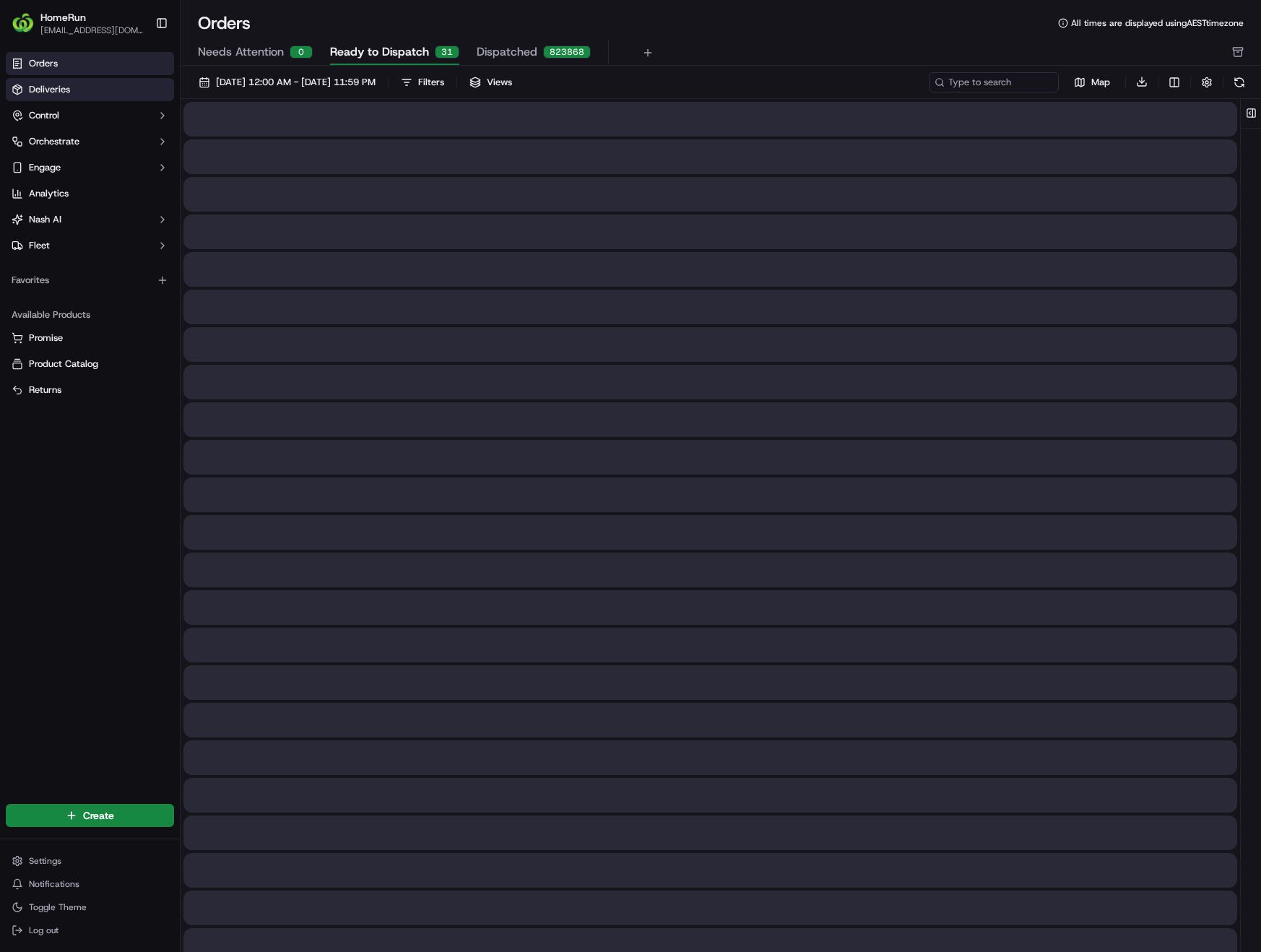
click at [45, 90] on span "Deliveries" at bounding box center [49, 89] width 41 height 13
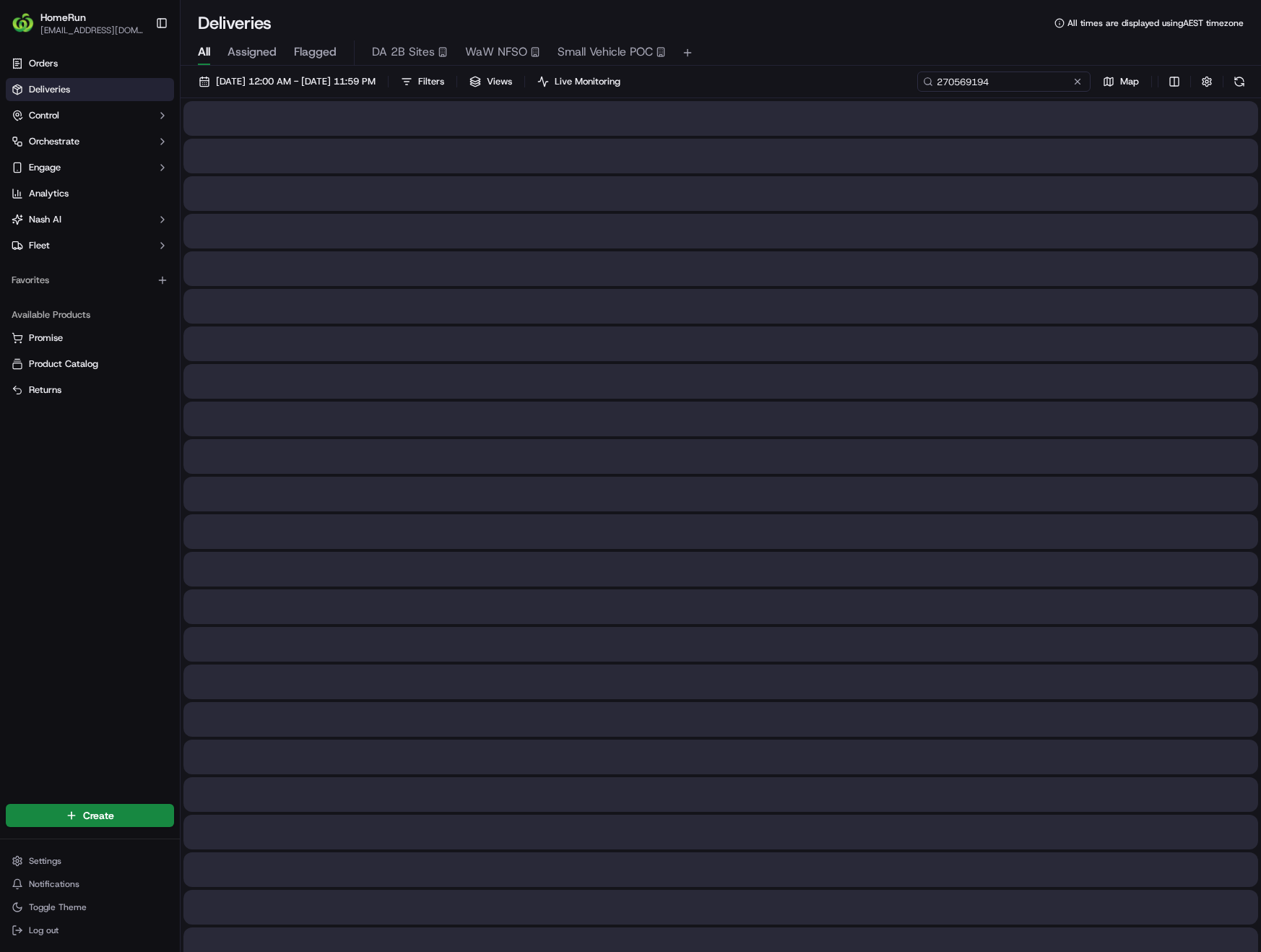
click at [1057, 84] on input "270569194" at bounding box center [1004, 81] width 173 height 20
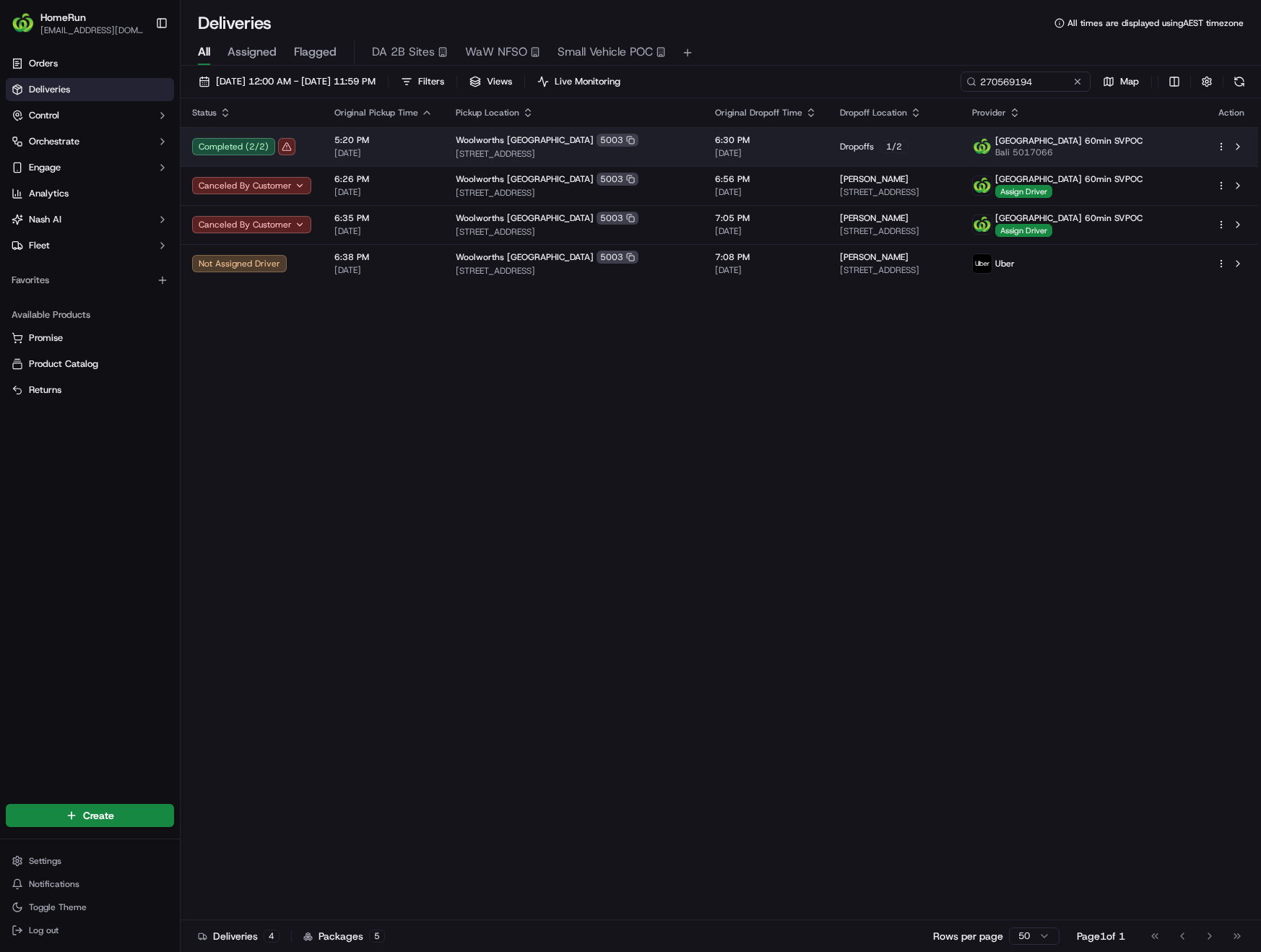
click at [290, 144] on div "Completed ( 2 / 2 )" at bounding box center [252, 146] width 119 height 17
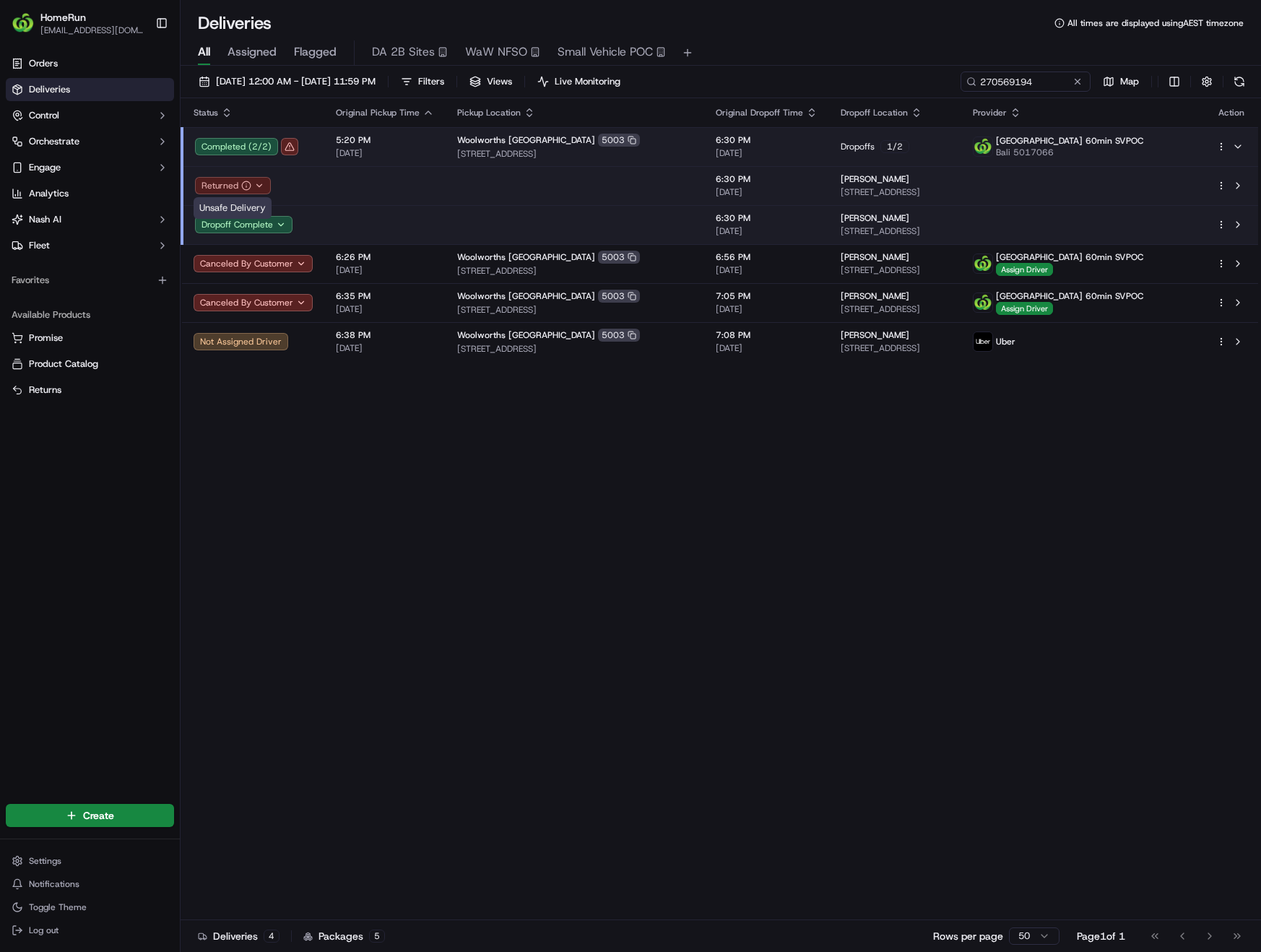
click at [246, 182] on icon "button" at bounding box center [246, 185] width 10 height 10
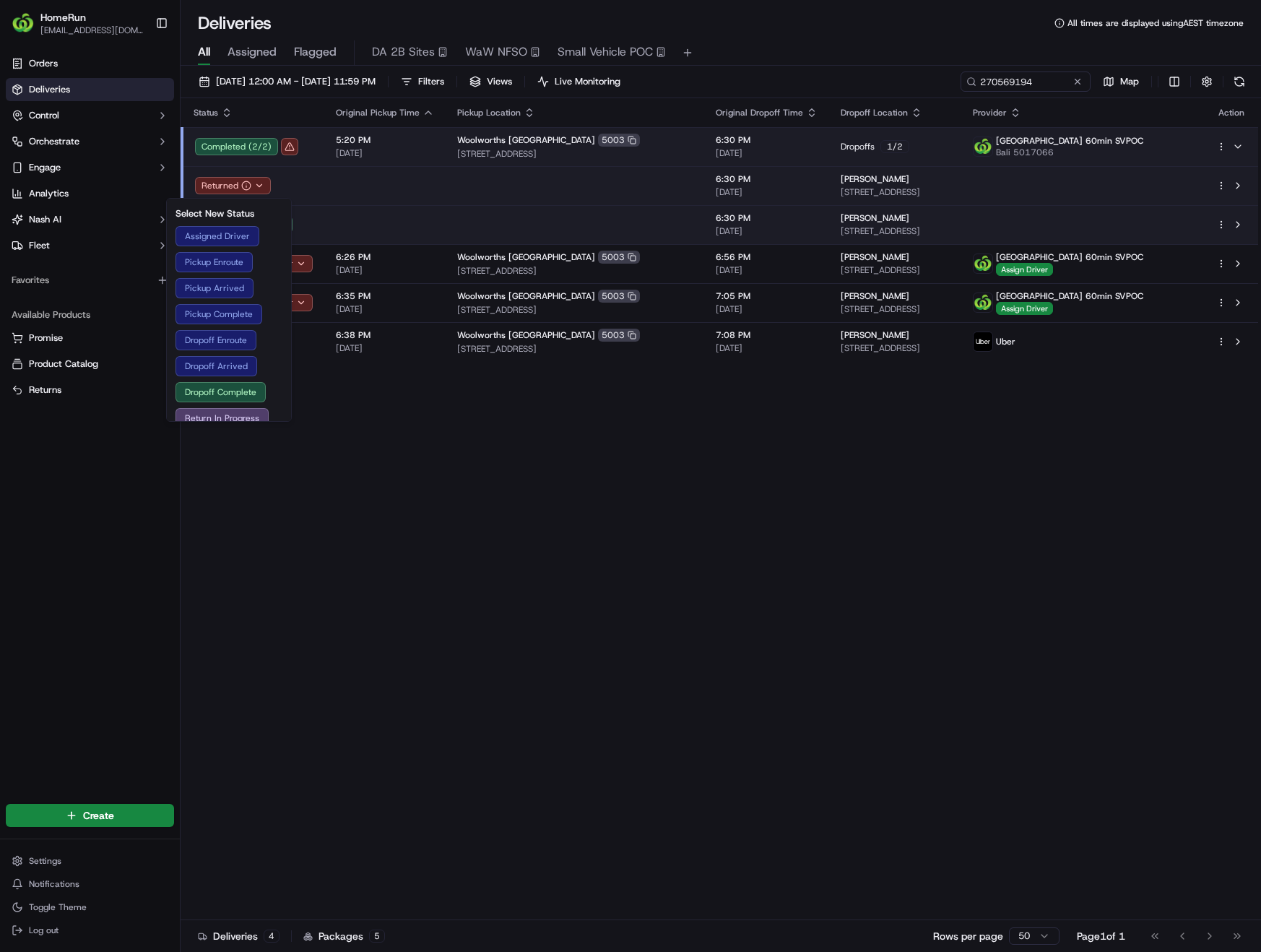
click at [317, 181] on td "Returned" at bounding box center [253, 185] width 142 height 39
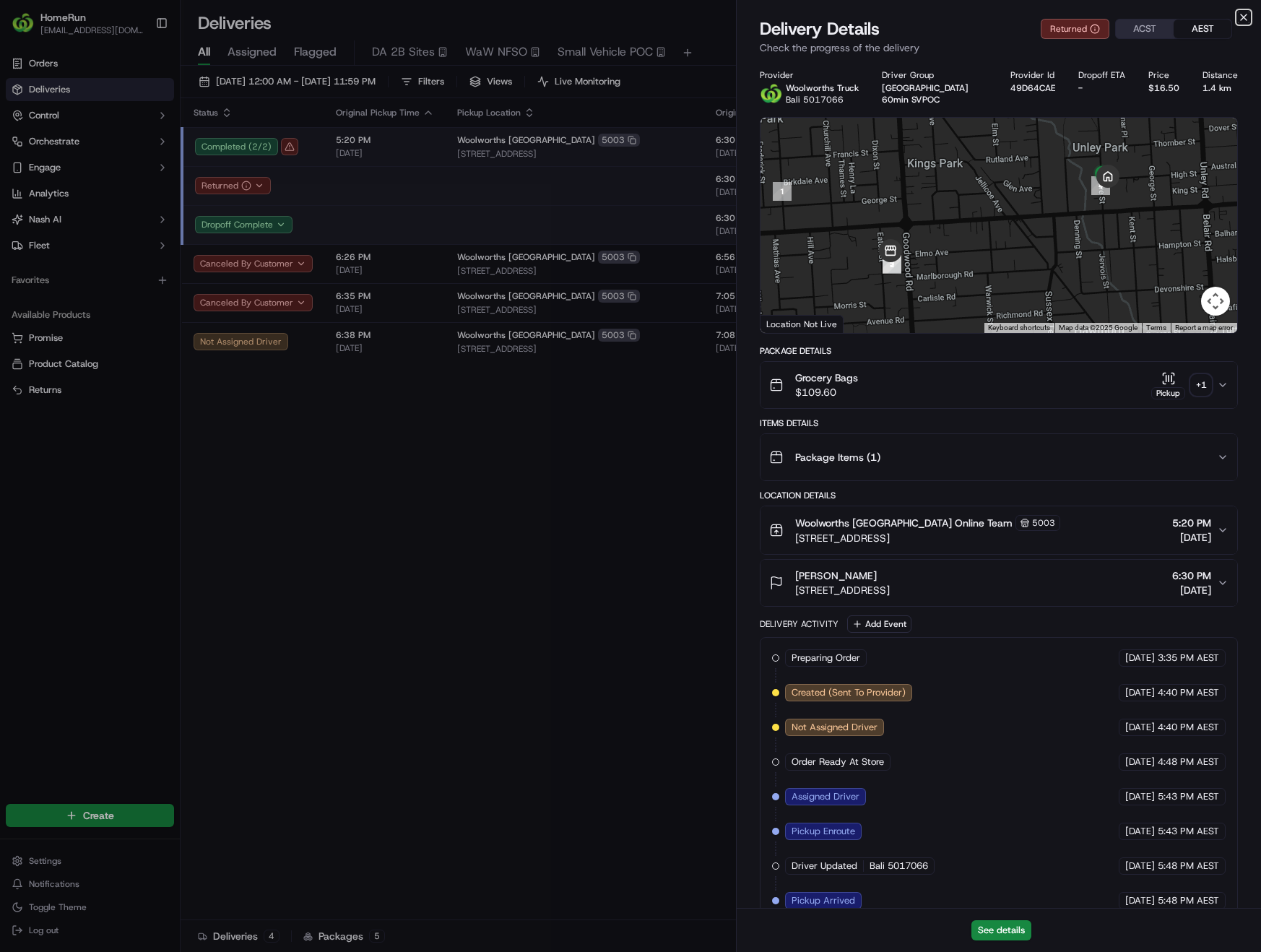
click at [1244, 19] on icon "button" at bounding box center [1243, 17] width 12 height 12
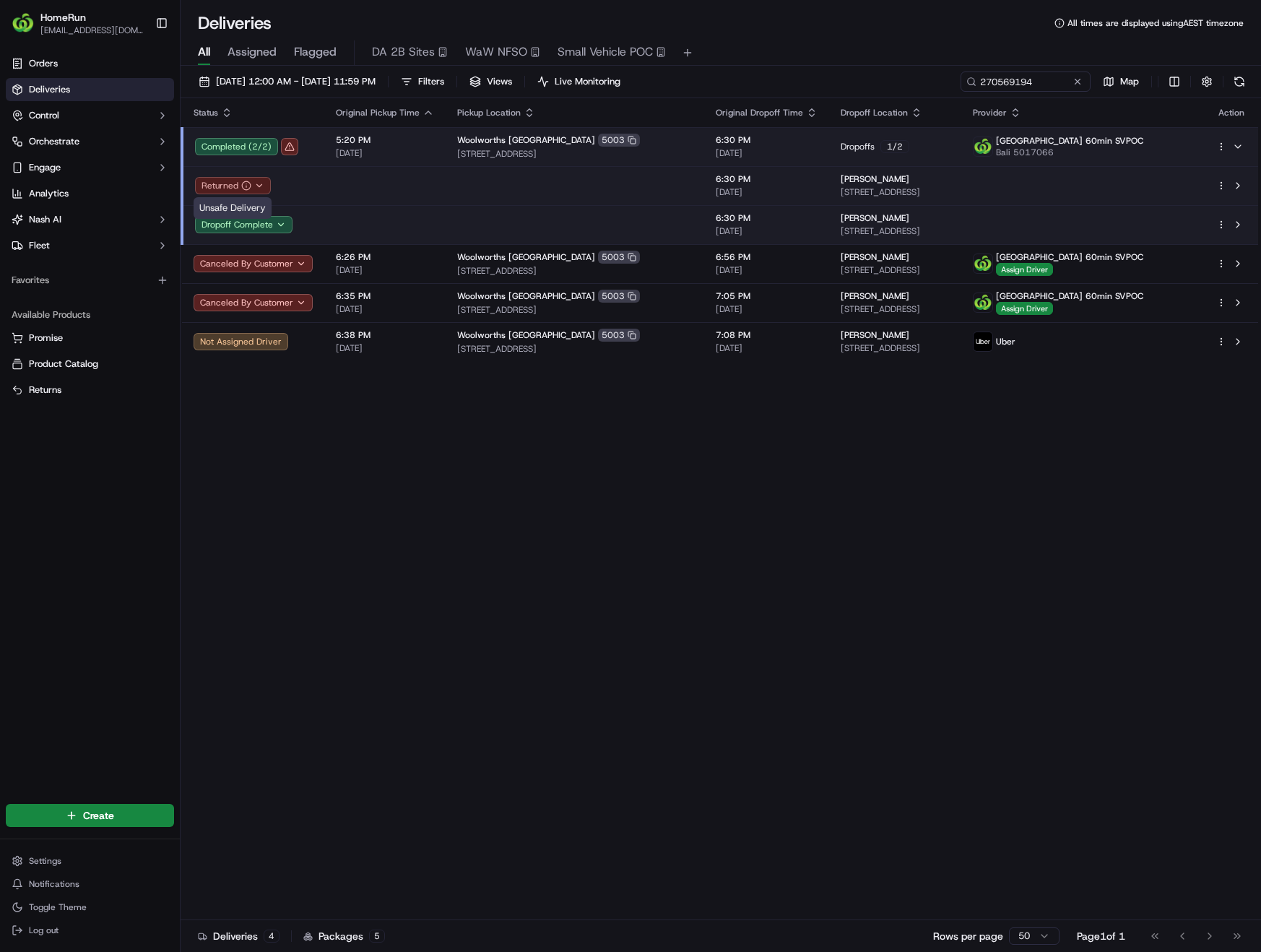
click at [248, 184] on icon "button" at bounding box center [246, 185] width 10 height 10
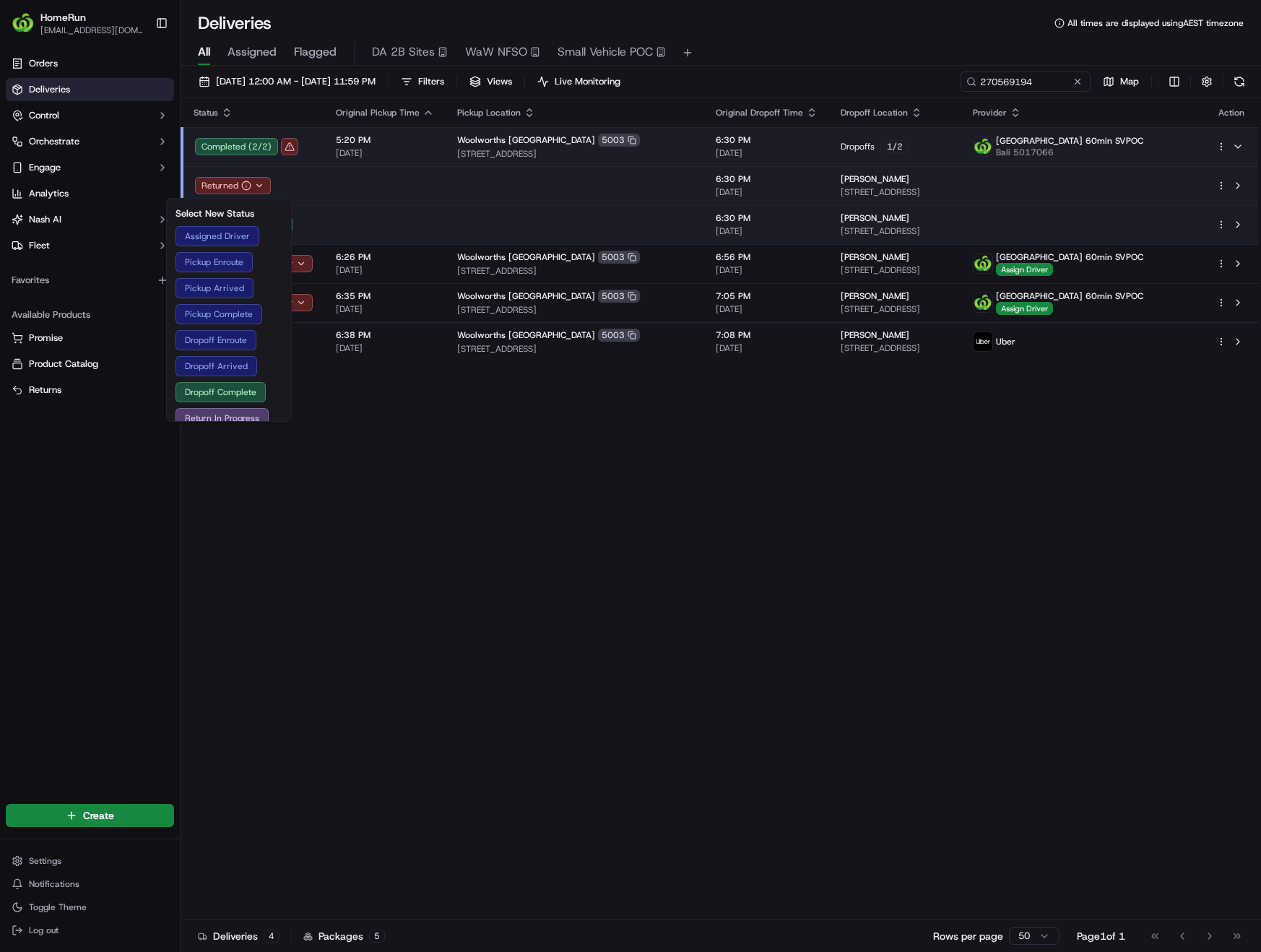
click at [295, 148] on div "Completed ( 2 / 2 )" at bounding box center [253, 146] width 118 height 17
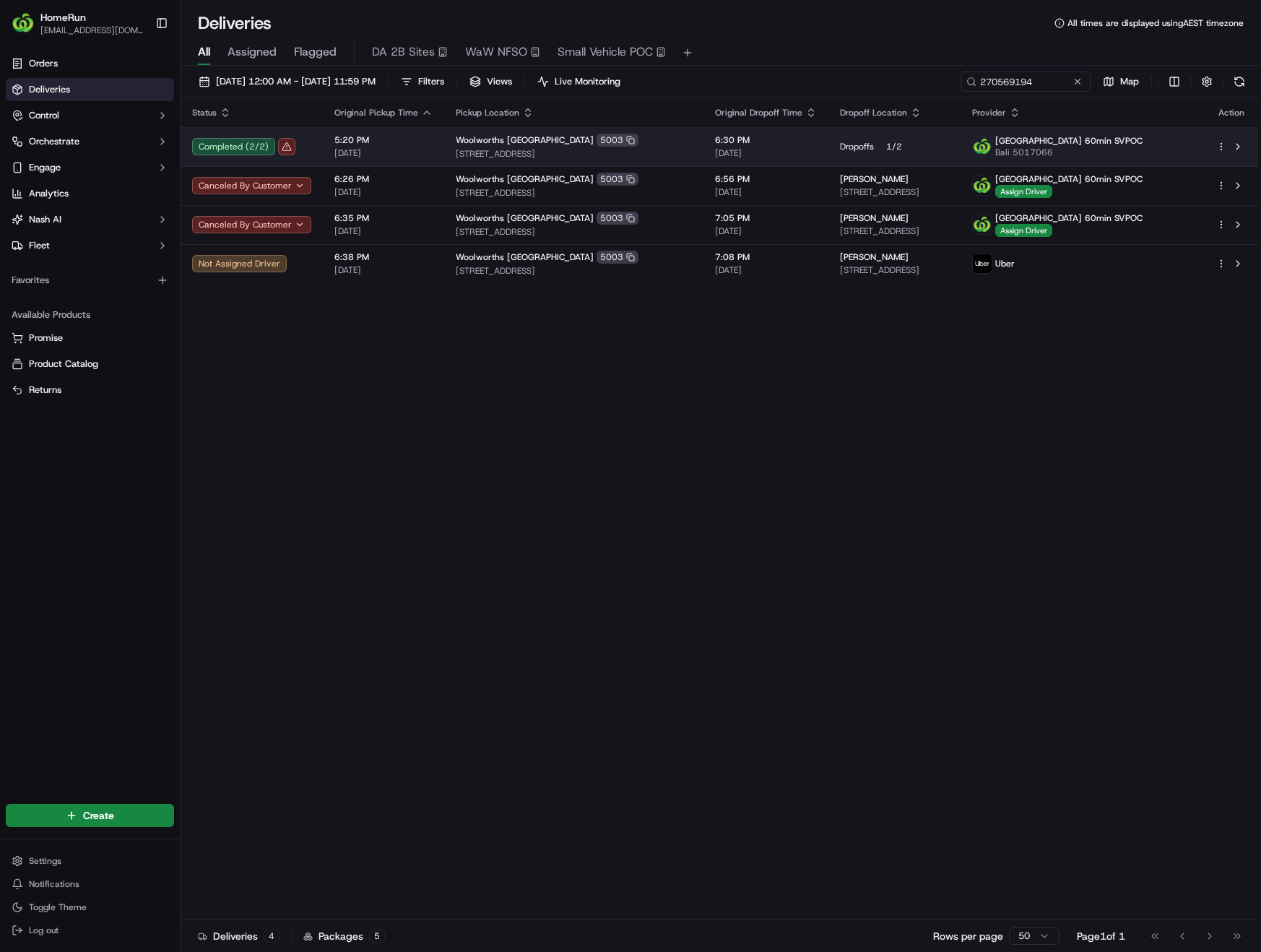
click at [287, 148] on div "Completed ( 2 / 2 )" at bounding box center [252, 146] width 119 height 17
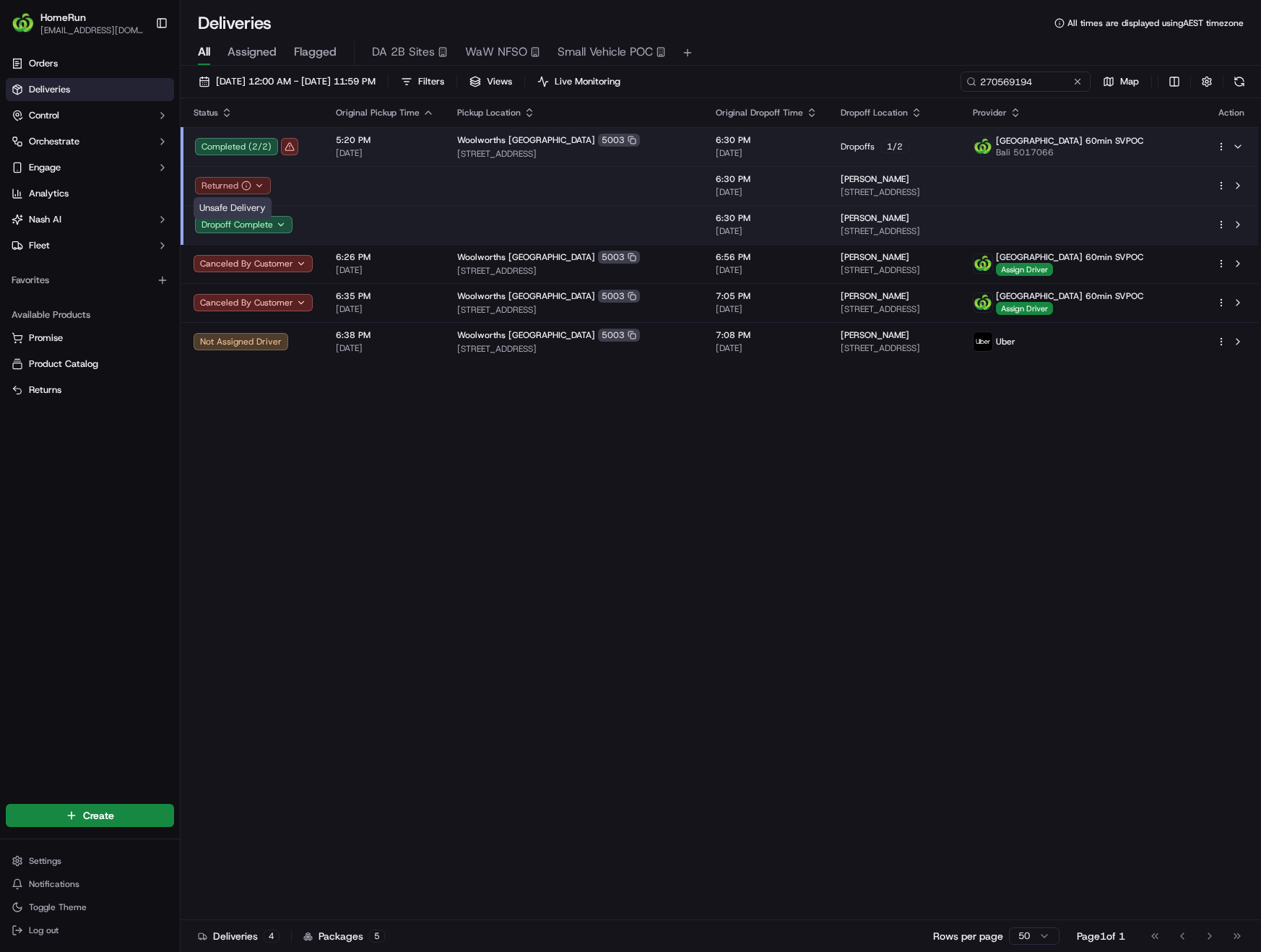
click at [246, 186] on icon "button" at bounding box center [246, 187] width 0 height 2
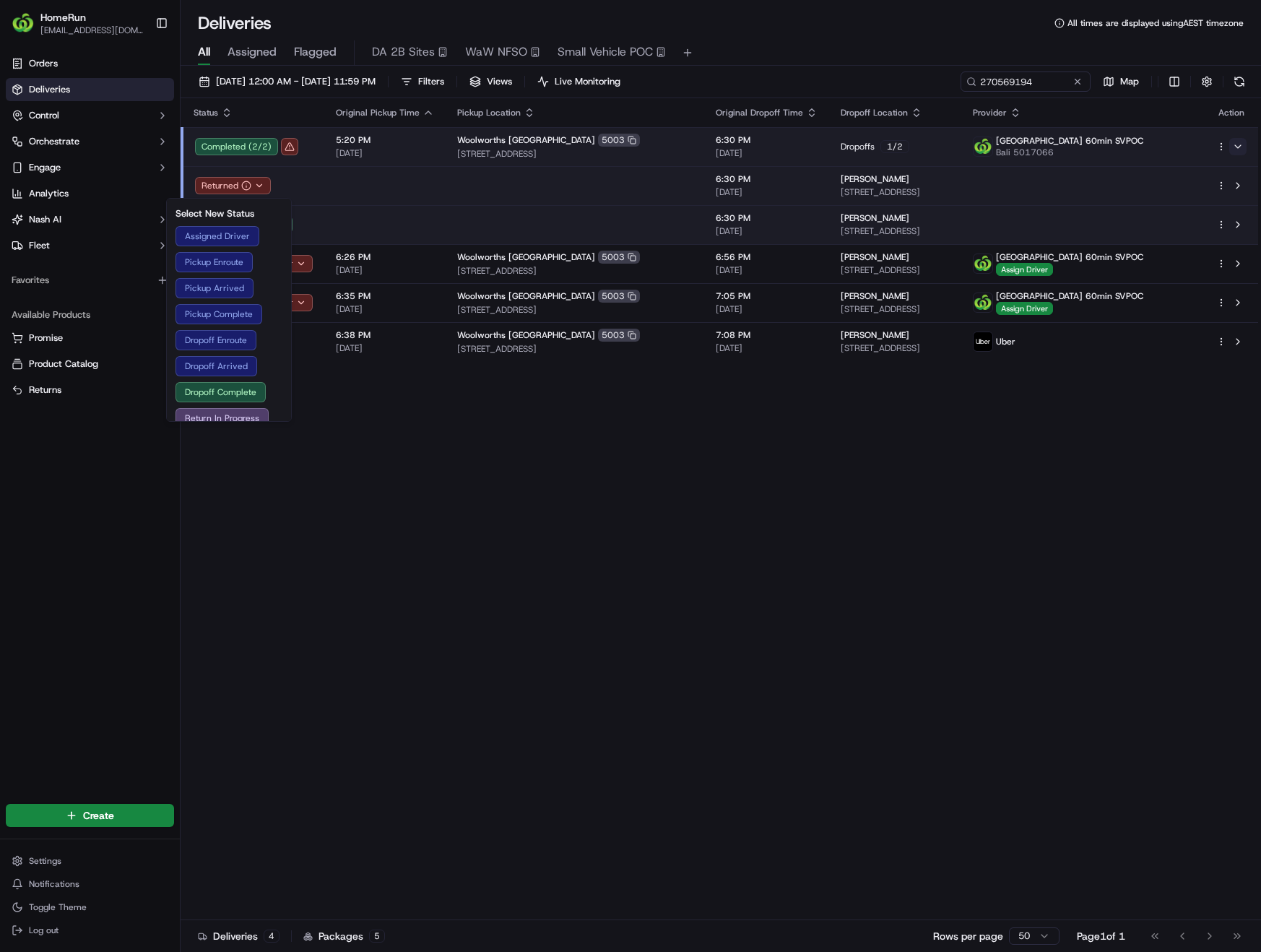
click at [1241, 145] on button at bounding box center [1237, 146] width 17 height 17
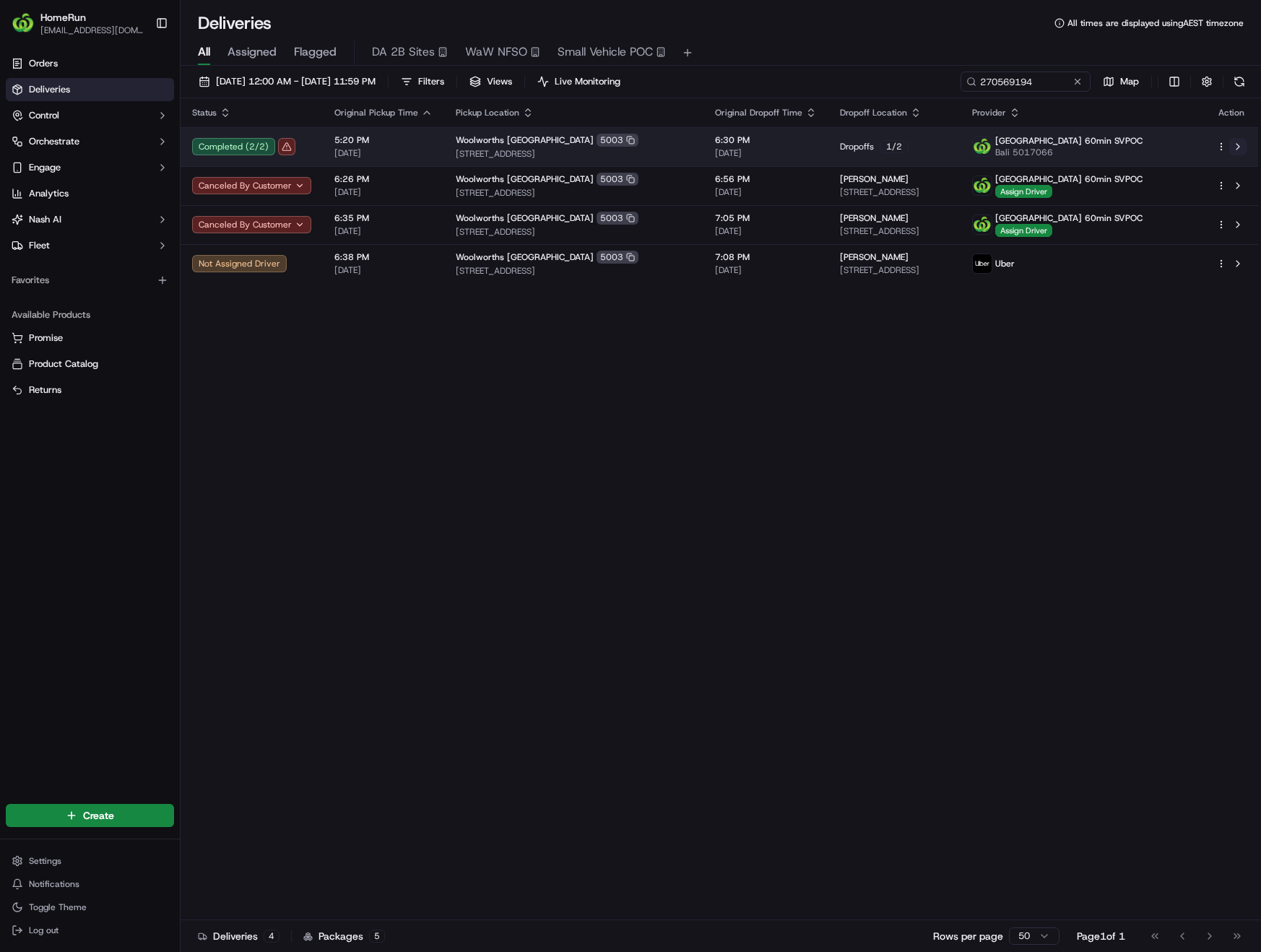
click at [1241, 145] on button at bounding box center [1237, 146] width 17 height 17
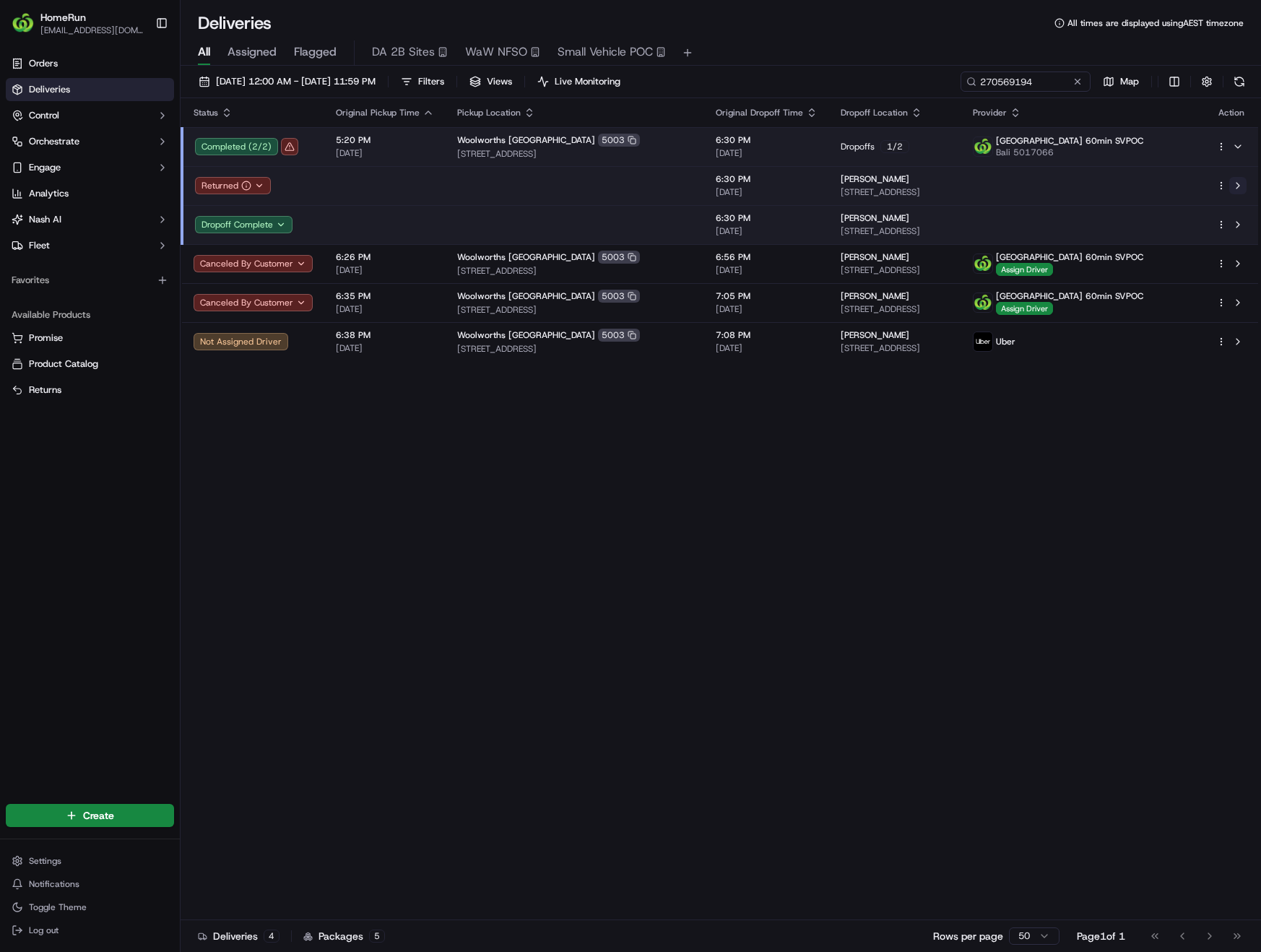
click at [1243, 186] on button at bounding box center [1237, 185] width 17 height 17
click at [50, 90] on span "Deliveries" at bounding box center [49, 89] width 41 height 13
click at [1074, 83] on button at bounding box center [1078, 82] width 15 height 15
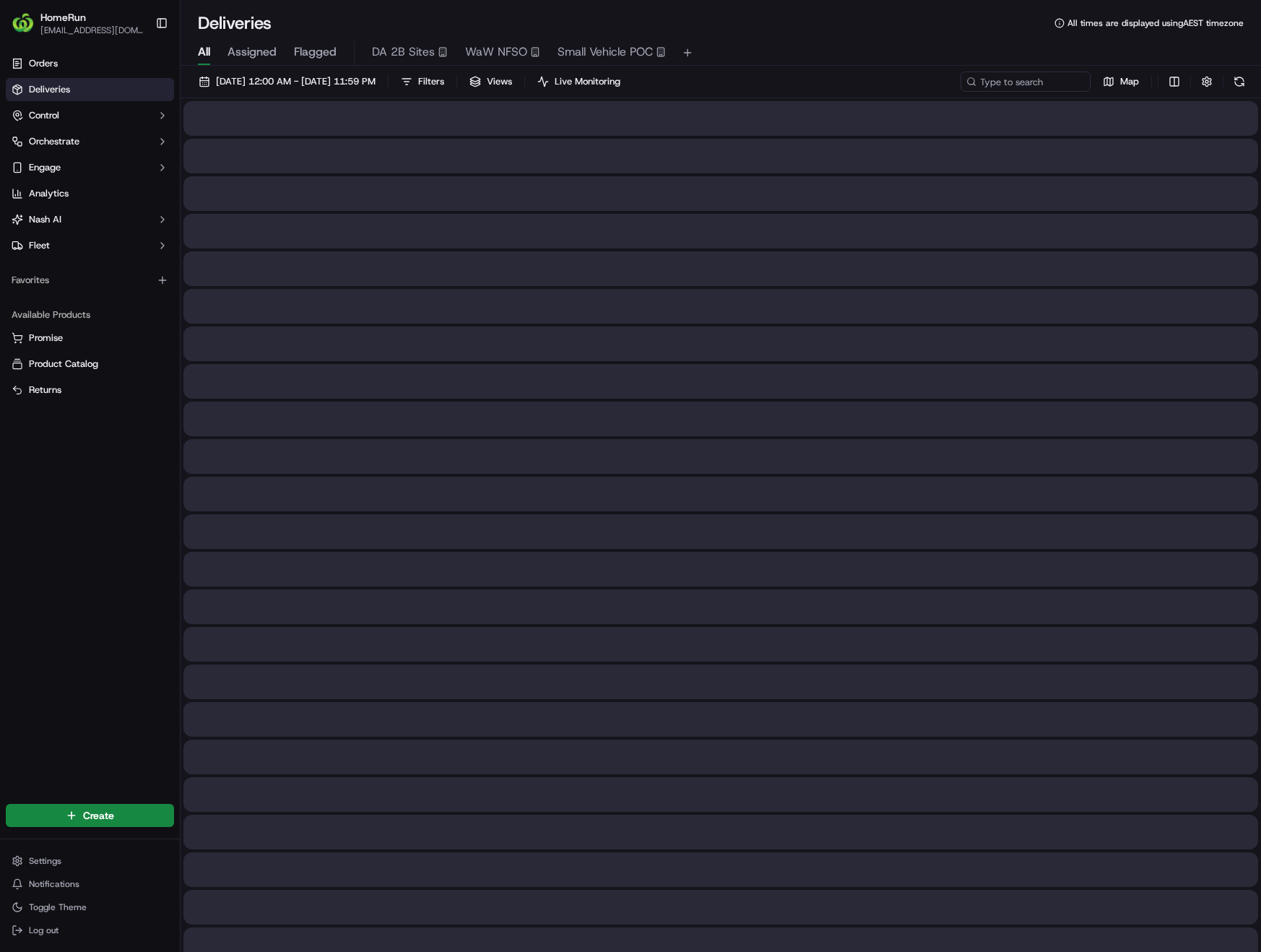
click at [838, 36] on div "All Assigned Flagged DA 2B Sites WaW NFSO Small Vehicle POC" at bounding box center [720, 50] width 1080 height 31
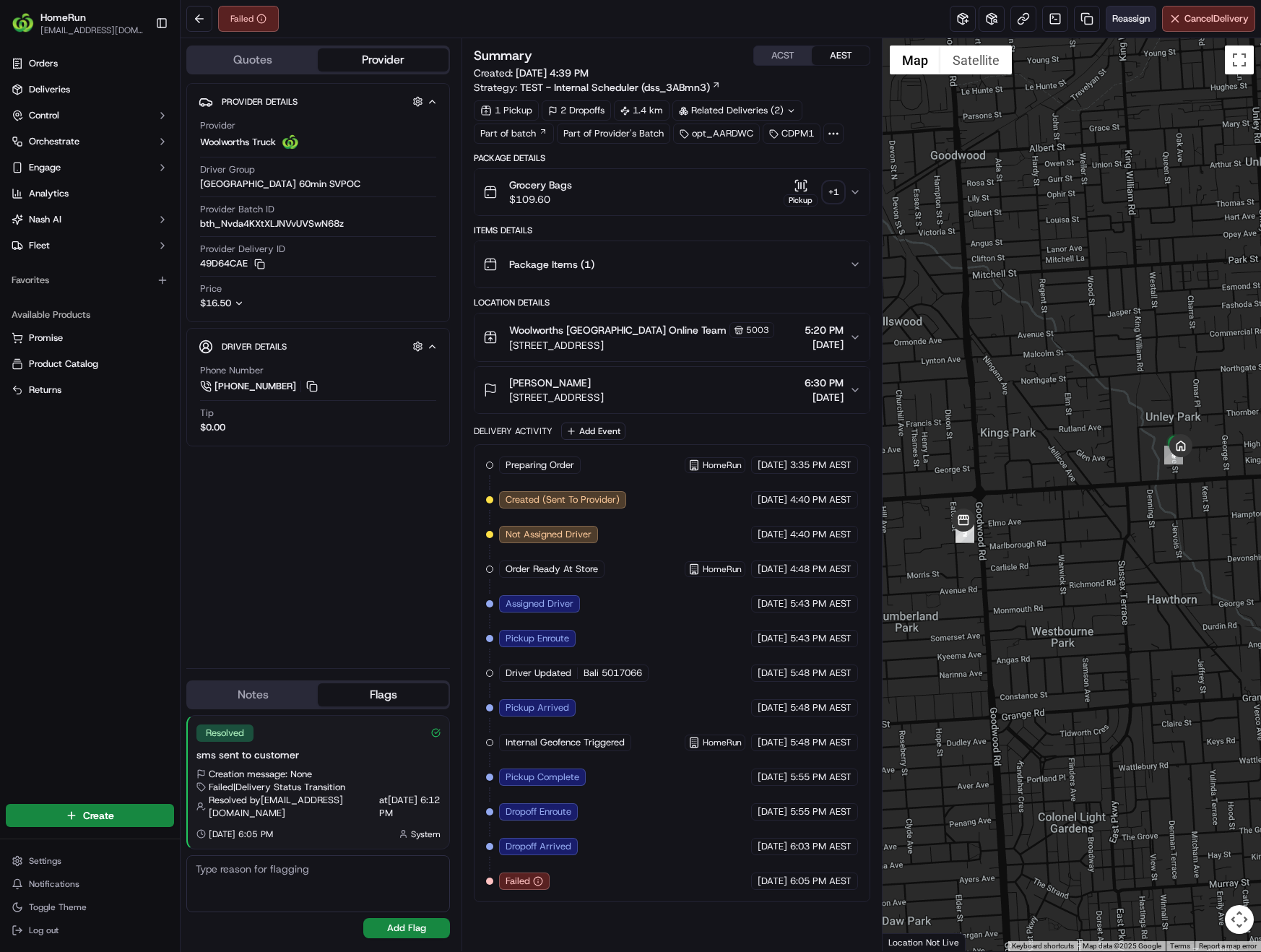
click at [1129, 26] on button "Reassign" at bounding box center [1130, 18] width 50 height 26
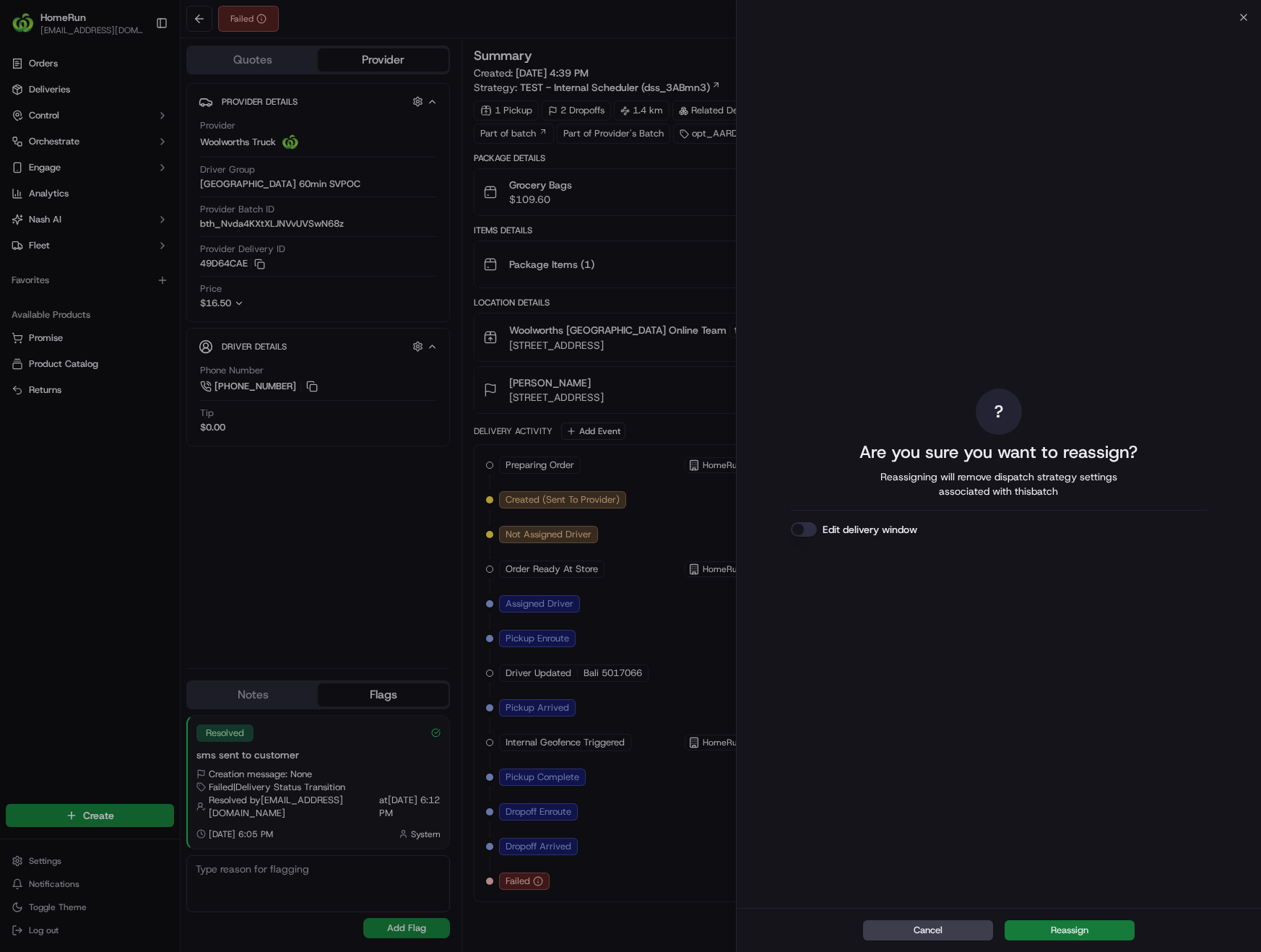
click at [1064, 934] on button "Reassign" at bounding box center [1070, 930] width 130 height 20
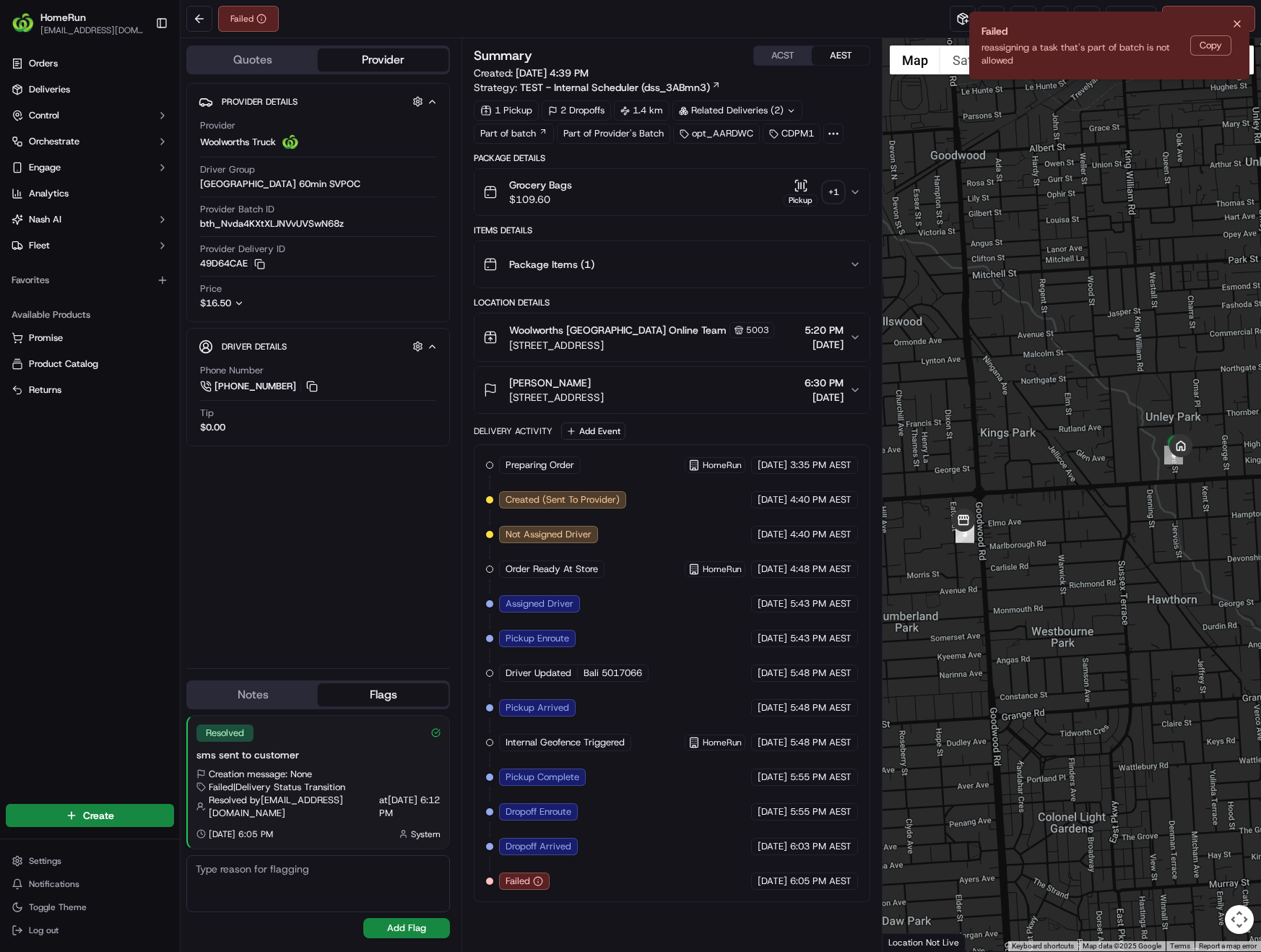
click at [1205, 44] on button "Copy" at bounding box center [1210, 46] width 41 height 20
click at [1206, 47] on button "Copy" at bounding box center [1210, 46] width 41 height 20
click at [1238, 19] on icon "Notifications (F8)" at bounding box center [1236, 24] width 12 height 12
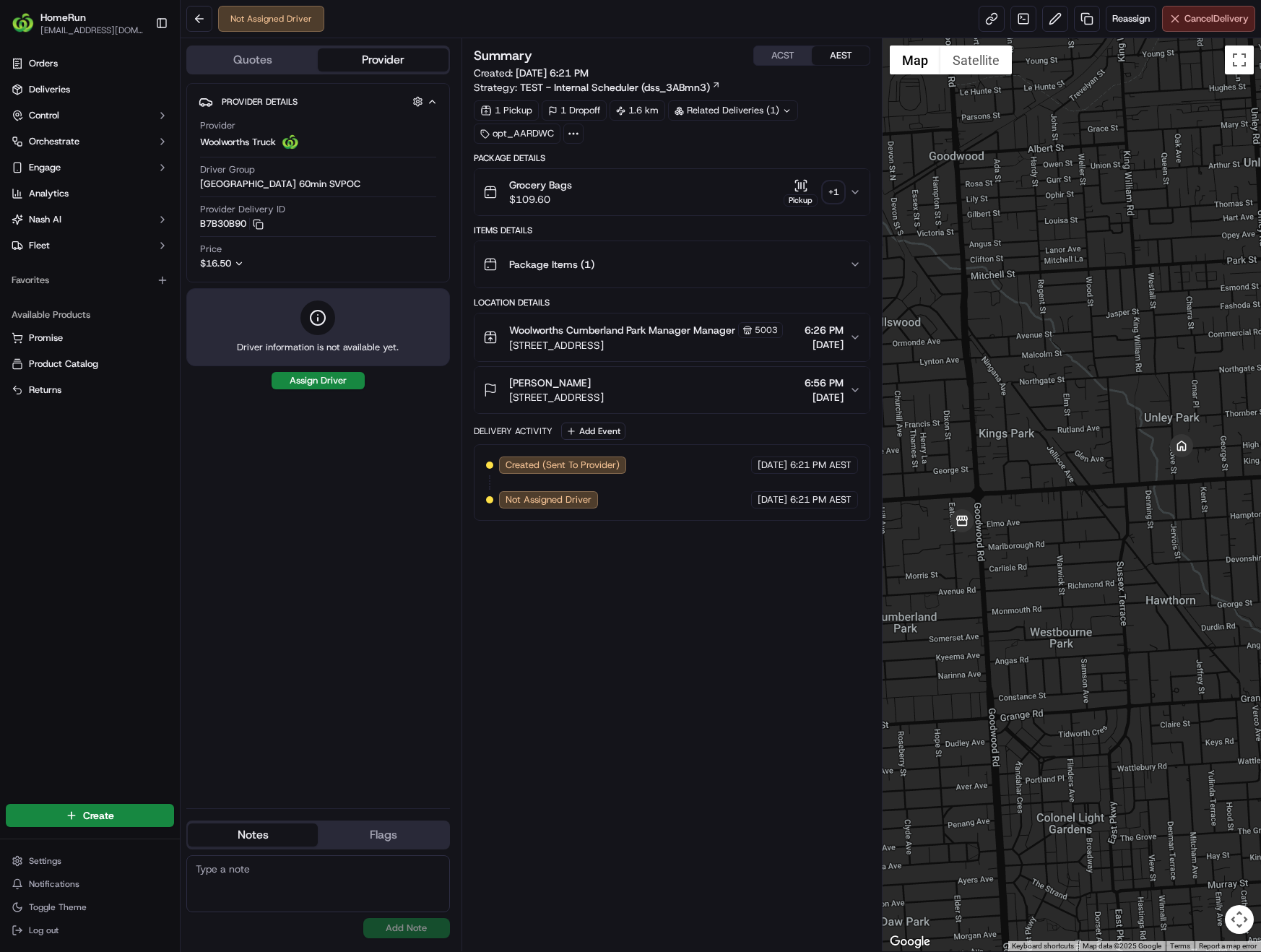
click at [1212, 23] on span "Cancel Delivery" at bounding box center [1216, 18] width 64 height 13
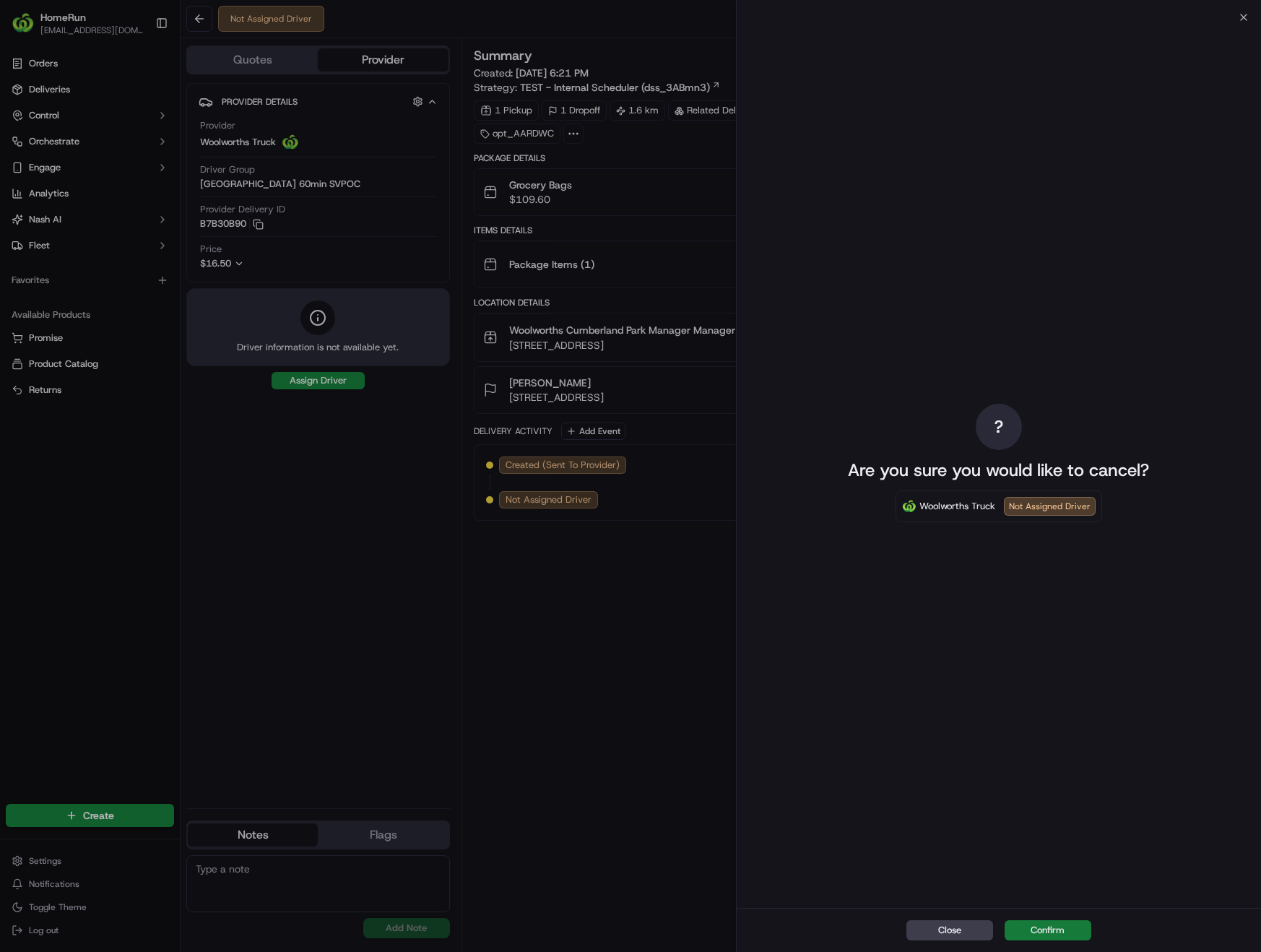
click at [1055, 927] on button "Confirm" at bounding box center [1048, 930] width 87 height 20
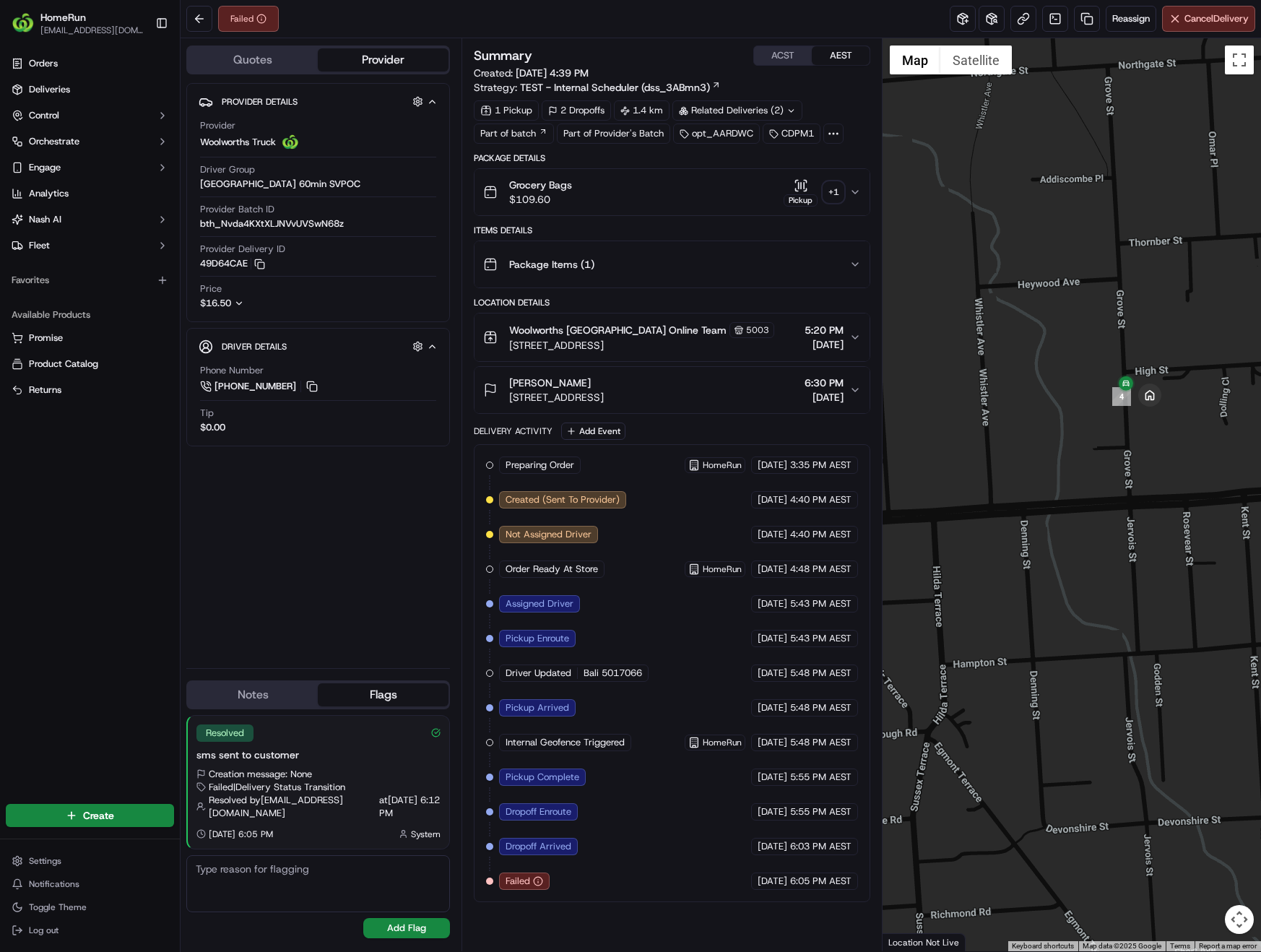
drag, startPoint x: 1141, startPoint y: 437, endPoint x: 1135, endPoint y: 463, distance: 26.7
click at [1135, 463] on div at bounding box center [1071, 494] width 378 height 913
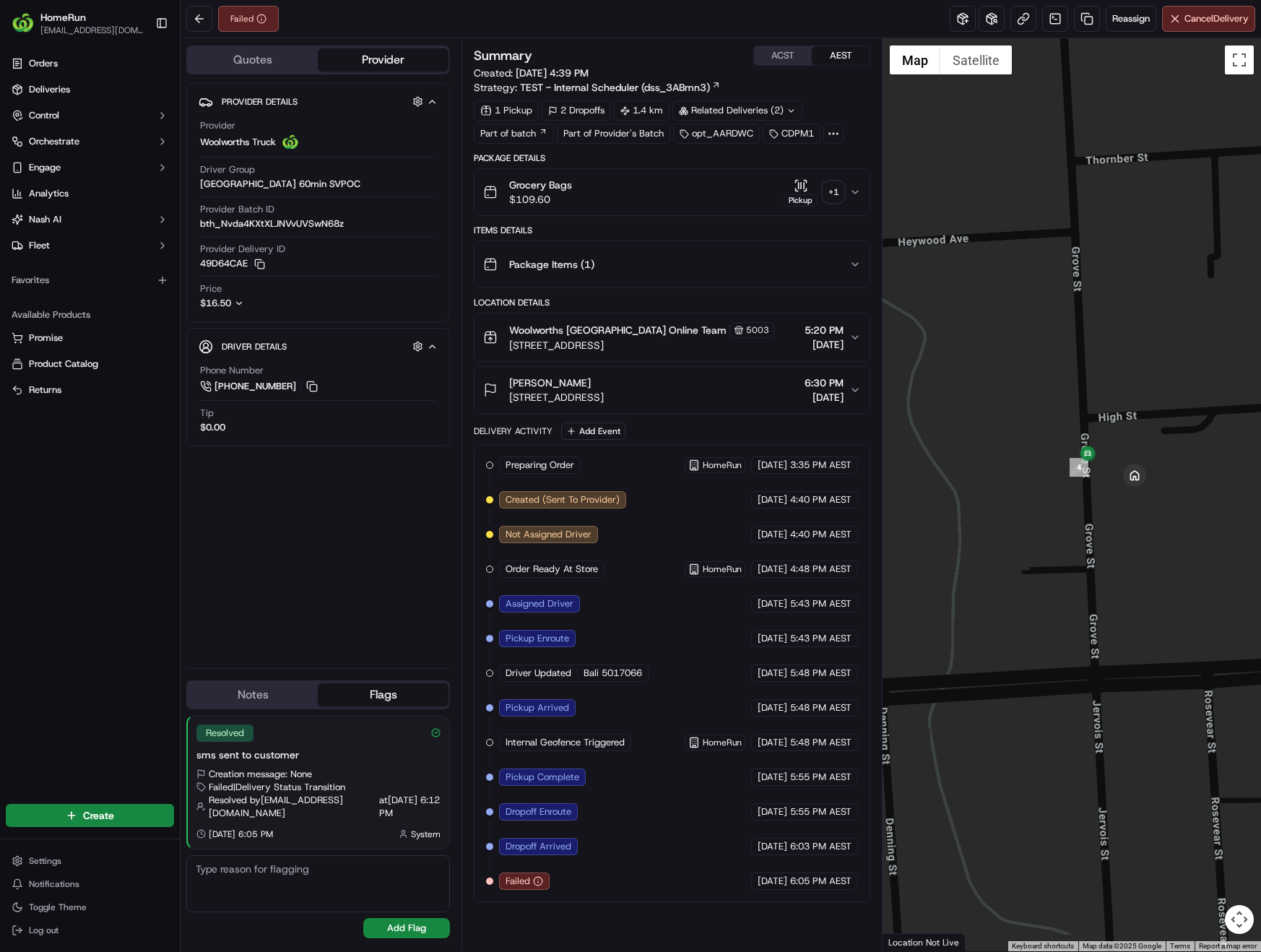
drag, startPoint x: 1126, startPoint y: 412, endPoint x: 1109, endPoint y: 499, distance: 88.6
click at [1109, 499] on div at bounding box center [1071, 494] width 378 height 913
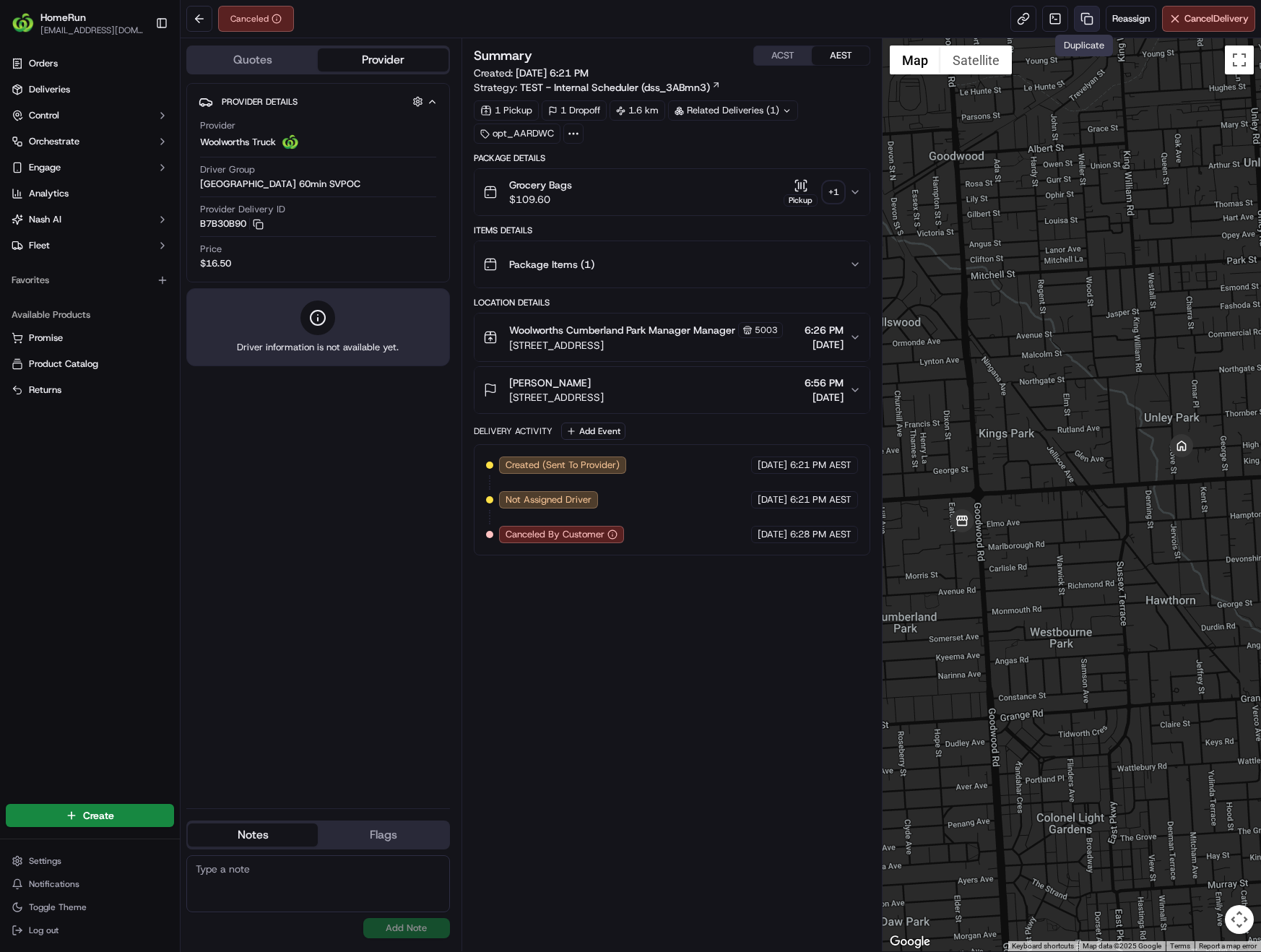
click at [1082, 23] on link at bounding box center [1087, 18] width 26 height 26
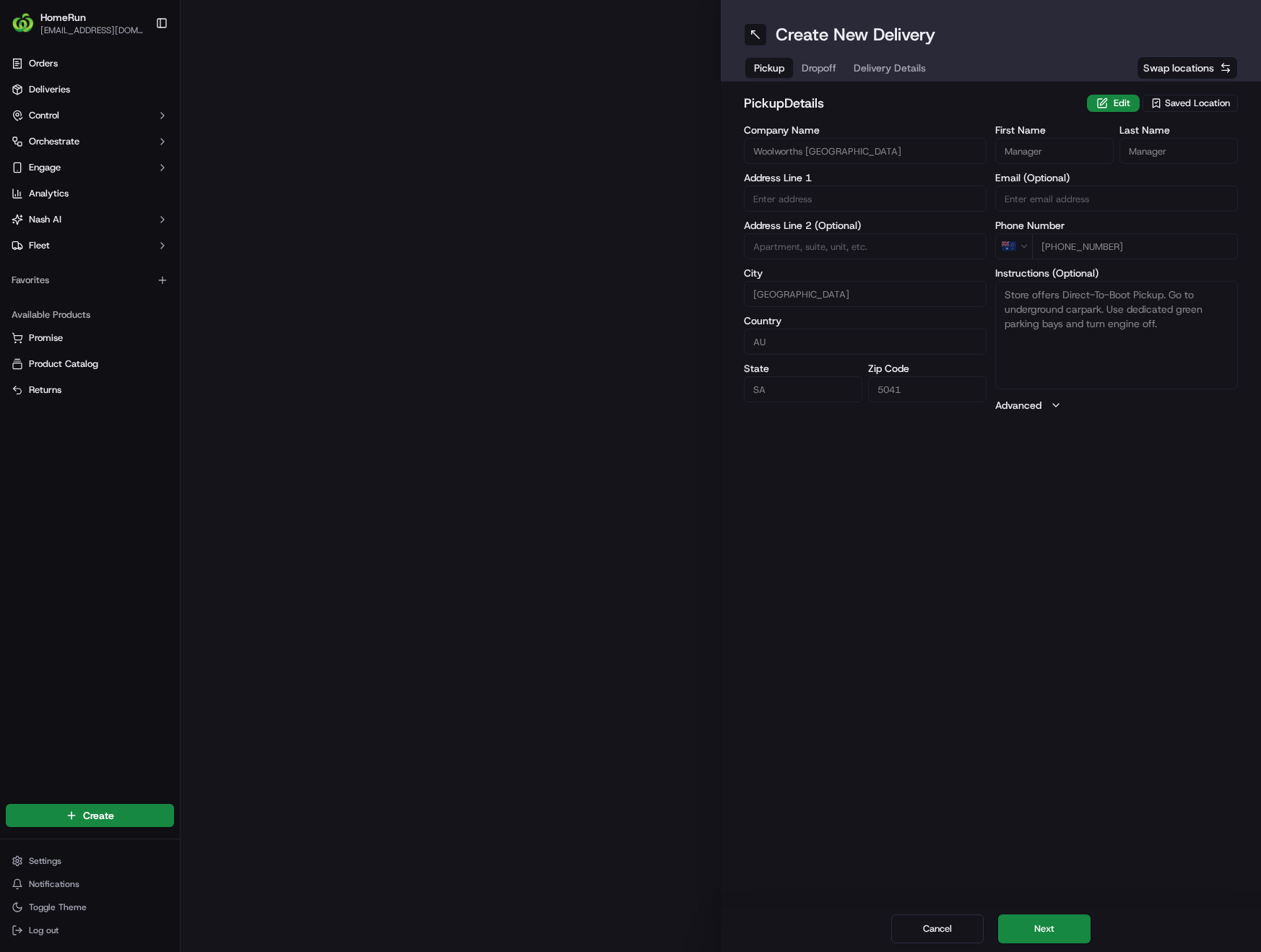
type input "[STREET_ADDRESS]"
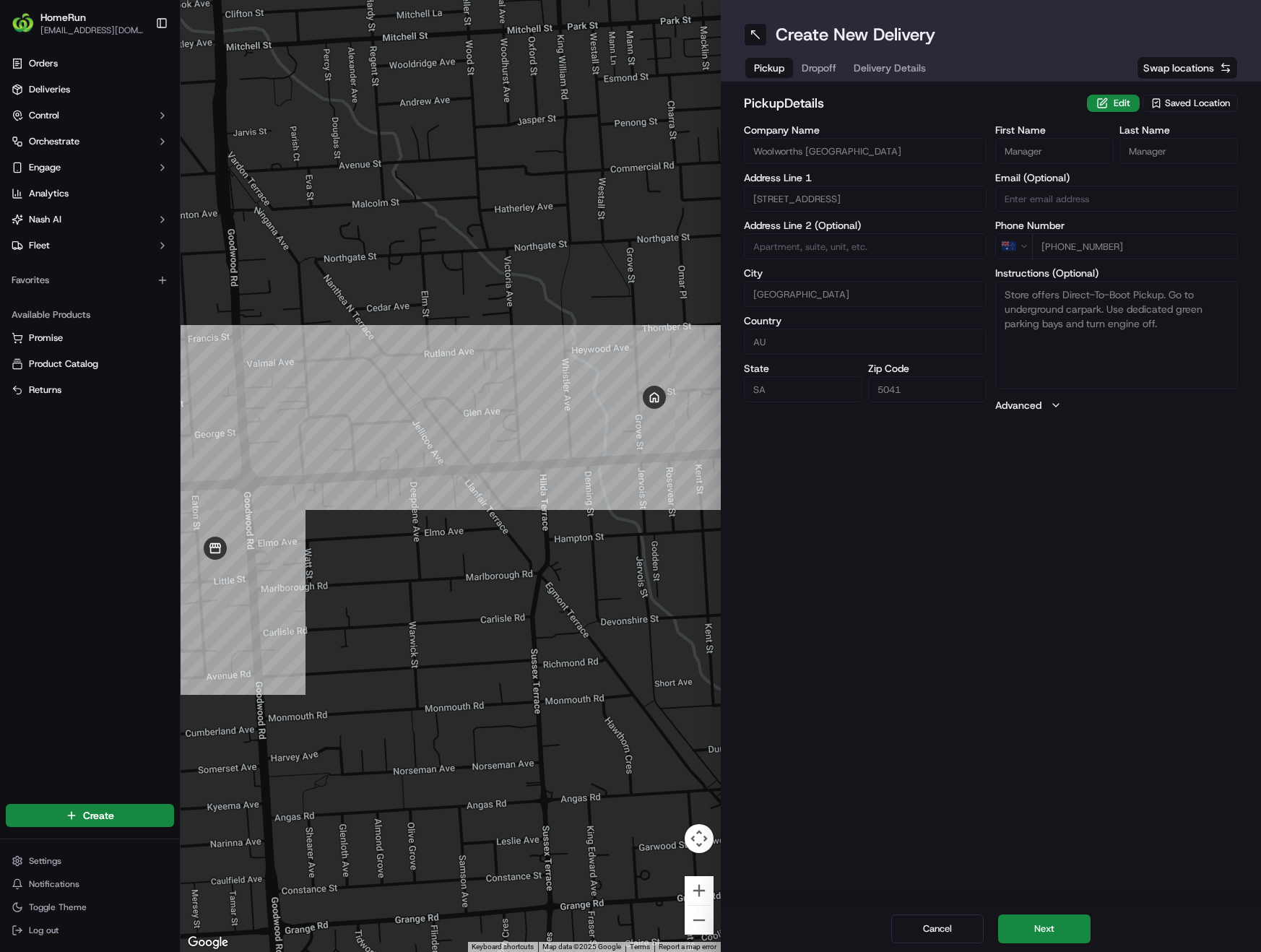
click at [1049, 946] on div "Cancel Next" at bounding box center [990, 928] width 540 height 47
click at [1049, 932] on button "Next" at bounding box center [1043, 929] width 92 height 29
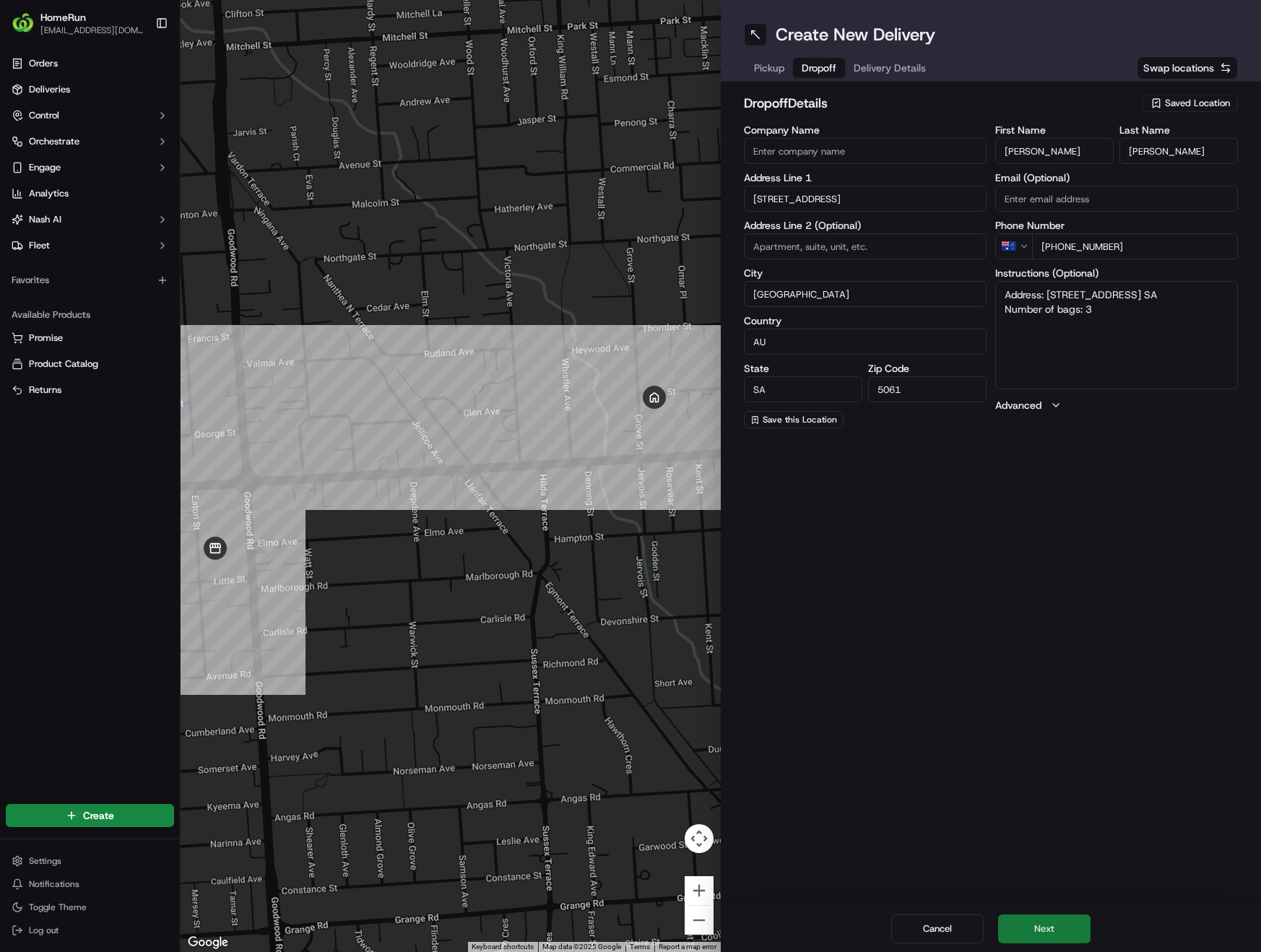
click at [1049, 932] on button "Next" at bounding box center [1043, 929] width 92 height 29
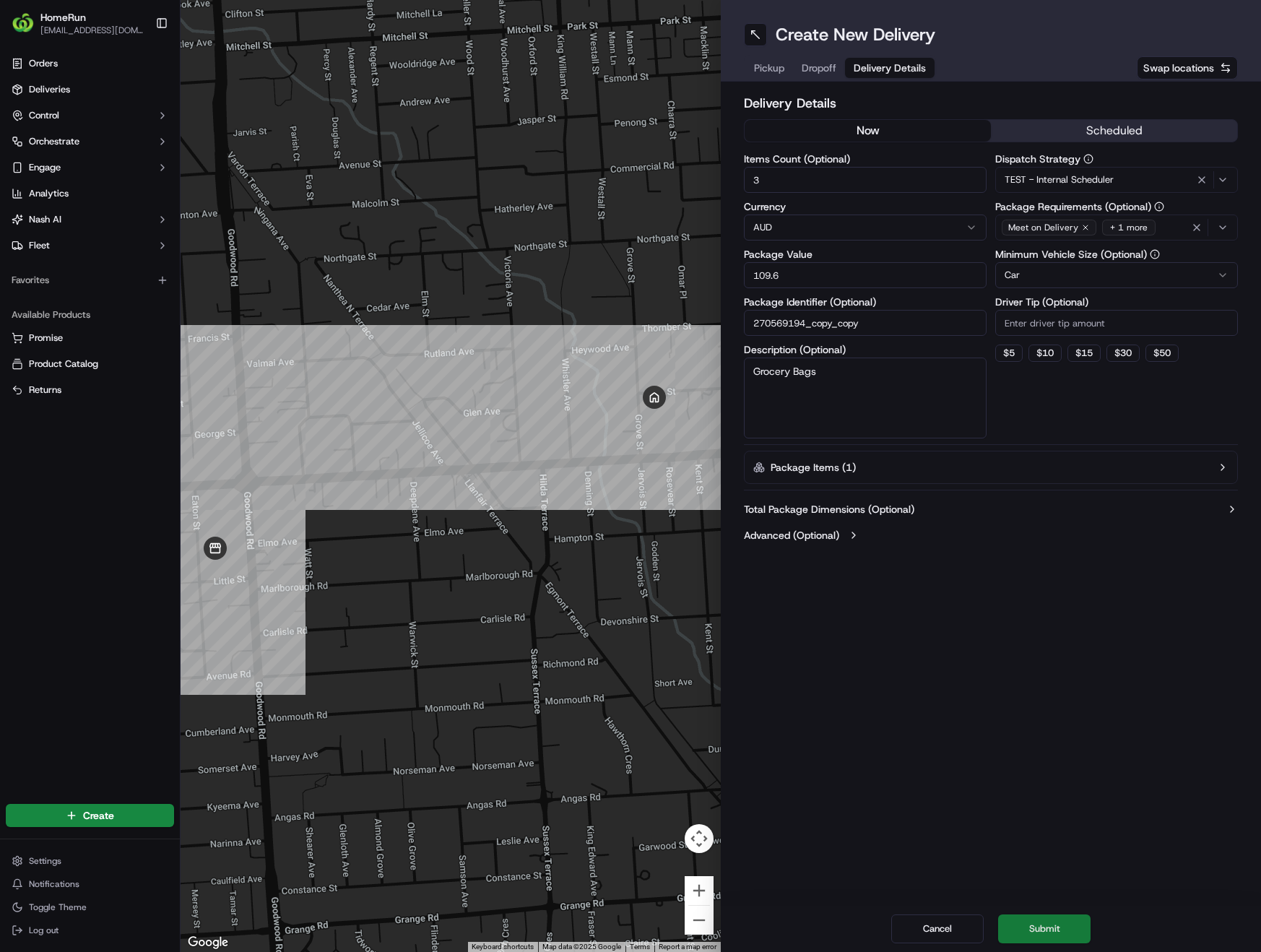
click at [1053, 928] on button "Submit" at bounding box center [1043, 929] width 92 height 29
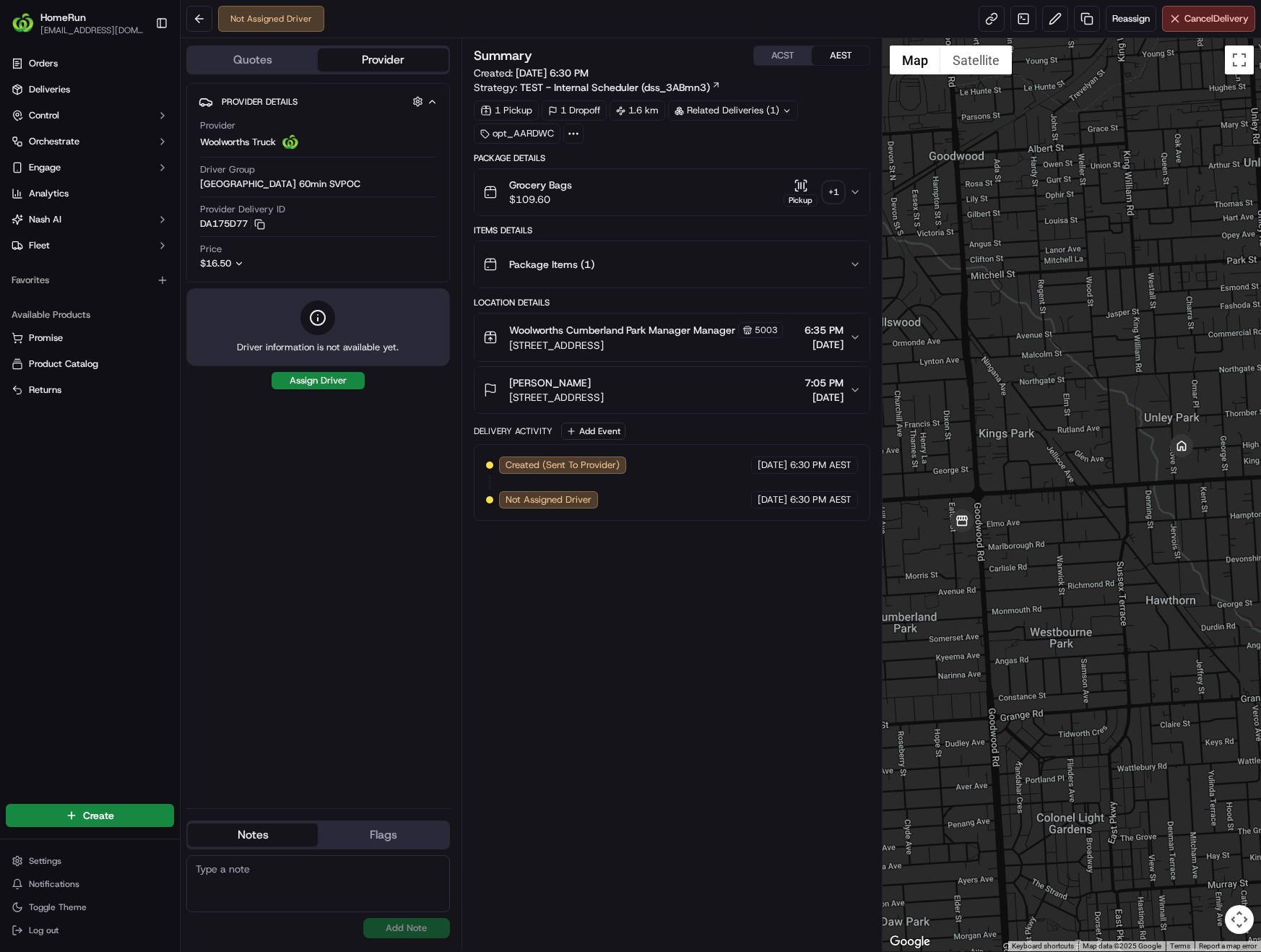
click at [346, 64] on button "Provider" at bounding box center [382, 59] width 130 height 23
click at [296, 64] on button "Quotes" at bounding box center [253, 59] width 130 height 23
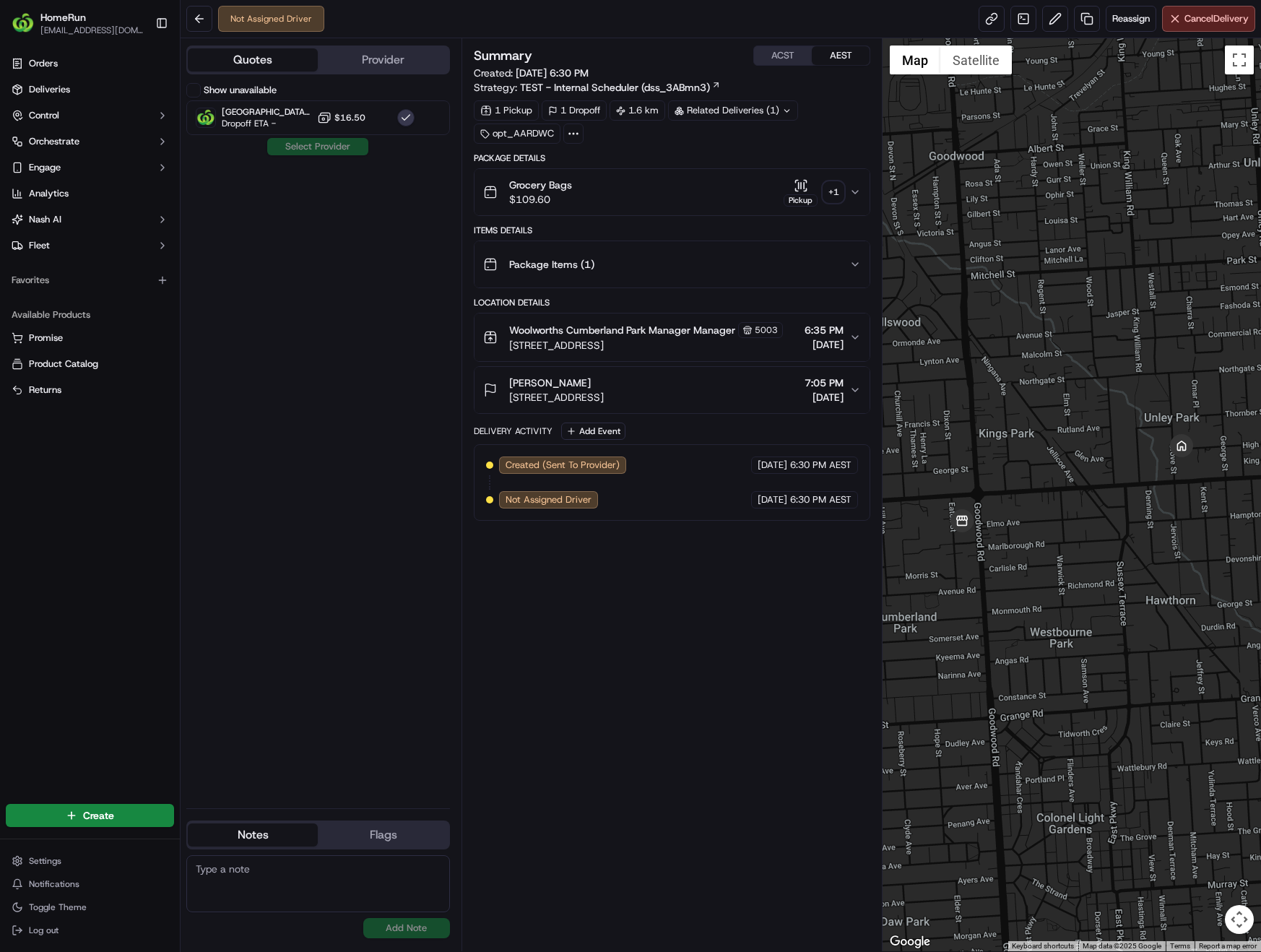
click at [265, 54] on button "Quotes" at bounding box center [253, 59] width 130 height 23
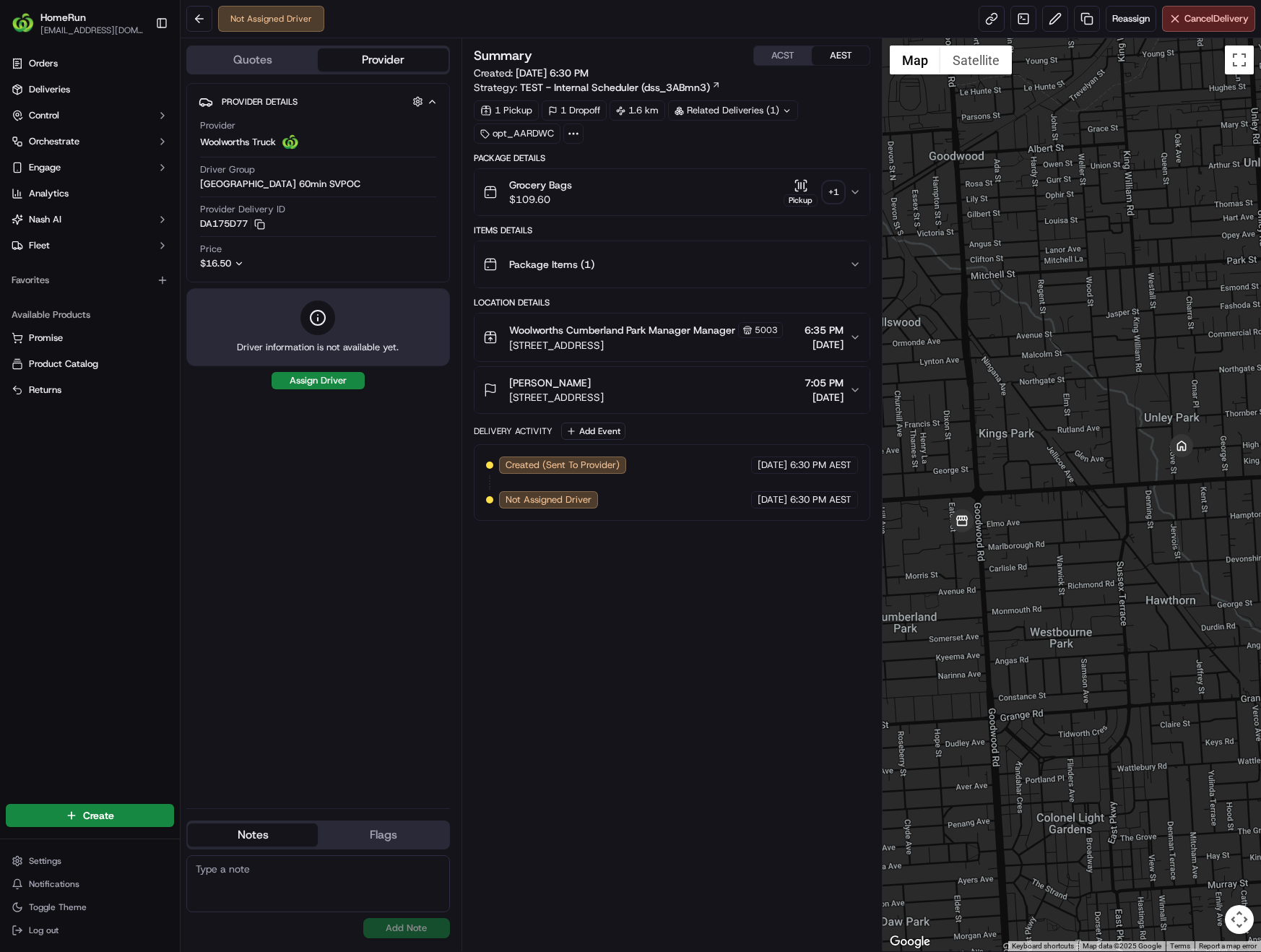
click at [349, 55] on button "Provider" at bounding box center [382, 59] width 130 height 23
click at [408, 98] on button "button" at bounding box center [418, 101] width 18 height 18
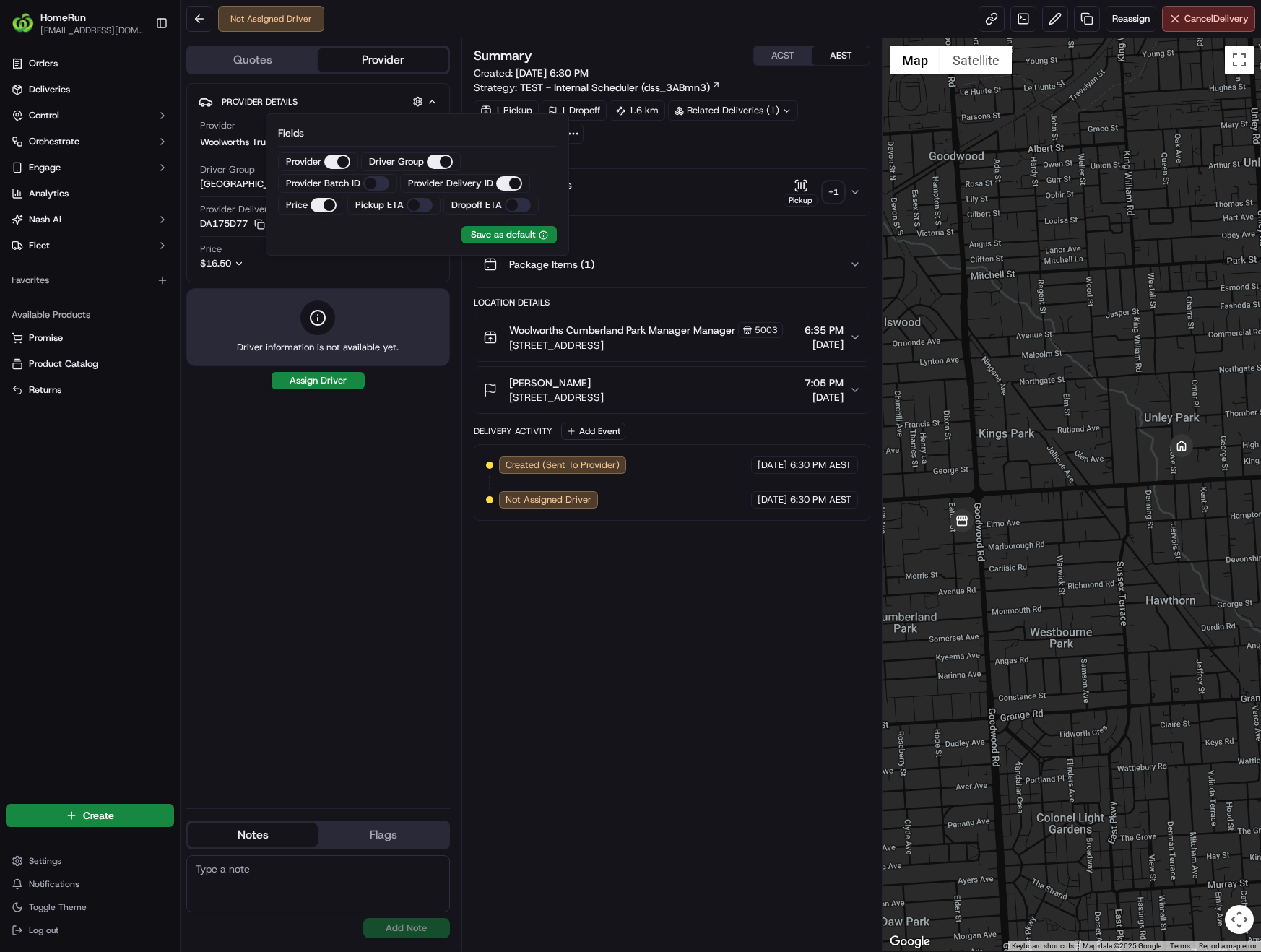
click at [347, 450] on div "Provider Details Hidden ( 3 ) Provider Woolworths Truck Driver Group Cumberland…" at bounding box center [317, 440] width 264 height 713
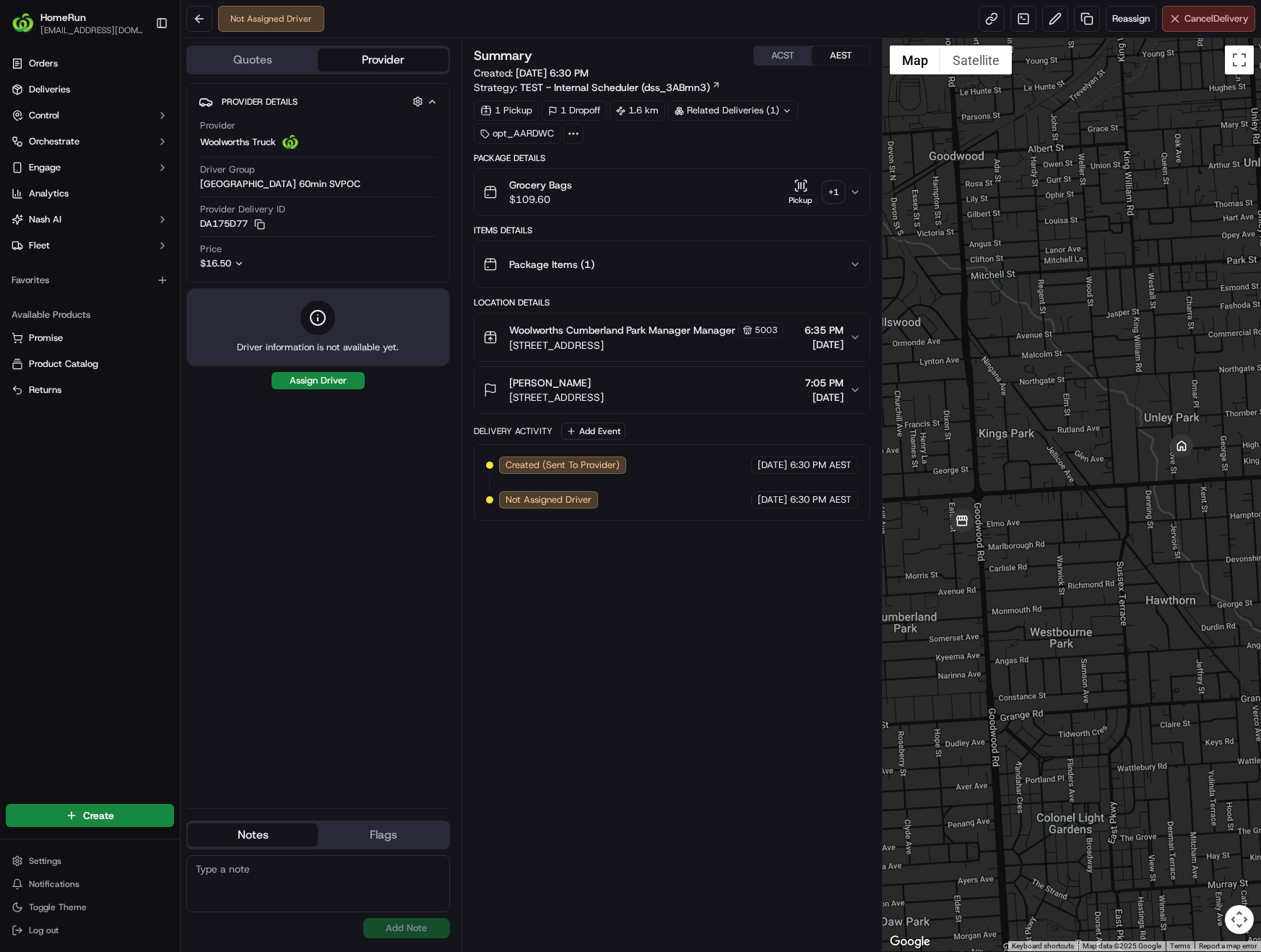
click at [1197, 26] on button "Cancel Delivery" at bounding box center [1208, 18] width 93 height 26
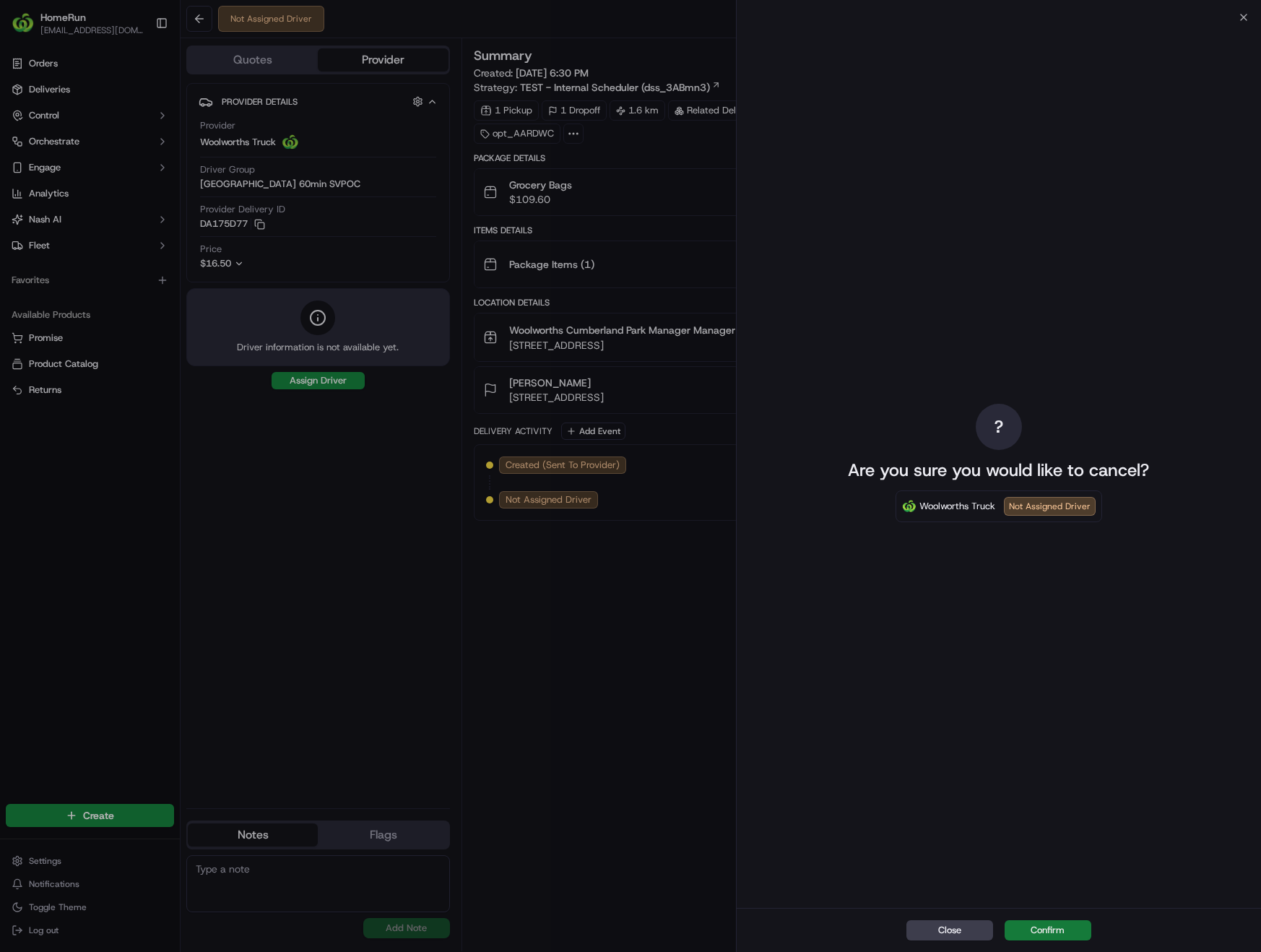
click at [1064, 936] on button "Confirm" at bounding box center [1048, 930] width 87 height 20
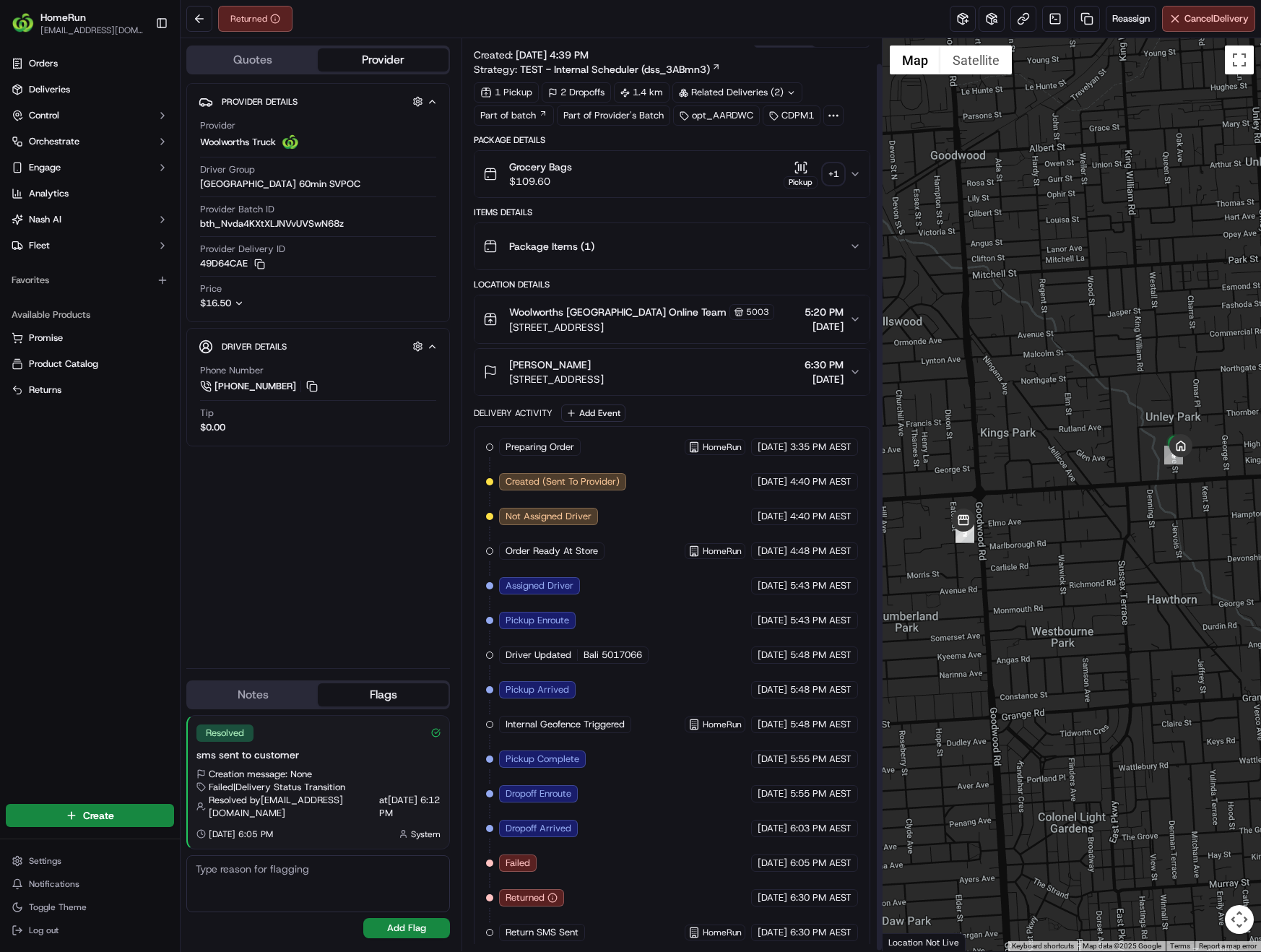
scroll to position [27, 0]
